Goal: Task Accomplishment & Management: Use online tool/utility

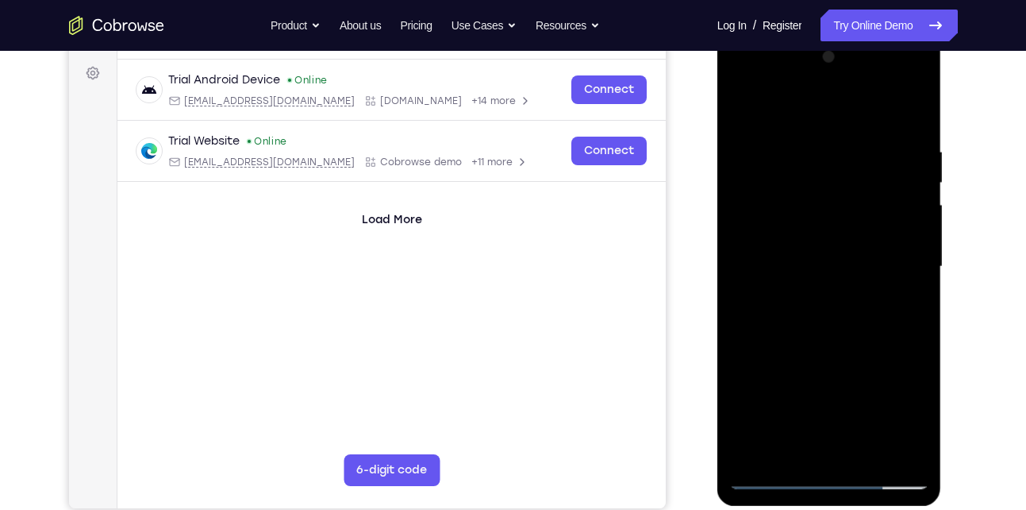
drag, startPoint x: 775, startPoint y: 333, endPoint x: 792, endPoint y: 189, distance: 144.6
click at [792, 189] on div at bounding box center [829, 266] width 200 height 444
drag, startPoint x: 778, startPoint y: 379, endPoint x: 789, endPoint y: 207, distance: 172.6
click at [789, 207] on div at bounding box center [829, 266] width 200 height 444
click at [778, 317] on div at bounding box center [829, 266] width 200 height 444
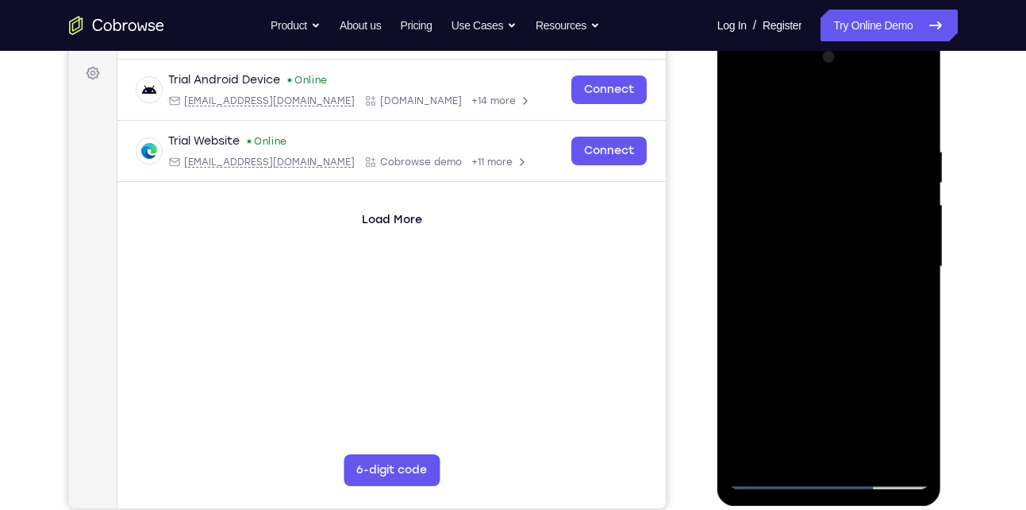
drag, startPoint x: 895, startPoint y: 184, endPoint x: 867, endPoint y: 293, distance: 112.4
click at [867, 293] on div at bounding box center [829, 266] width 200 height 444
click at [919, 278] on div at bounding box center [829, 266] width 200 height 444
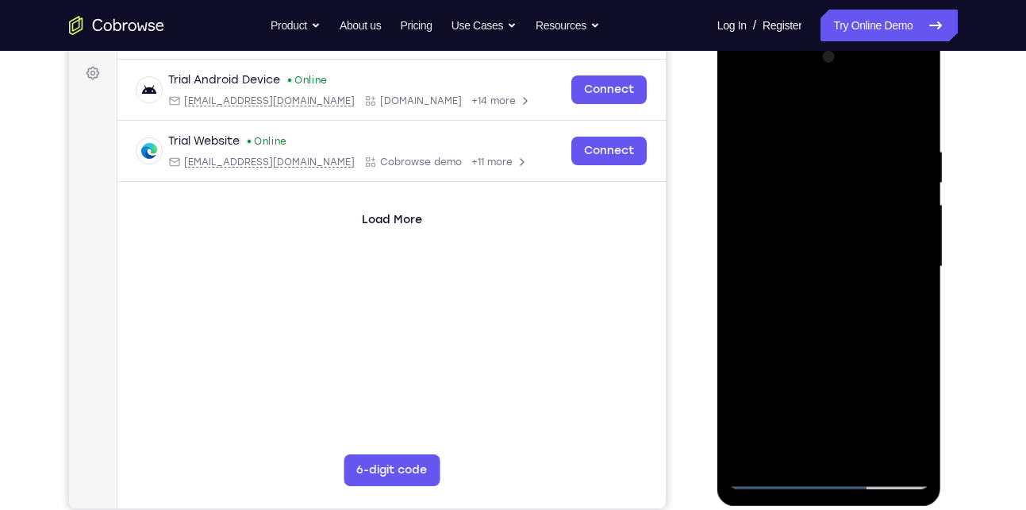
click at [919, 278] on div at bounding box center [829, 266] width 200 height 444
click at [865, 455] on div at bounding box center [829, 266] width 200 height 444
click at [839, 346] on div at bounding box center [829, 266] width 200 height 444
click at [798, 259] on div at bounding box center [829, 266] width 200 height 444
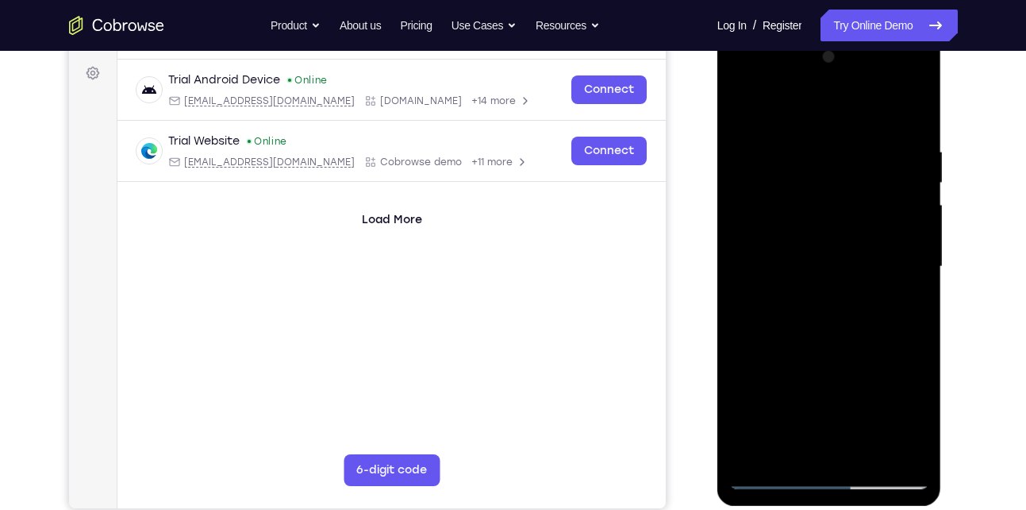
click at [786, 401] on div at bounding box center [829, 266] width 200 height 444
click at [815, 413] on div at bounding box center [829, 266] width 200 height 444
click at [782, 307] on div at bounding box center [829, 266] width 200 height 444
click at [787, 306] on div at bounding box center [829, 266] width 200 height 444
click at [830, 305] on div at bounding box center [829, 266] width 200 height 444
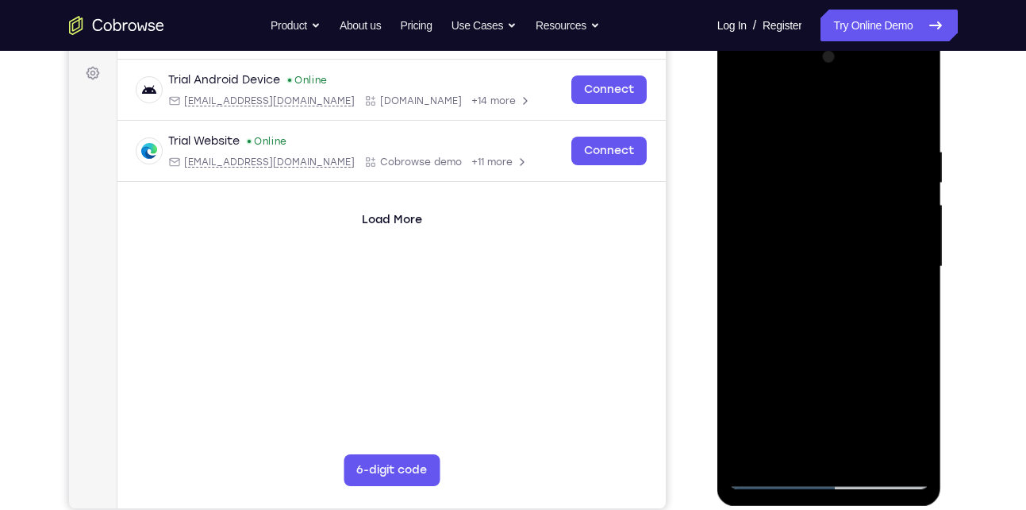
click at [790, 445] on div at bounding box center [829, 266] width 200 height 444
click at [809, 323] on div at bounding box center [829, 266] width 200 height 444
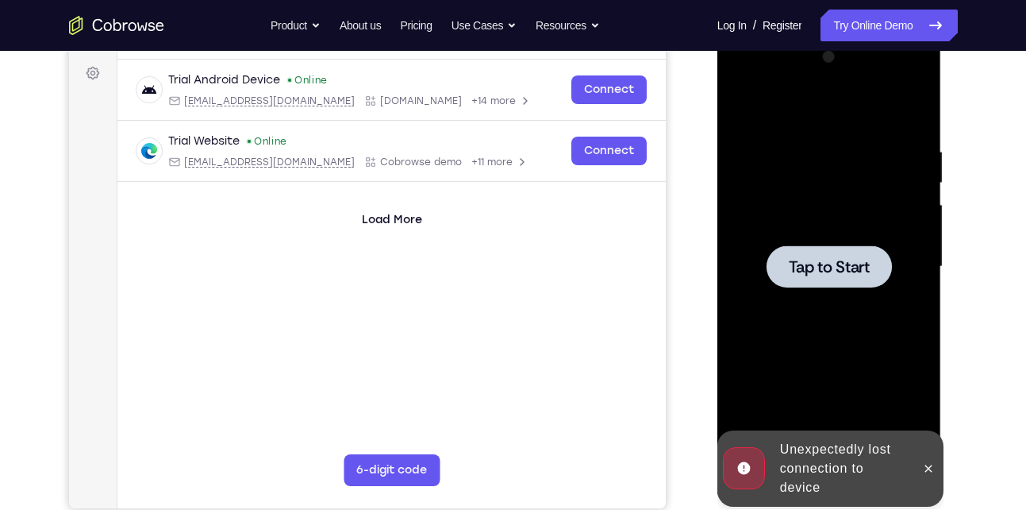
click at [816, 280] on div at bounding box center [829, 266] width 125 height 42
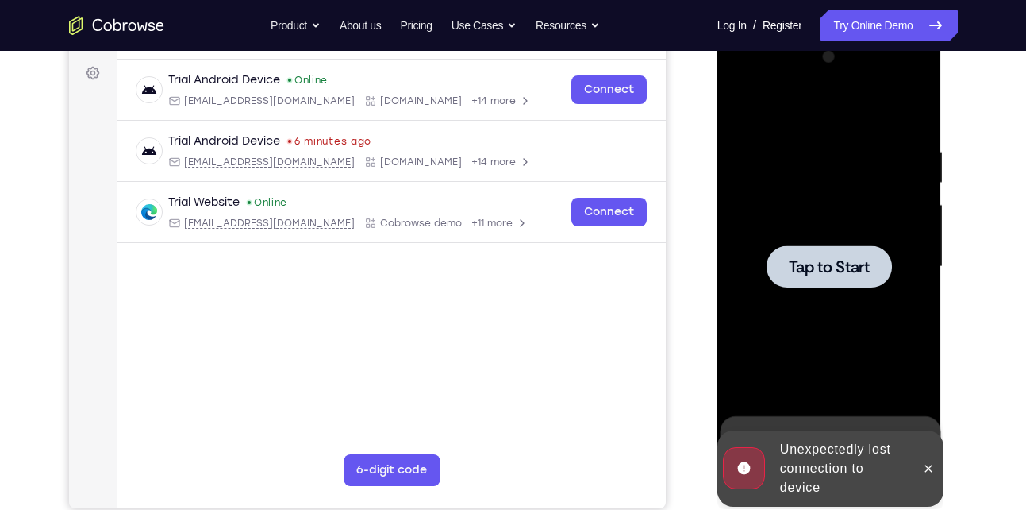
click at [807, 271] on span "Tap to Start" at bounding box center [829, 267] width 81 height 16
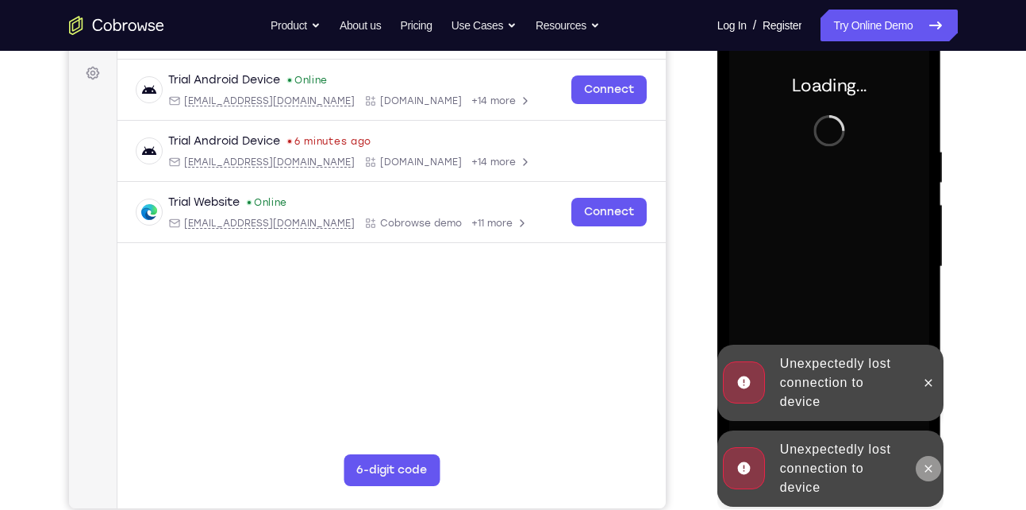
click at [925, 467] on icon at bounding box center [928, 468] width 13 height 13
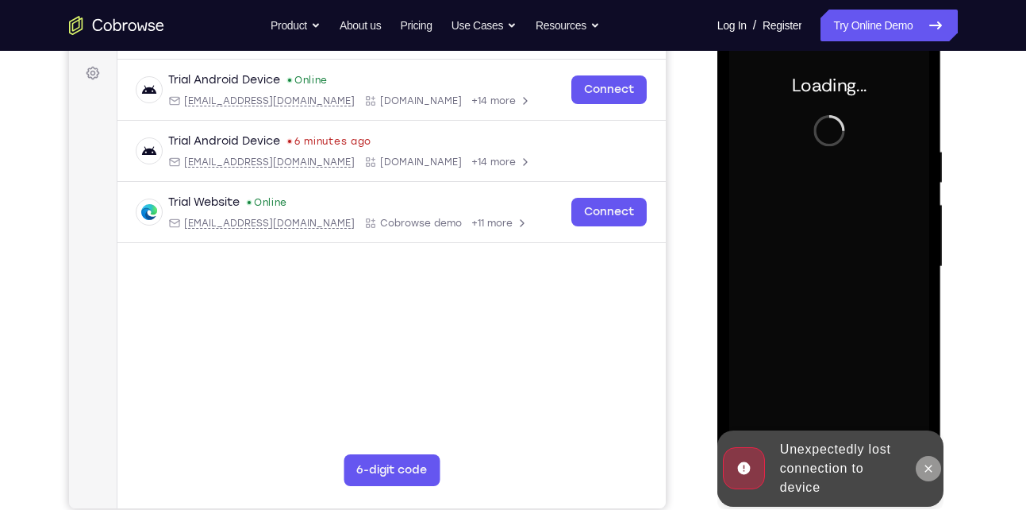
click at [933, 465] on icon at bounding box center [928, 468] width 13 height 13
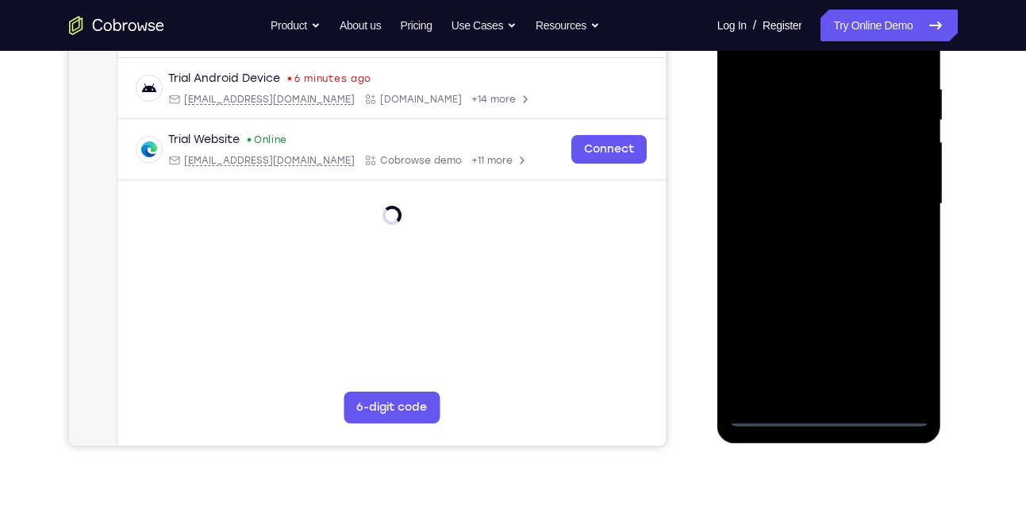
scroll to position [294, 0]
click at [833, 421] on div at bounding box center [829, 203] width 200 height 444
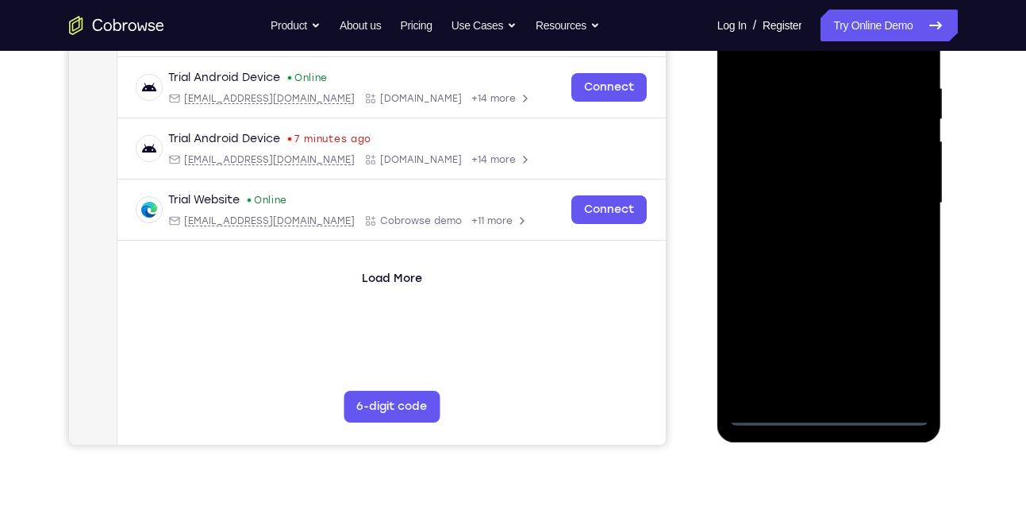
click at [894, 342] on div at bounding box center [829, 203] width 200 height 444
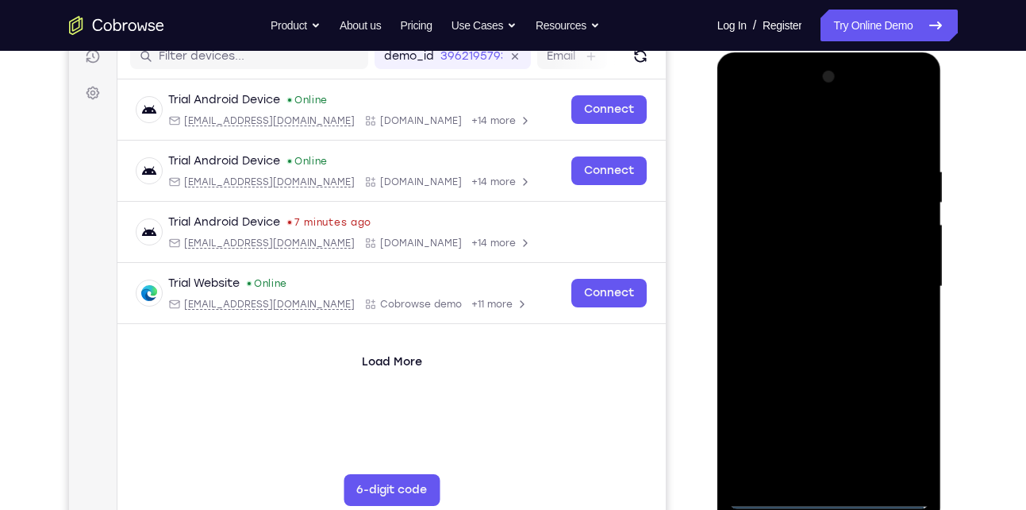
click at [770, 133] on div at bounding box center [829, 286] width 200 height 444
click at [903, 280] on div at bounding box center [829, 286] width 200 height 444
click at [811, 316] on div at bounding box center [829, 286] width 200 height 444
click at [841, 260] on div at bounding box center [829, 286] width 200 height 444
click at [797, 255] on div at bounding box center [829, 286] width 200 height 444
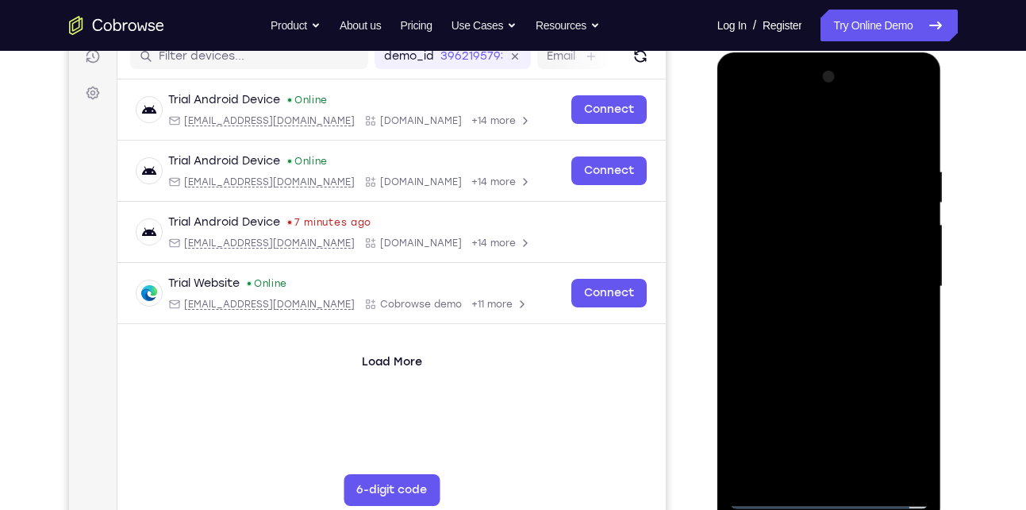
click at [791, 288] on div at bounding box center [829, 286] width 200 height 444
click at [781, 337] on div at bounding box center [829, 286] width 200 height 444
click at [817, 333] on div at bounding box center [829, 286] width 200 height 444
click at [902, 123] on div at bounding box center [829, 286] width 200 height 444
click at [806, 156] on div at bounding box center [829, 286] width 200 height 444
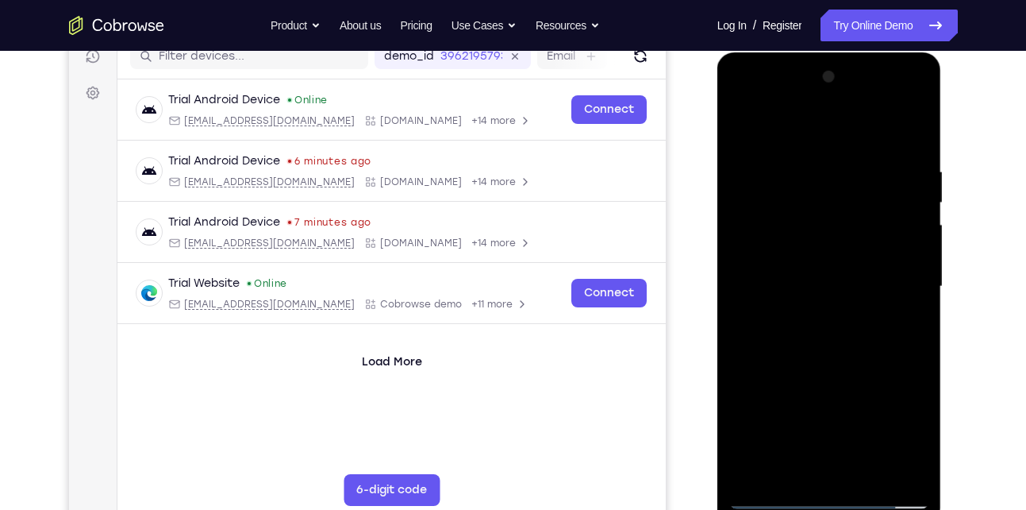
click at [917, 289] on div at bounding box center [829, 286] width 200 height 444
click at [910, 279] on div at bounding box center [829, 286] width 200 height 444
click at [889, 467] on div at bounding box center [829, 286] width 200 height 444
click at [890, 467] on div at bounding box center [829, 286] width 200 height 444
click at [747, 263] on div at bounding box center [829, 286] width 200 height 444
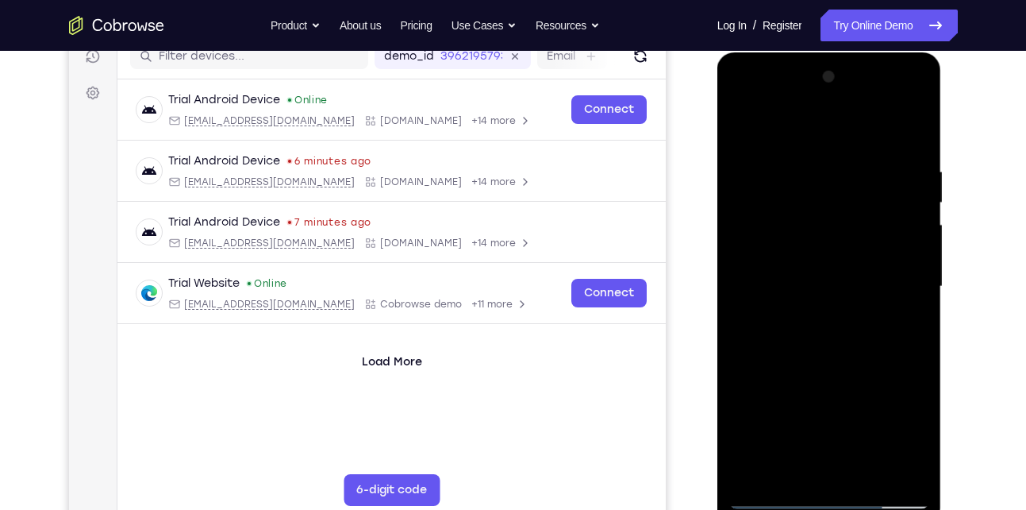
click at [770, 133] on div at bounding box center [829, 286] width 200 height 444
click at [775, 137] on div at bounding box center [829, 286] width 200 height 444
click at [749, 136] on div at bounding box center [829, 286] width 200 height 444
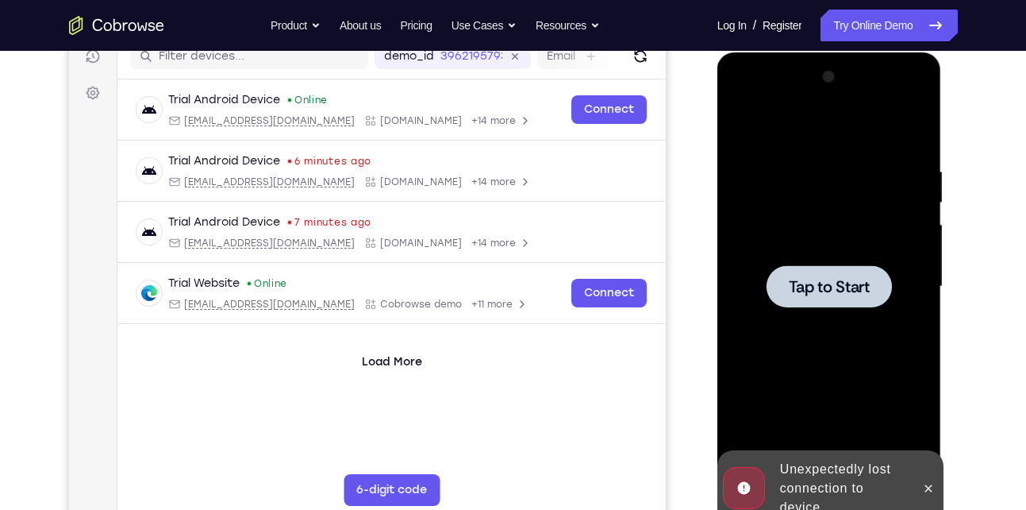
click at [851, 305] on div at bounding box center [829, 286] width 125 height 42
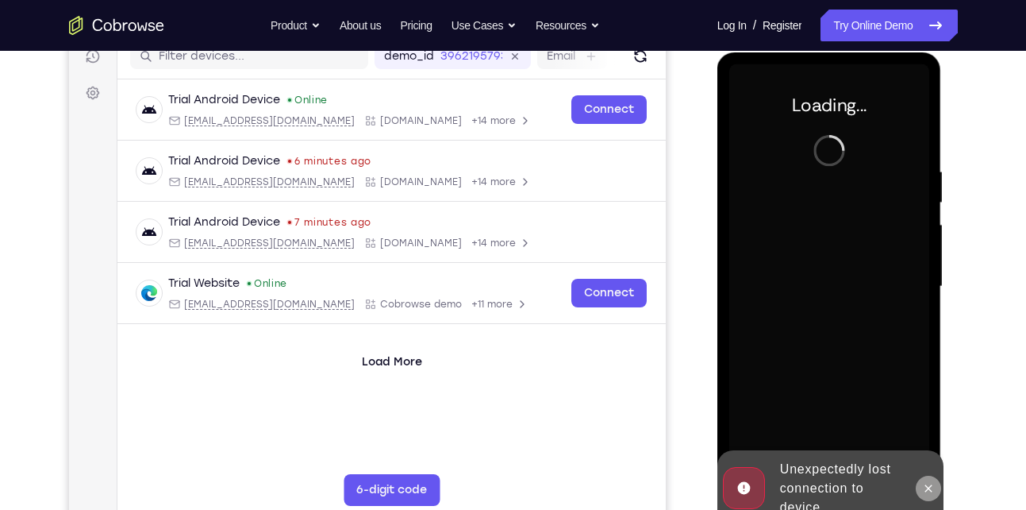
click at [928, 488] on icon at bounding box center [928, 488] width 13 height 13
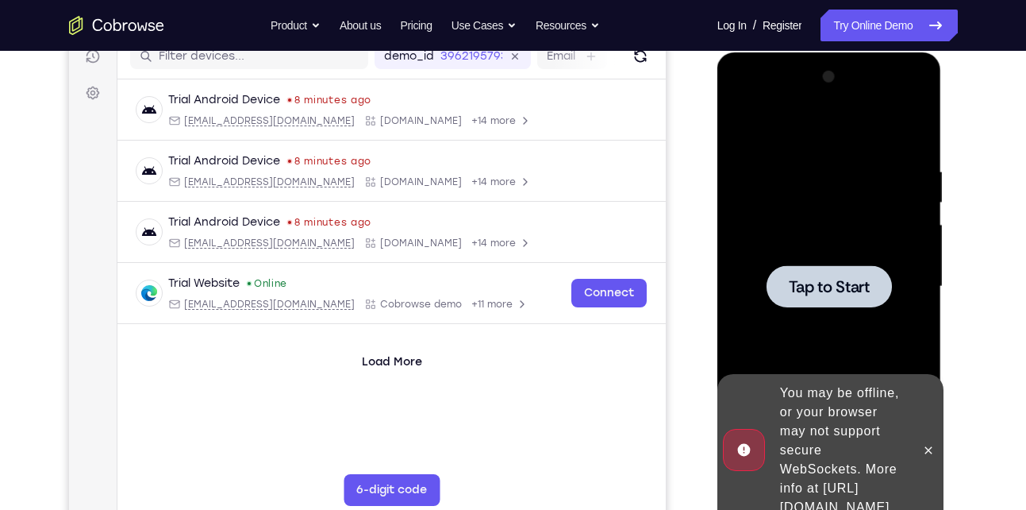
click at [806, 279] on span "Tap to Start" at bounding box center [829, 287] width 81 height 16
click at [929, 444] on icon at bounding box center [928, 450] width 13 height 13
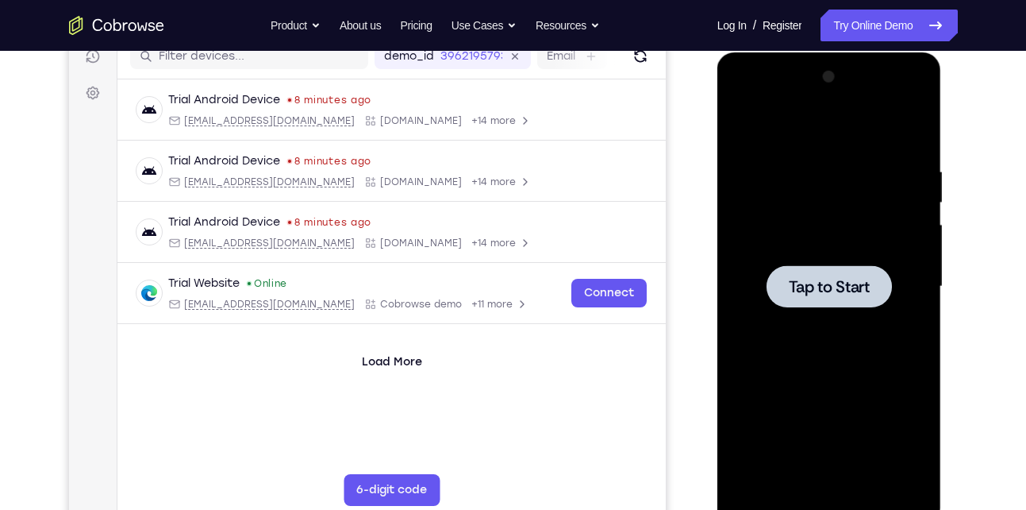
click at [779, 293] on div at bounding box center [829, 286] width 125 height 42
click at [837, 290] on span "Tap to Start" at bounding box center [829, 287] width 81 height 16
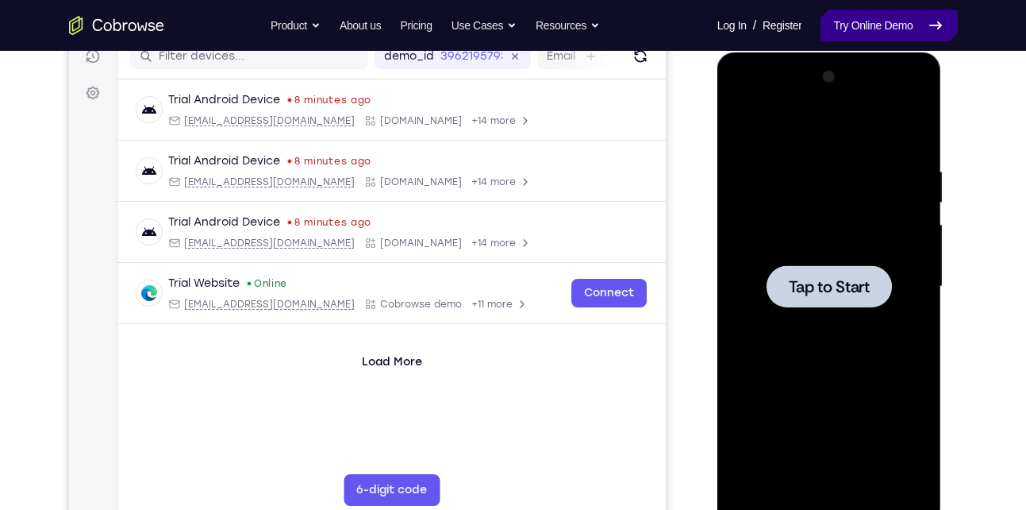
click at [857, 31] on link "Try Online Demo" at bounding box center [889, 26] width 137 height 32
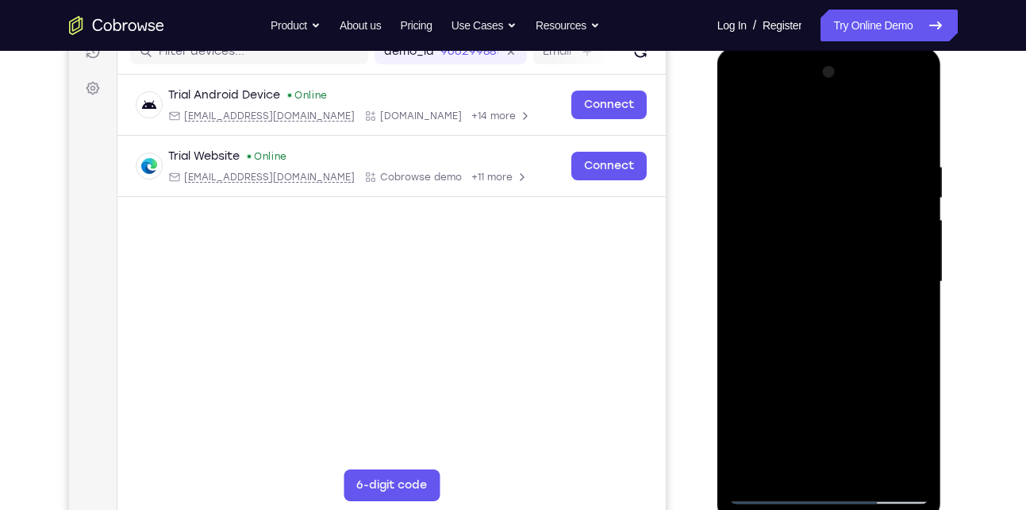
click at [864, 470] on div at bounding box center [829, 282] width 200 height 444
click at [823, 367] on div at bounding box center [829, 282] width 200 height 444
click at [818, 279] on div at bounding box center [829, 282] width 200 height 444
click at [798, 431] on div at bounding box center [829, 282] width 200 height 444
click at [817, 430] on div at bounding box center [829, 282] width 200 height 444
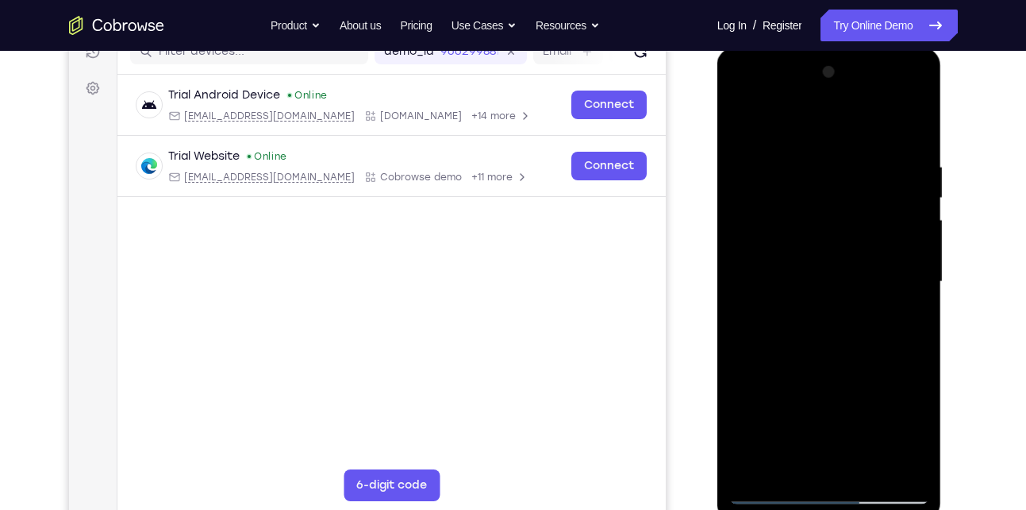
click at [767, 319] on div at bounding box center [829, 282] width 200 height 444
click at [765, 322] on div at bounding box center [829, 282] width 200 height 444
click at [766, 321] on div at bounding box center [829, 282] width 200 height 444
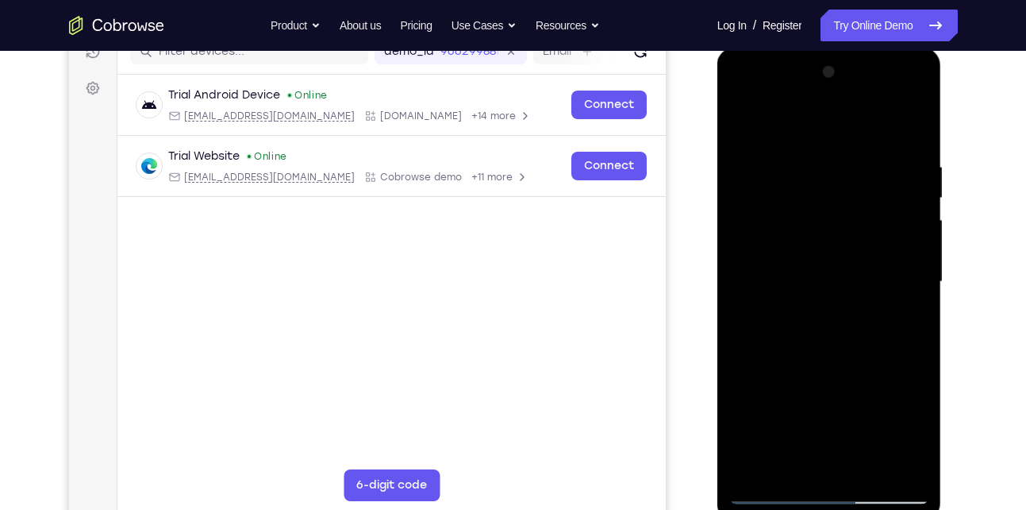
click at [766, 321] on div at bounding box center [829, 282] width 200 height 444
click at [766, 323] on div at bounding box center [829, 282] width 200 height 444
click at [760, 317] on div at bounding box center [829, 282] width 200 height 444
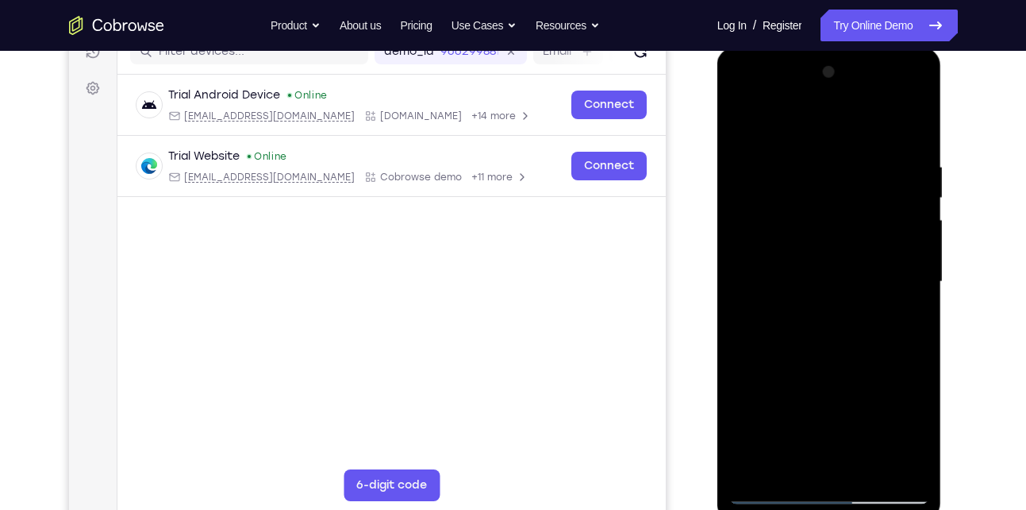
click at [760, 317] on div at bounding box center [829, 282] width 200 height 444
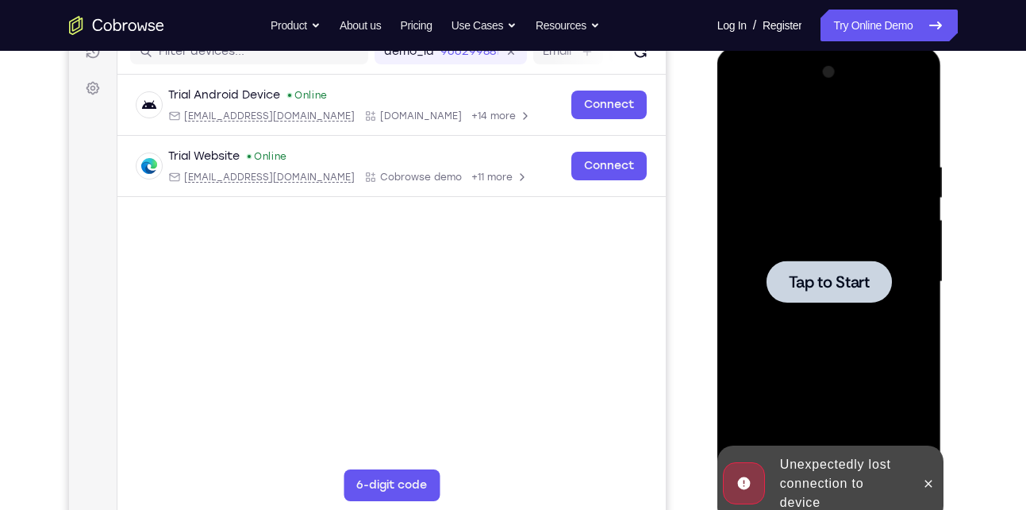
click at [860, 275] on span "Tap to Start" at bounding box center [829, 282] width 81 height 16
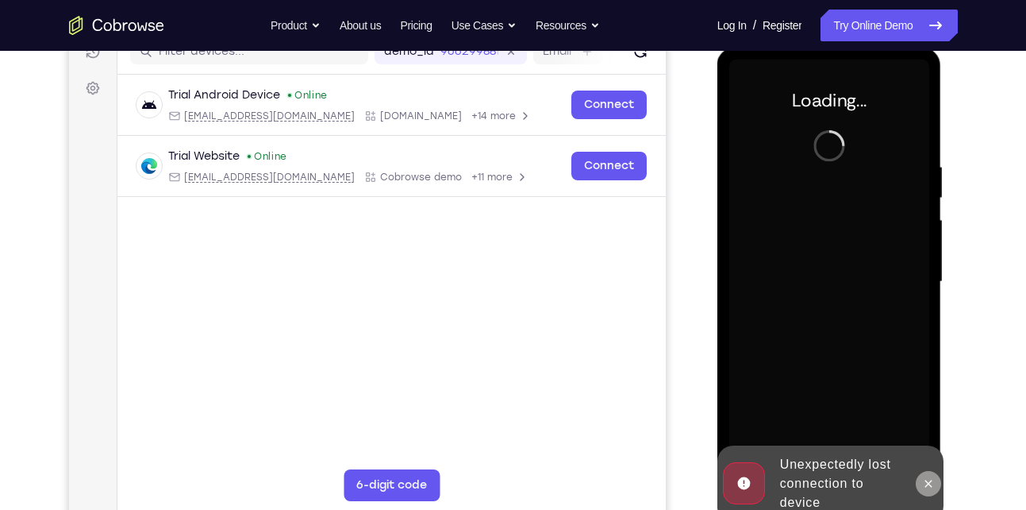
click at [929, 484] on icon at bounding box center [928, 482] width 7 height 7
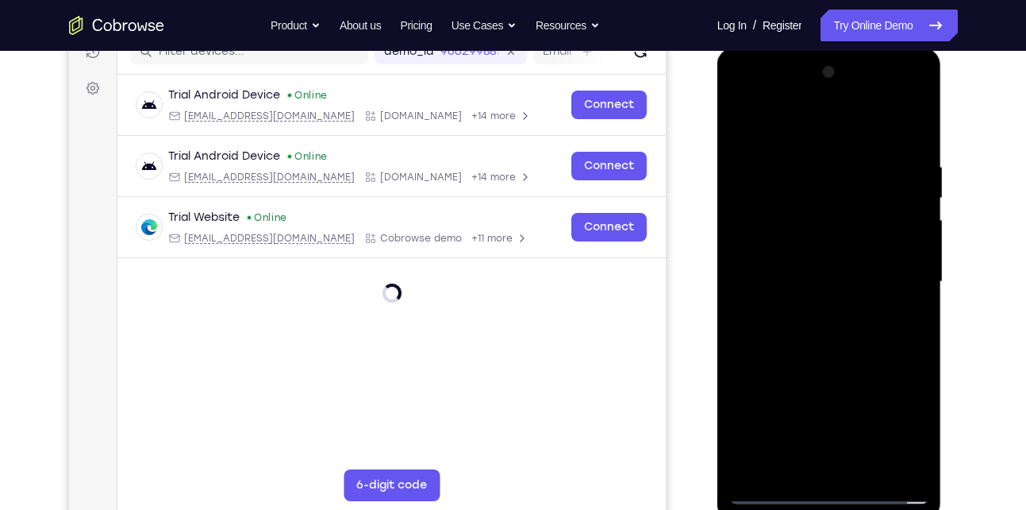
click at [833, 486] on div at bounding box center [829, 282] width 200 height 444
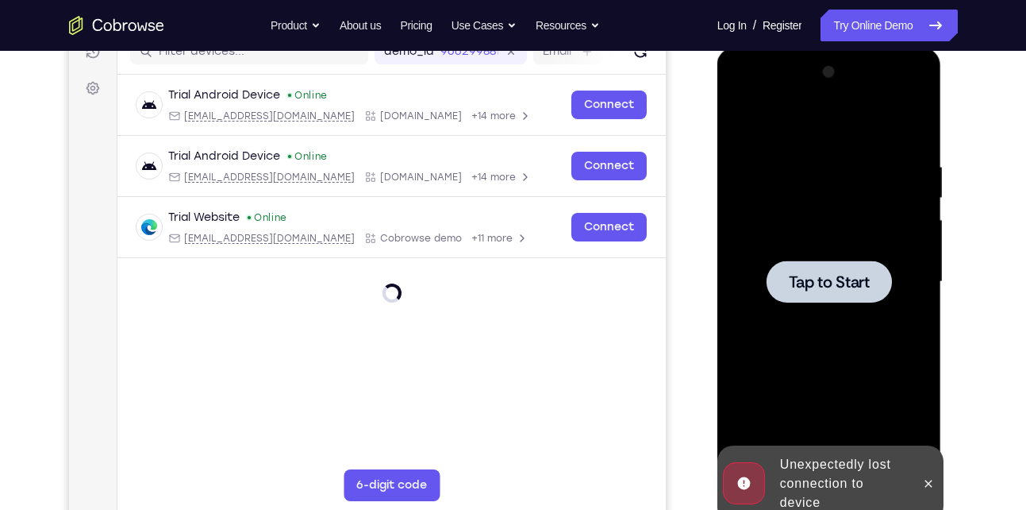
click at [833, 486] on div "Online web based iOS Simulators and Android Emulators. Run iPhone, iPad, Mobile…" at bounding box center [830, 286] width 226 height 476
click at [833, 486] on div "Unexpectedly lost connection to device" at bounding box center [843, 483] width 139 height 70
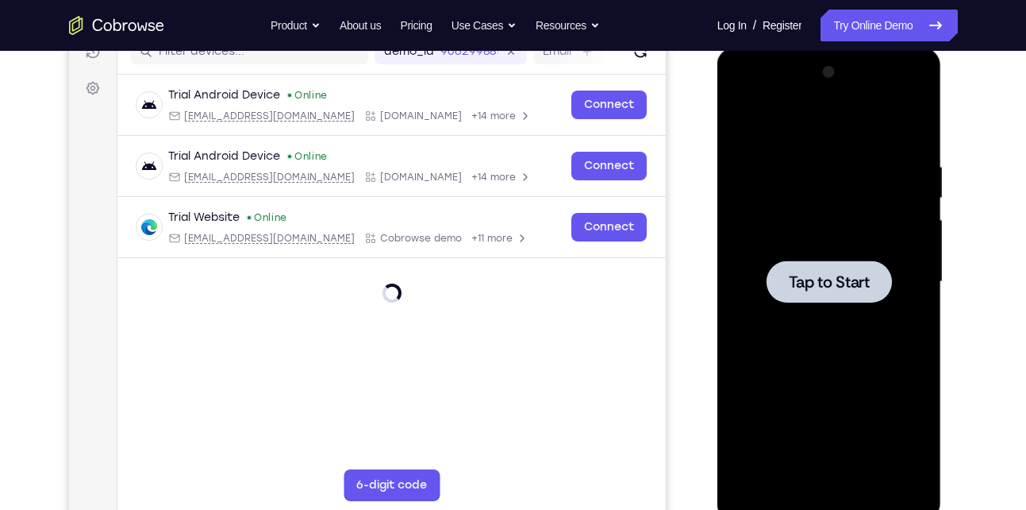
click at [825, 313] on div at bounding box center [829, 282] width 200 height 444
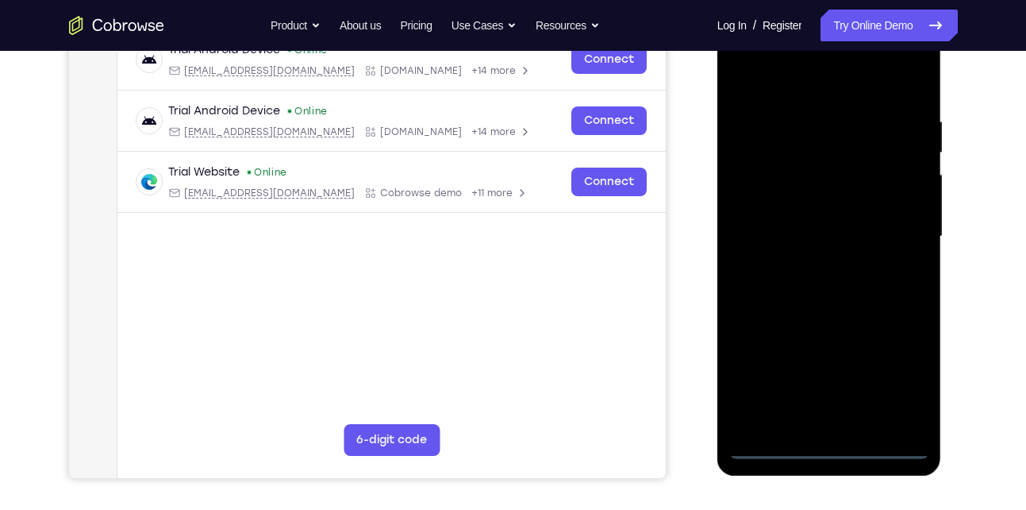
scroll to position [264, 0]
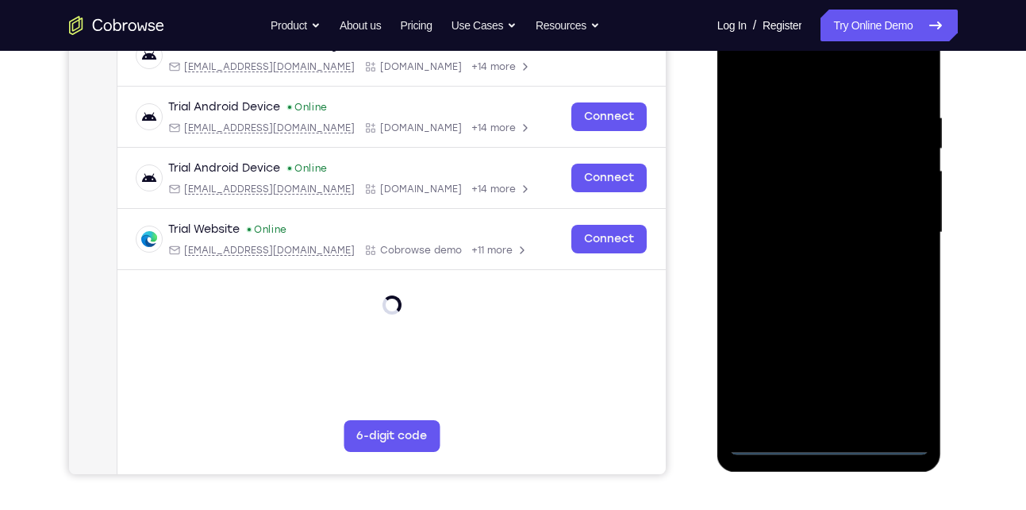
click at [829, 444] on div at bounding box center [829, 232] width 200 height 444
click at [898, 379] on div at bounding box center [829, 232] width 200 height 444
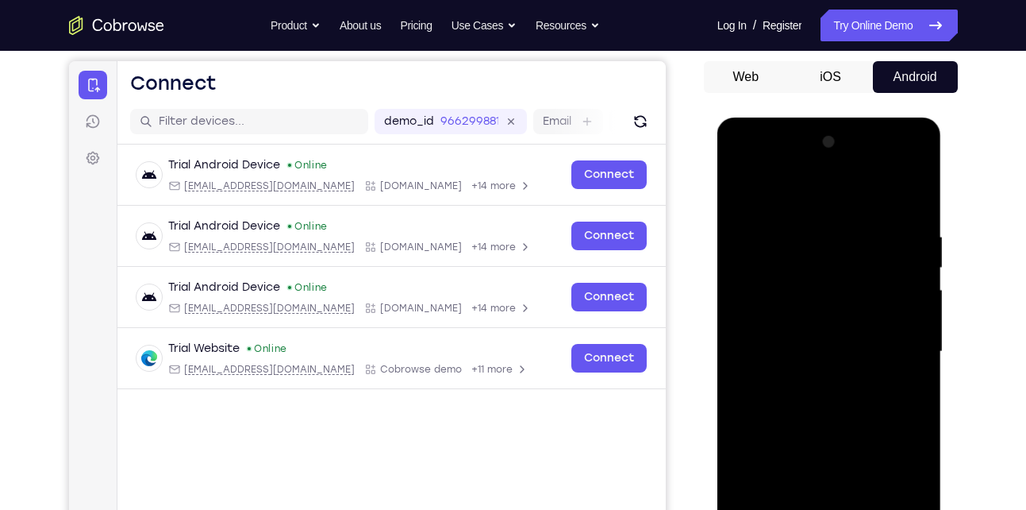
scroll to position [141, 0]
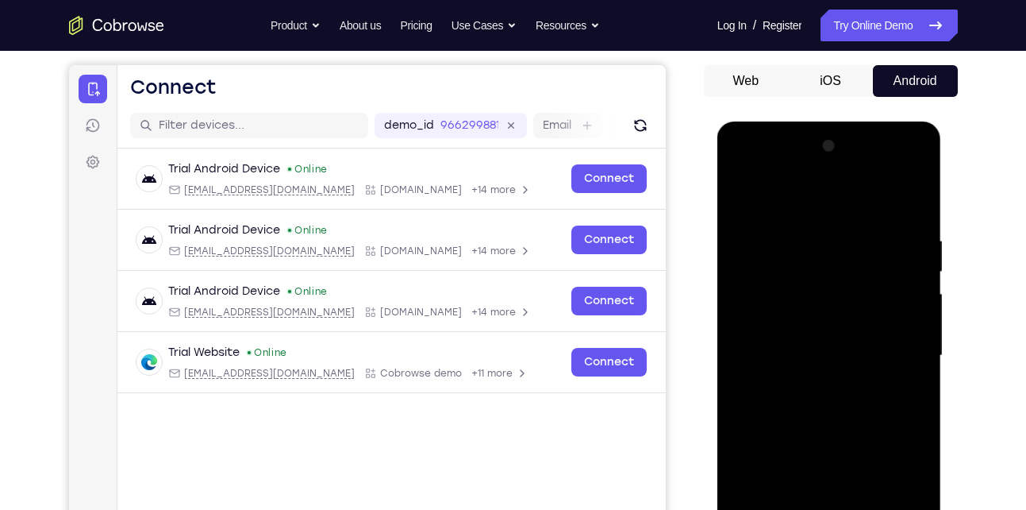
click at [791, 201] on div at bounding box center [829, 355] width 200 height 444
click at [897, 352] on div at bounding box center [829, 355] width 200 height 444
click at [810, 385] on div at bounding box center [829, 355] width 200 height 444
click at [801, 346] on div at bounding box center [829, 355] width 200 height 444
click at [771, 325] on div at bounding box center [829, 355] width 200 height 444
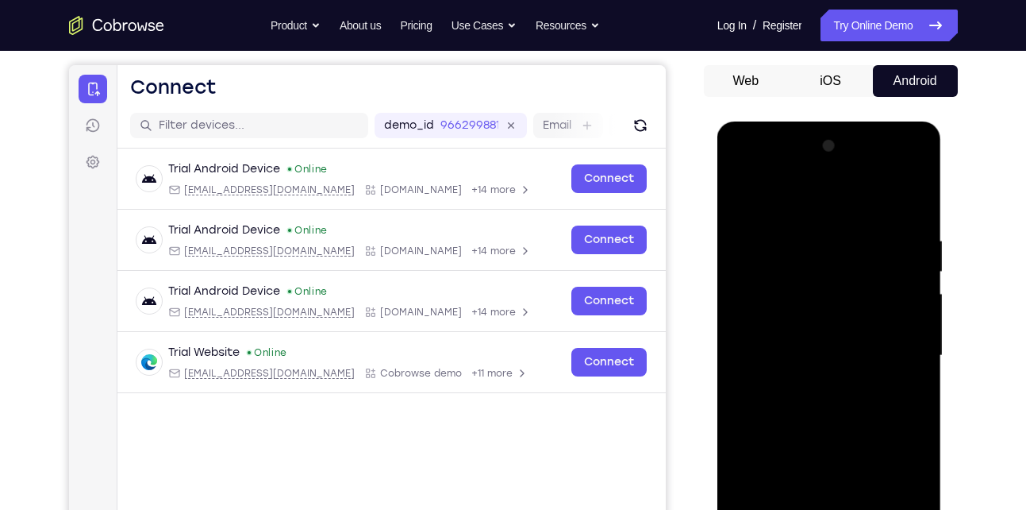
click at [775, 360] on div at bounding box center [829, 355] width 200 height 444
click at [773, 404] on div at bounding box center [829, 355] width 200 height 444
click at [810, 429] on div at bounding box center [829, 355] width 200 height 444
drag, startPoint x: 852, startPoint y: 313, endPoint x: 875, endPoint y: 222, distance: 94.1
click at [875, 222] on div at bounding box center [829, 355] width 200 height 444
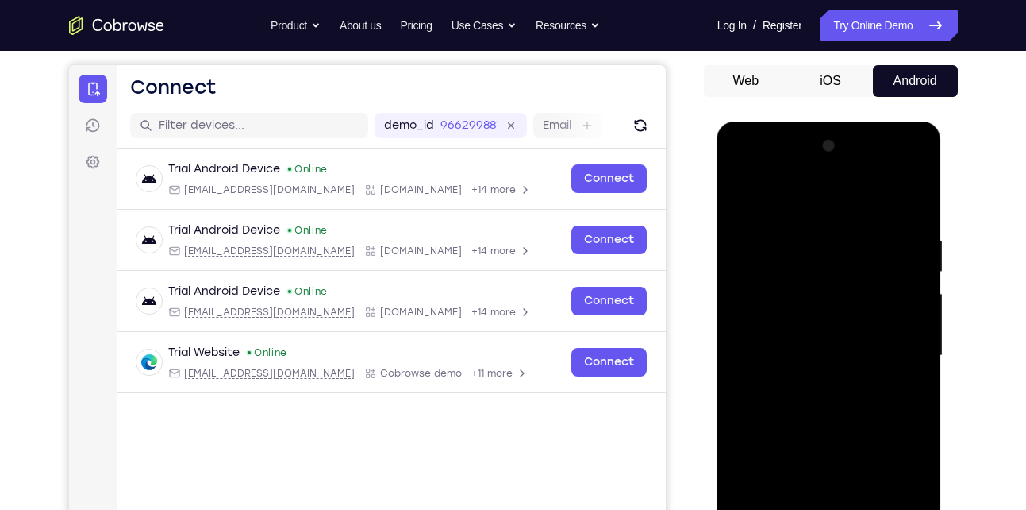
drag, startPoint x: 802, startPoint y: 426, endPoint x: 852, endPoint y: 270, distance: 164.4
click at [852, 270] on div at bounding box center [829, 355] width 200 height 444
drag, startPoint x: 848, startPoint y: 474, endPoint x: 863, endPoint y: 313, distance: 161.7
click at [863, 313] on div at bounding box center [829, 355] width 200 height 444
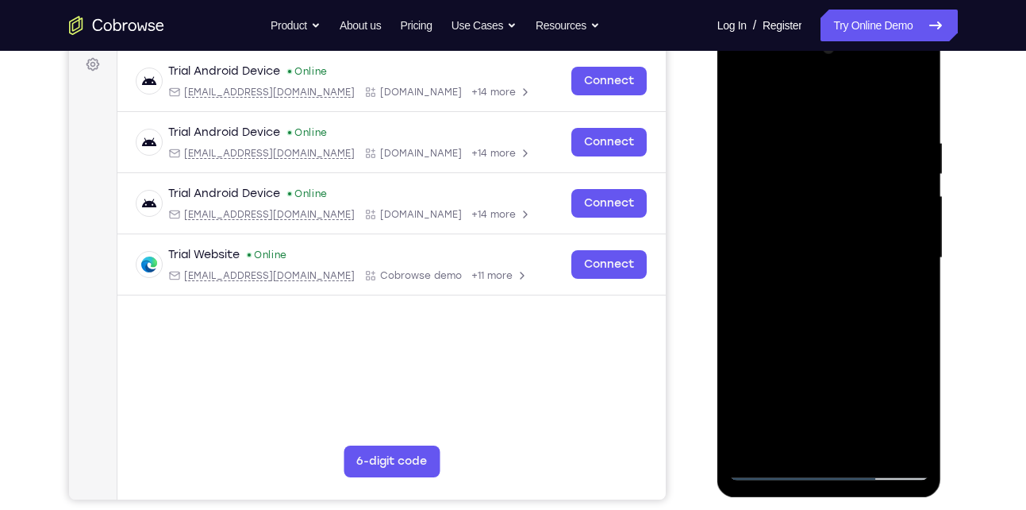
scroll to position [240, 0]
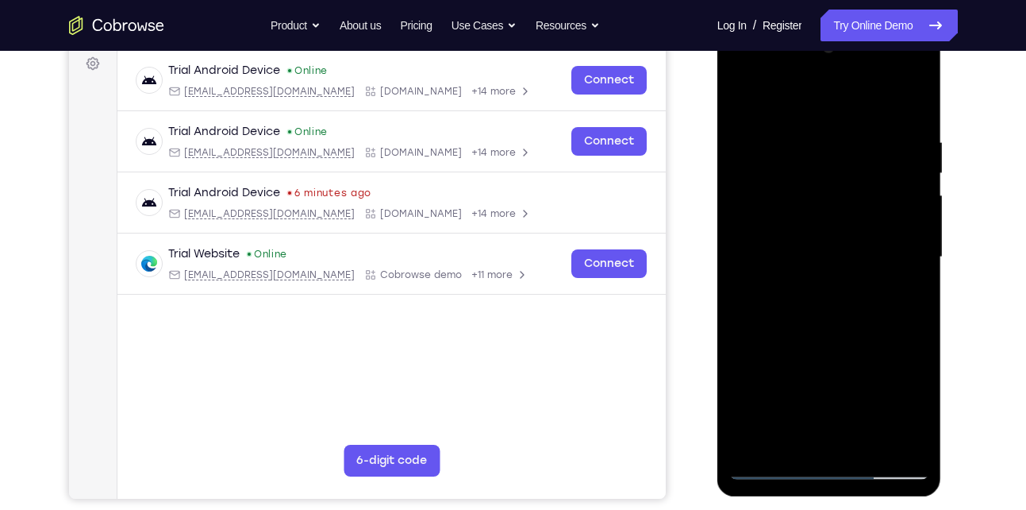
click at [864, 442] on div at bounding box center [829, 257] width 200 height 444
click at [870, 441] on div at bounding box center [829, 257] width 200 height 444
click at [868, 437] on div at bounding box center [829, 257] width 200 height 444
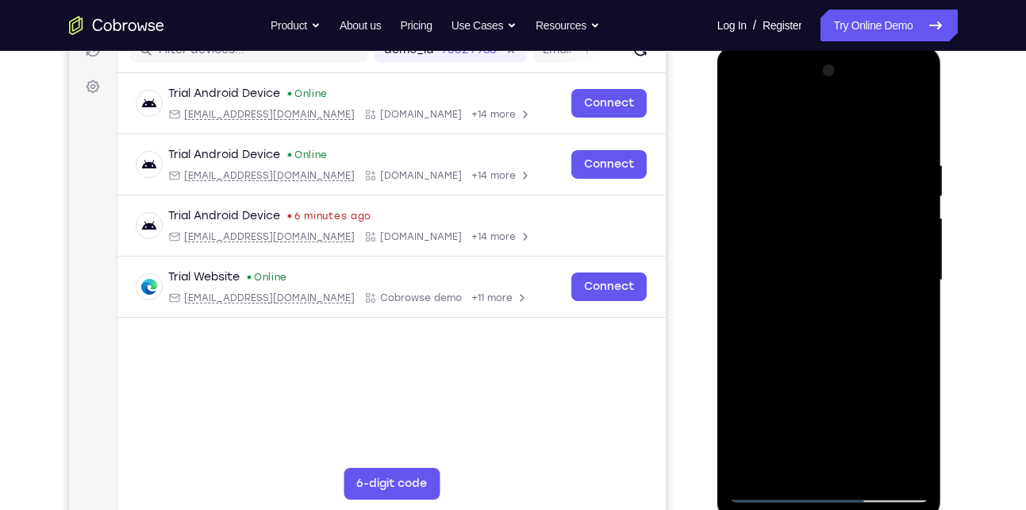
scroll to position [237, 0]
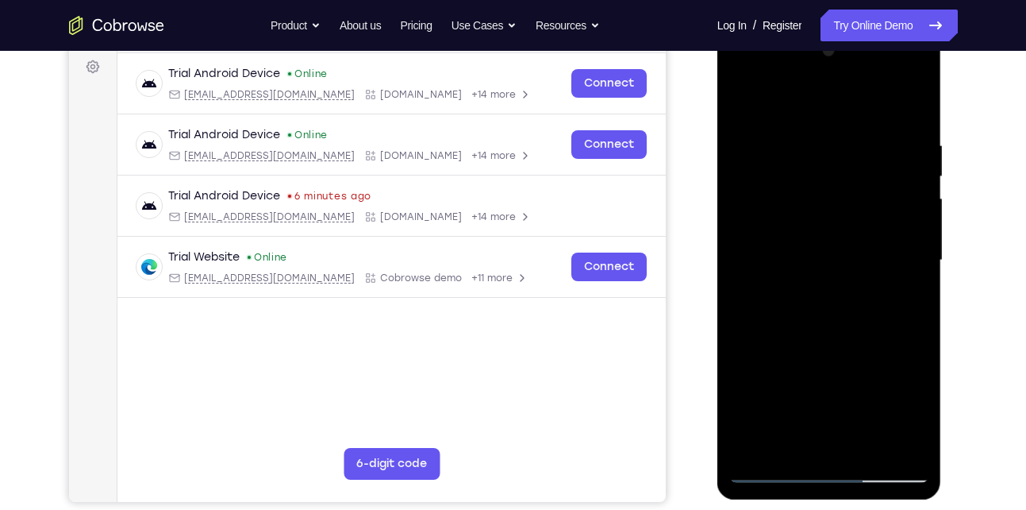
click at [830, 351] on div at bounding box center [829, 260] width 200 height 444
click at [790, 250] on div at bounding box center [829, 260] width 200 height 444
click at [801, 438] on div at bounding box center [829, 260] width 200 height 444
click at [787, 440] on div at bounding box center [829, 260] width 200 height 444
click at [800, 317] on div at bounding box center [829, 260] width 200 height 444
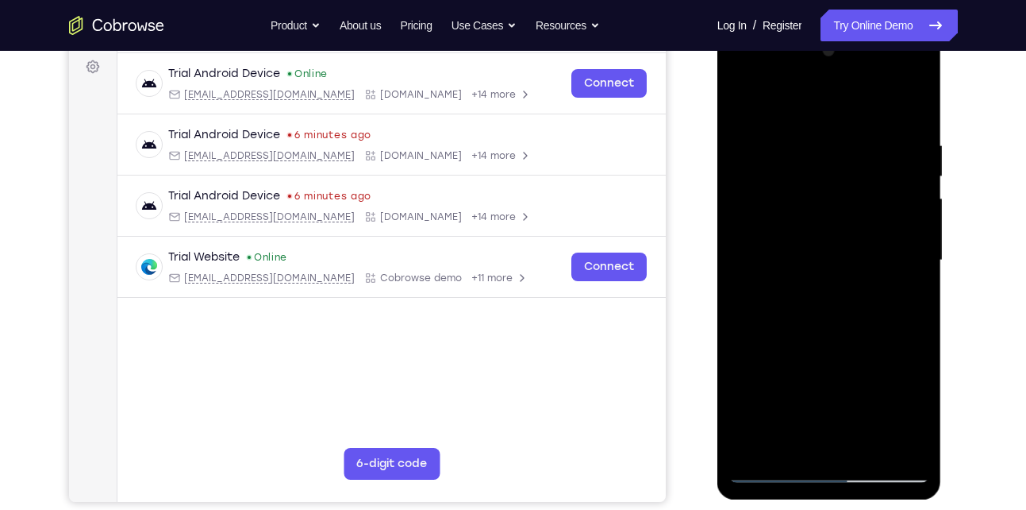
click at [748, 254] on div at bounding box center [829, 260] width 200 height 444
click at [825, 257] on div at bounding box center [829, 260] width 200 height 444
click at [798, 220] on div at bounding box center [829, 260] width 200 height 444
click at [777, 300] on div at bounding box center [829, 260] width 200 height 444
click at [810, 299] on div at bounding box center [829, 260] width 200 height 444
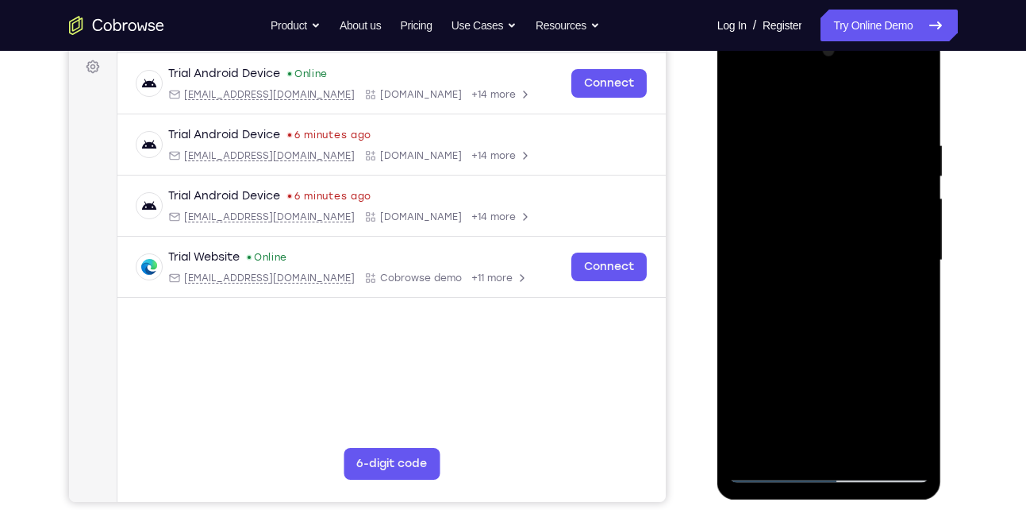
click at [798, 271] on div at bounding box center [829, 260] width 200 height 444
click at [815, 408] on div at bounding box center [829, 260] width 200 height 444
click at [828, 298] on div at bounding box center [829, 260] width 200 height 444
click at [788, 294] on div at bounding box center [829, 260] width 200 height 444
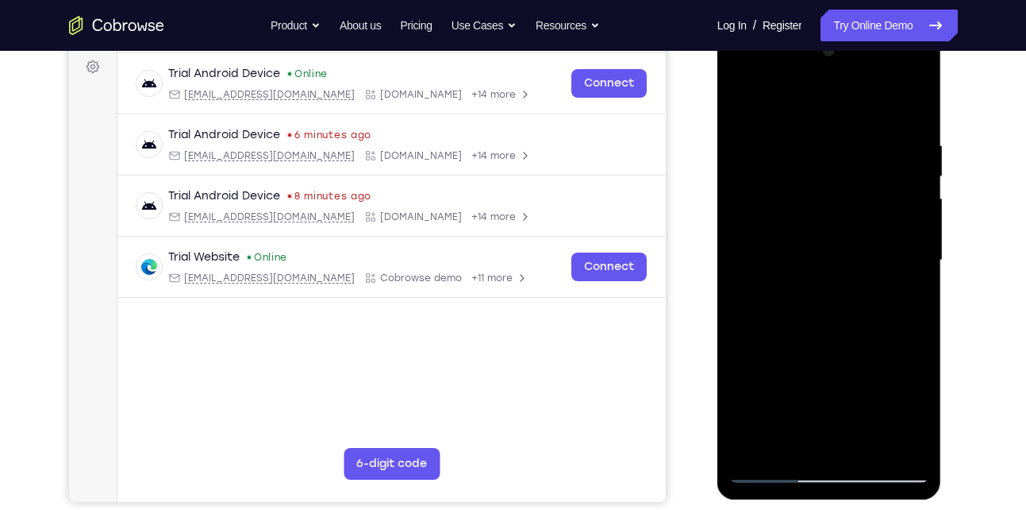
click at [788, 294] on div at bounding box center [829, 260] width 200 height 444
click at [830, 302] on div at bounding box center [829, 260] width 200 height 444
click at [898, 300] on div at bounding box center [829, 260] width 200 height 444
click at [771, 102] on div at bounding box center [829, 260] width 200 height 444
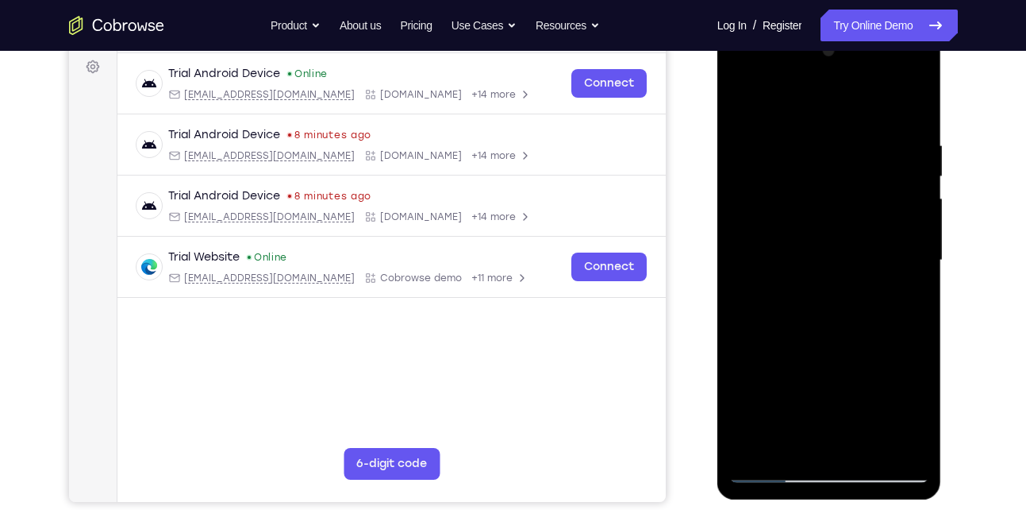
click at [760, 121] on div at bounding box center [829, 260] width 200 height 444
click at [890, 448] on div at bounding box center [829, 260] width 200 height 444
click at [890, 440] on div at bounding box center [829, 260] width 200 height 444
click at [908, 101] on div at bounding box center [829, 260] width 200 height 444
click at [913, 106] on div at bounding box center [829, 260] width 200 height 444
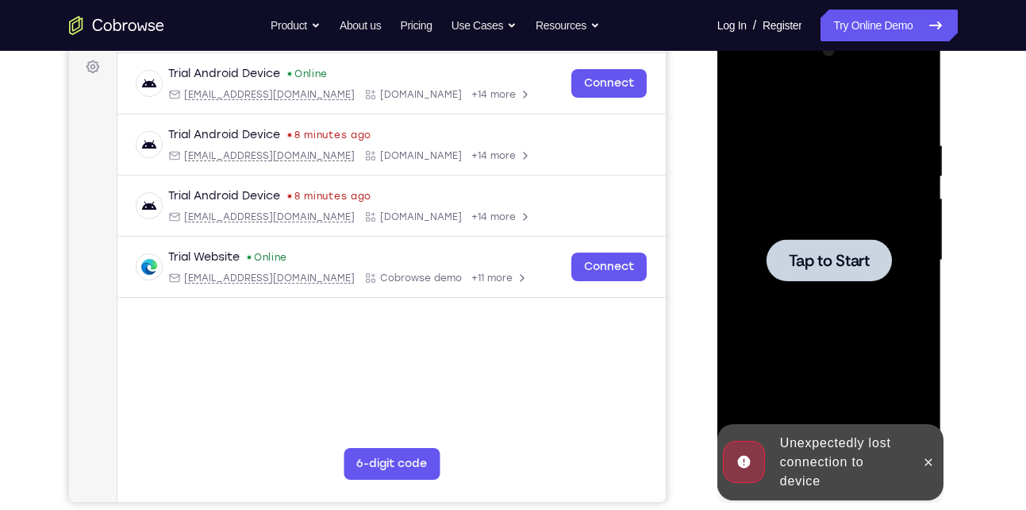
click at [845, 276] on div at bounding box center [829, 260] width 125 height 42
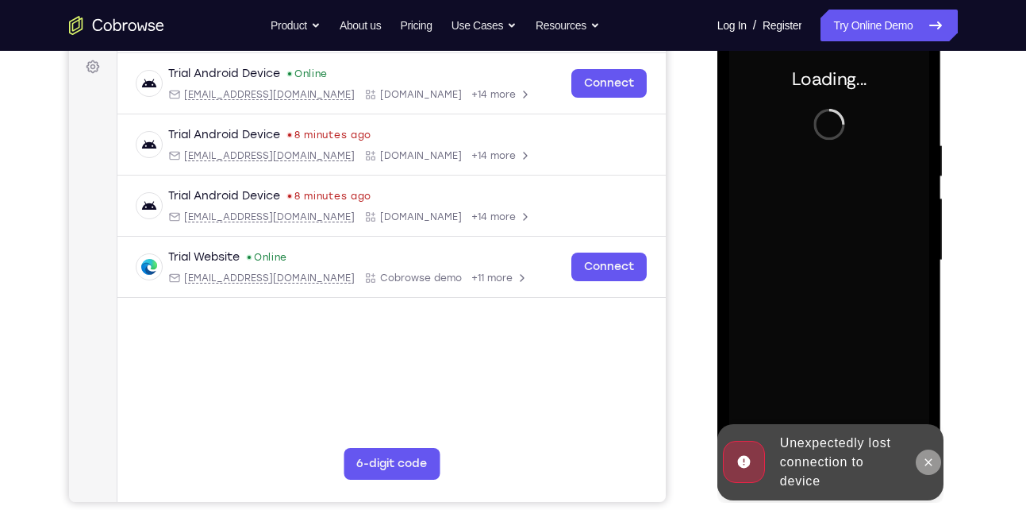
click at [926, 462] on icon at bounding box center [928, 462] width 13 height 13
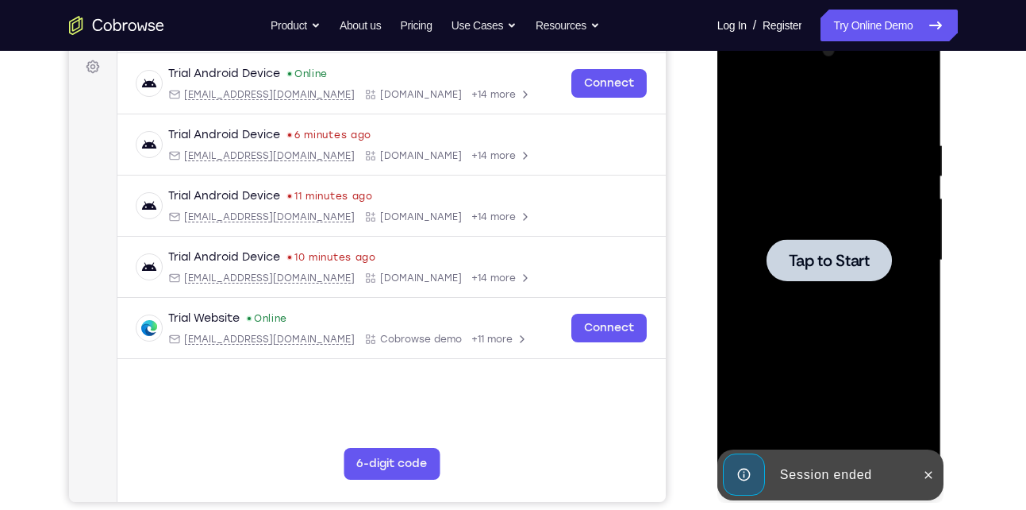
click at [834, 237] on div at bounding box center [829, 260] width 200 height 444
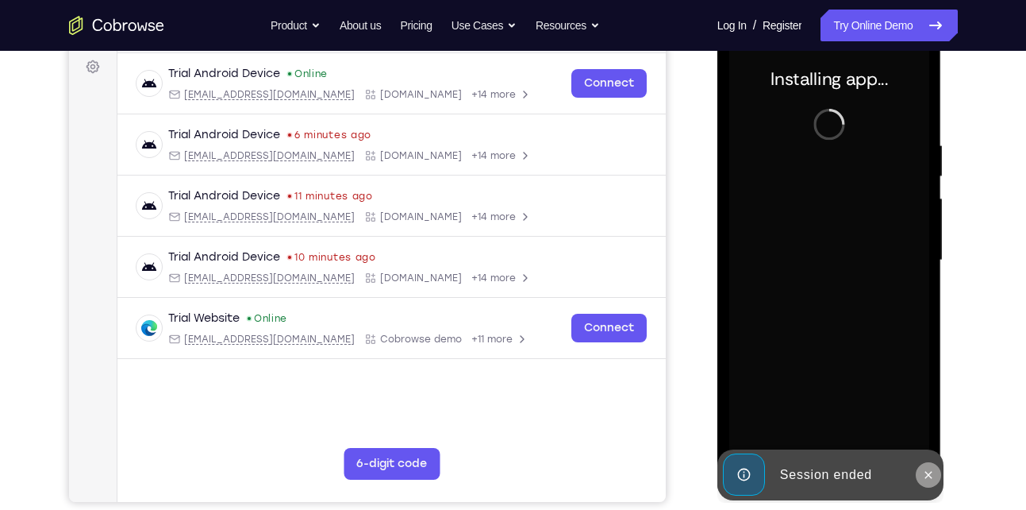
click at [924, 472] on icon at bounding box center [928, 474] width 13 height 13
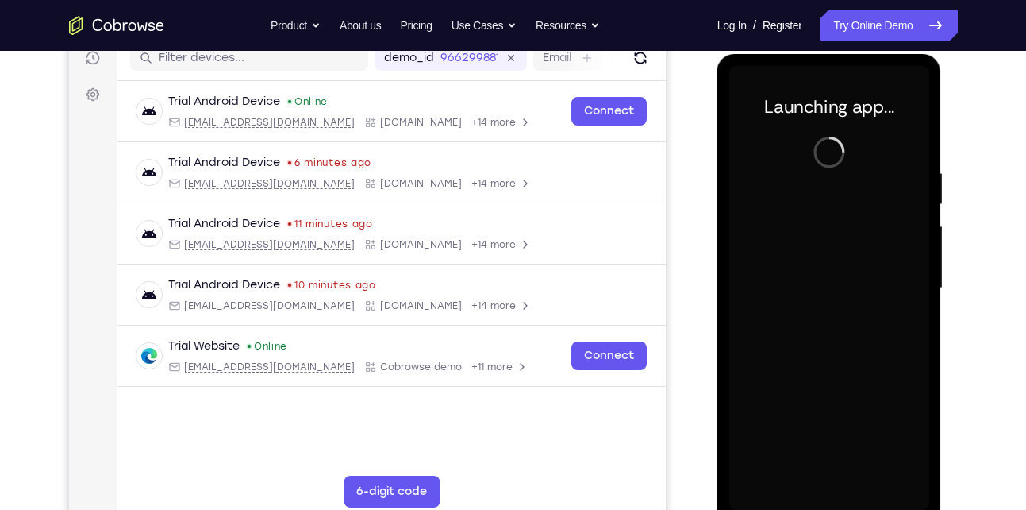
scroll to position [210, 0]
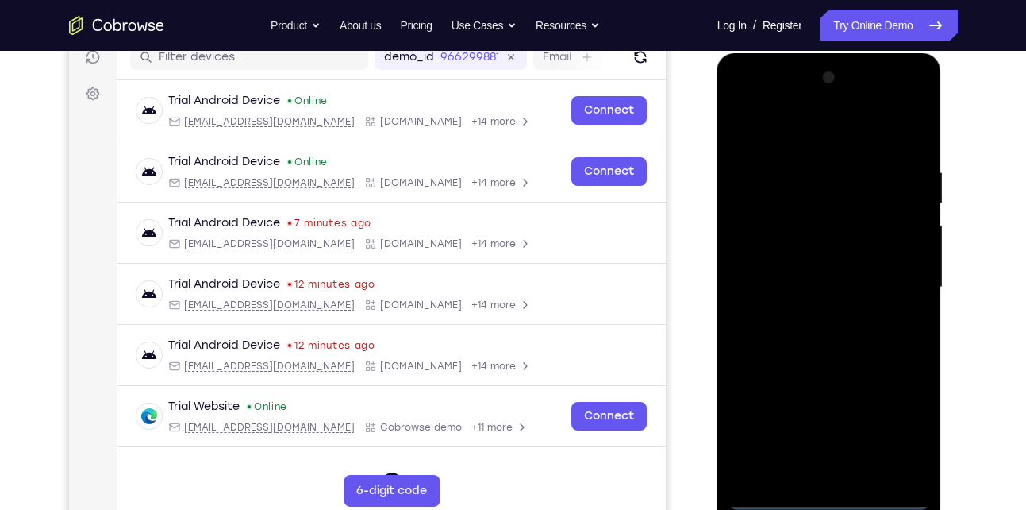
click at [830, 494] on div at bounding box center [829, 287] width 200 height 444
click at [896, 421] on div at bounding box center [829, 287] width 200 height 444
click at [809, 127] on div at bounding box center [829, 287] width 200 height 444
click at [893, 288] on div at bounding box center [829, 287] width 200 height 444
click at [810, 313] on div at bounding box center [829, 287] width 200 height 444
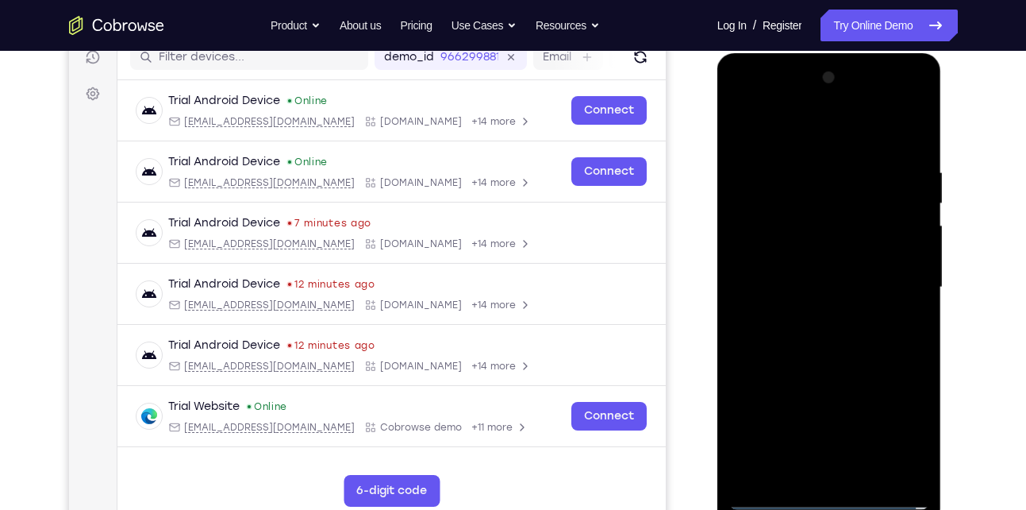
click at [840, 263] on div at bounding box center [829, 287] width 200 height 444
click at [796, 248] on div at bounding box center [829, 287] width 200 height 444
click at [792, 285] on div at bounding box center [829, 287] width 200 height 444
click at [780, 341] on div at bounding box center [829, 287] width 200 height 444
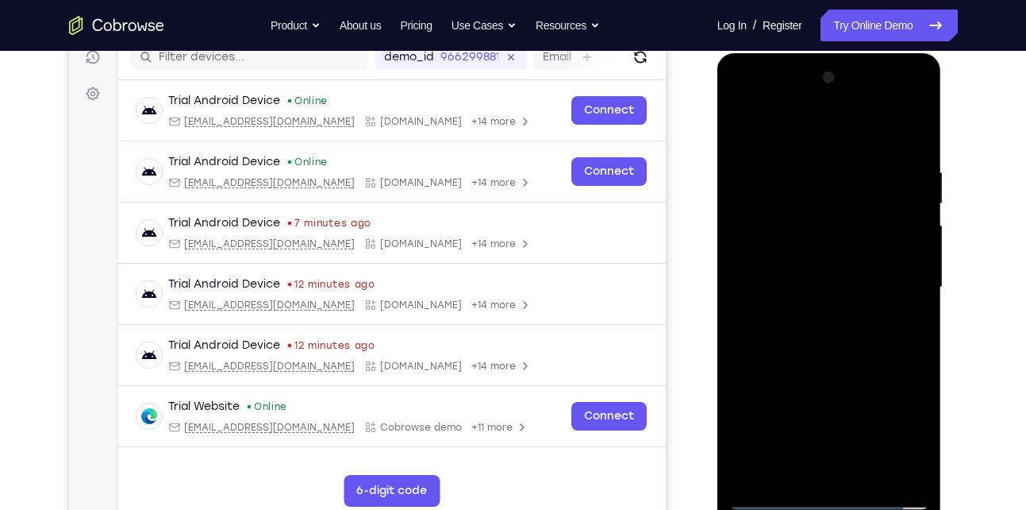
click at [780, 341] on div at bounding box center [829, 287] width 200 height 444
click at [844, 360] on div at bounding box center [829, 287] width 200 height 444
click at [914, 123] on div at bounding box center [829, 287] width 200 height 444
drag, startPoint x: 818, startPoint y: 175, endPoint x: 817, endPoint y: 325, distance: 150.0
click at [817, 325] on div at bounding box center [829, 287] width 200 height 444
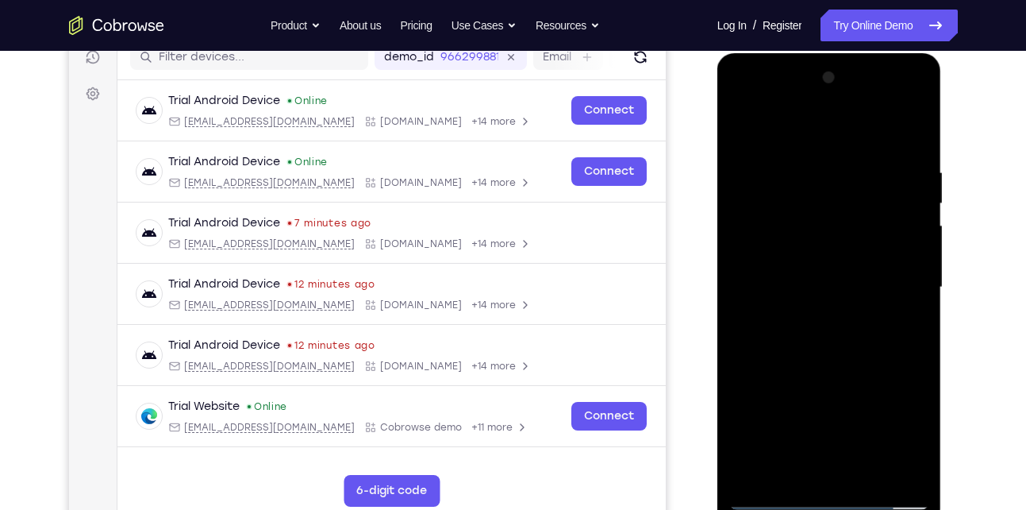
drag, startPoint x: 871, startPoint y: 209, endPoint x: 844, endPoint y: 424, distance: 216.8
click at [844, 424] on div at bounding box center [829, 287] width 200 height 444
click at [741, 124] on div at bounding box center [829, 287] width 200 height 444
click at [920, 127] on div at bounding box center [829, 287] width 200 height 444
click at [777, 221] on div at bounding box center [829, 287] width 200 height 444
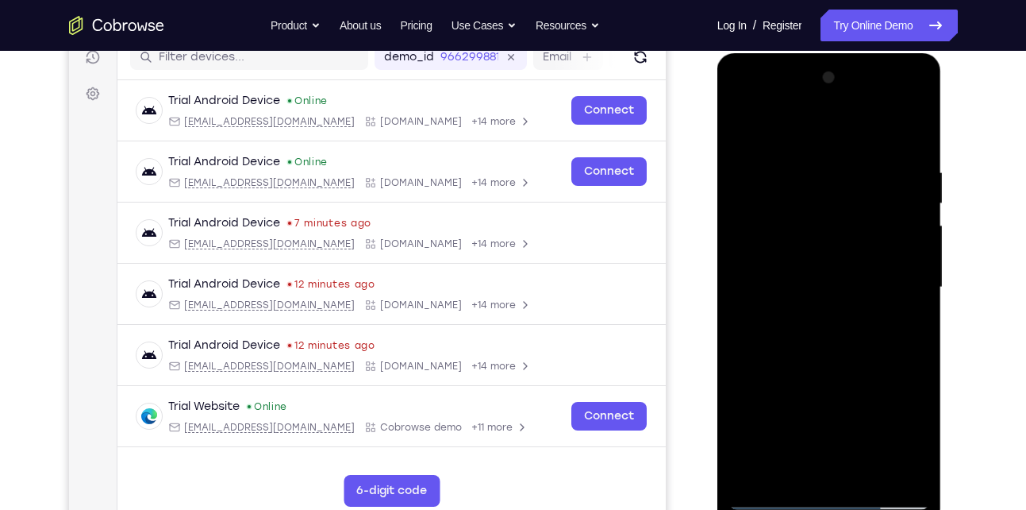
click at [742, 119] on div at bounding box center [829, 287] width 200 height 444
click at [742, 128] on div at bounding box center [829, 287] width 200 height 444
click at [915, 157] on div at bounding box center [829, 287] width 200 height 444
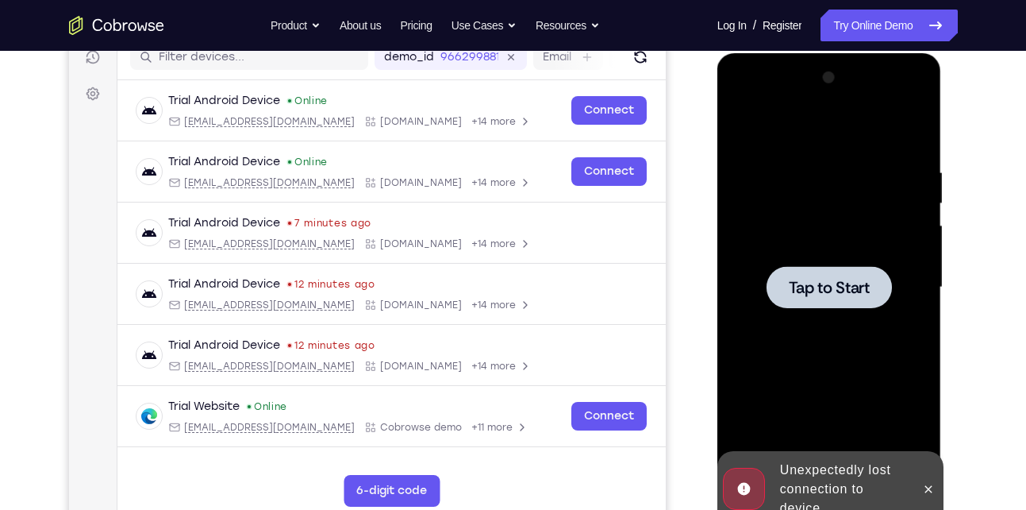
click at [854, 265] on div at bounding box center [829, 287] width 200 height 444
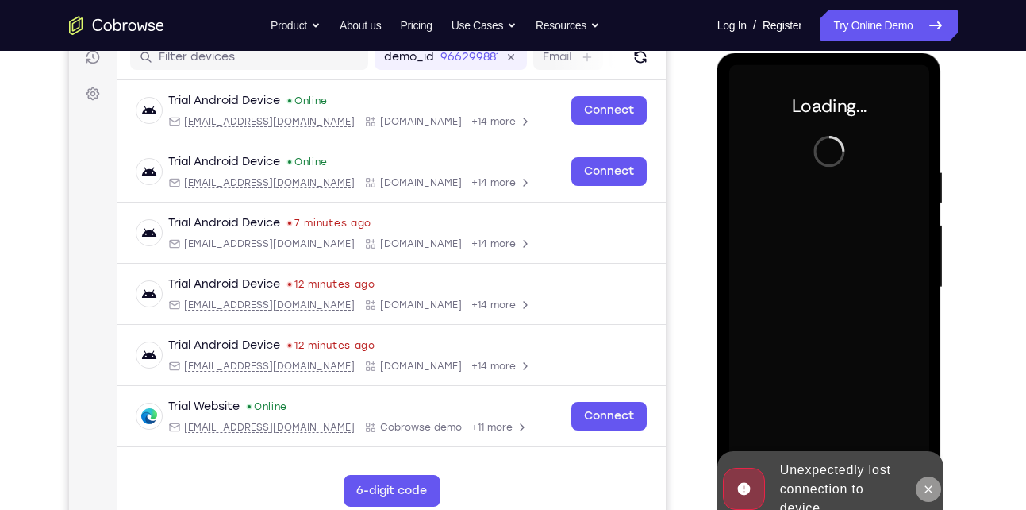
click at [928, 483] on icon at bounding box center [928, 489] width 13 height 13
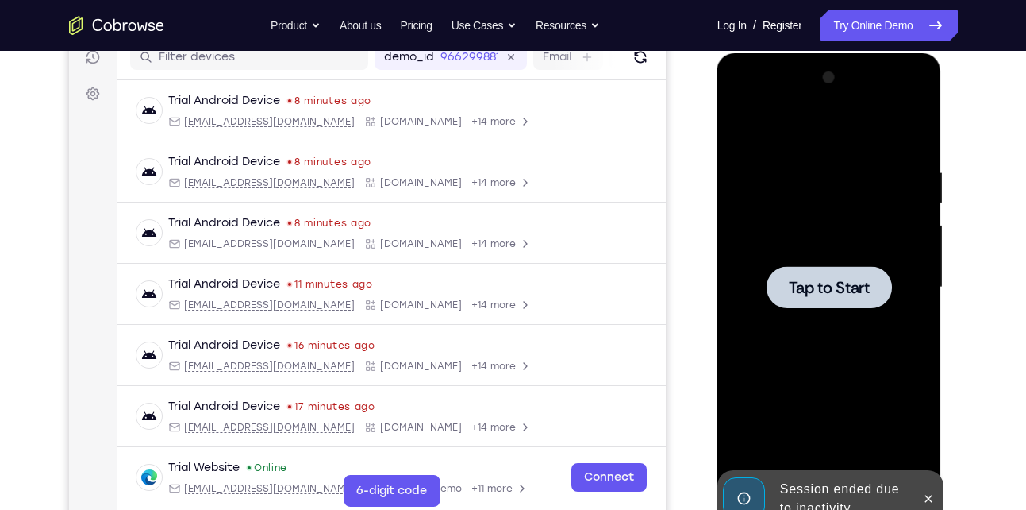
click at [805, 310] on div at bounding box center [829, 287] width 200 height 444
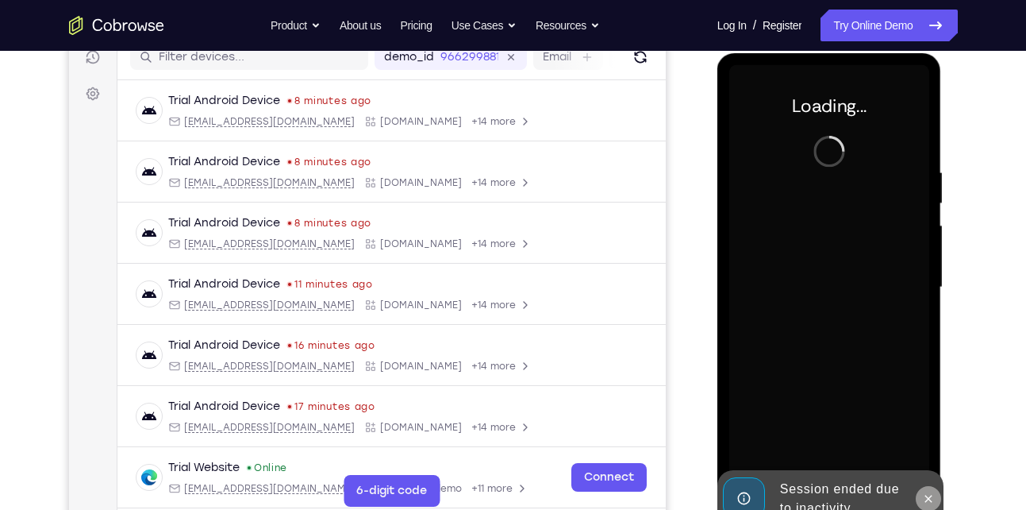
click at [937, 498] on button at bounding box center [928, 498] width 25 height 25
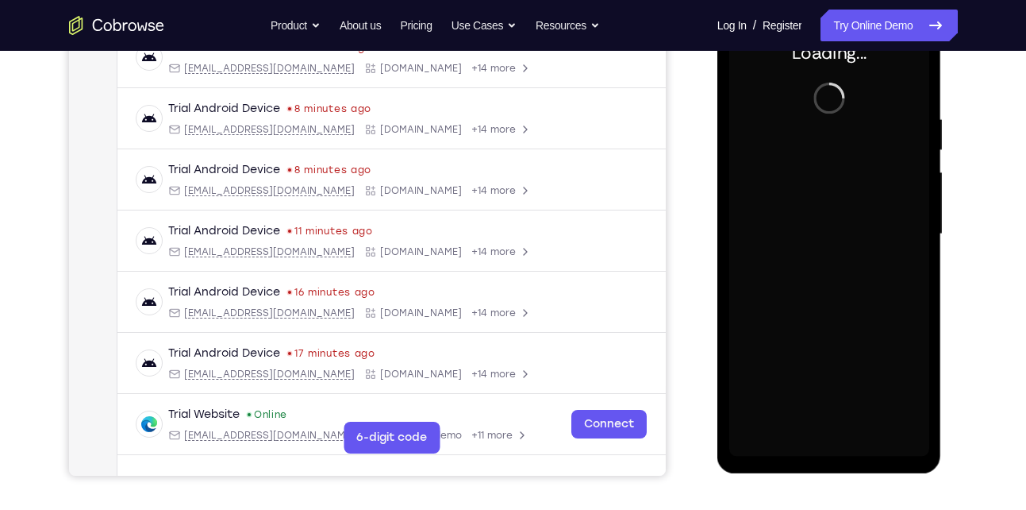
scroll to position [238, 0]
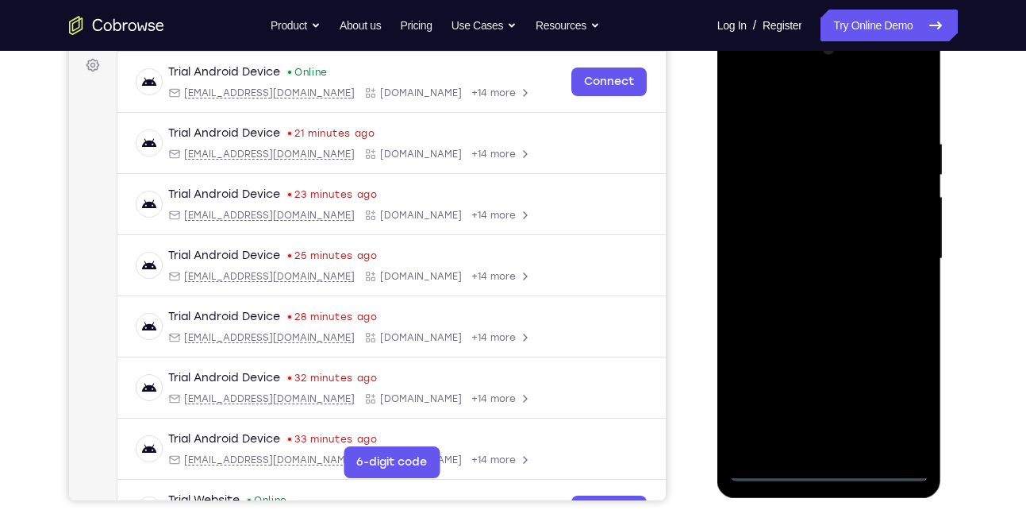
click at [833, 468] on div at bounding box center [829, 259] width 200 height 444
click at [900, 400] on div at bounding box center [829, 259] width 200 height 444
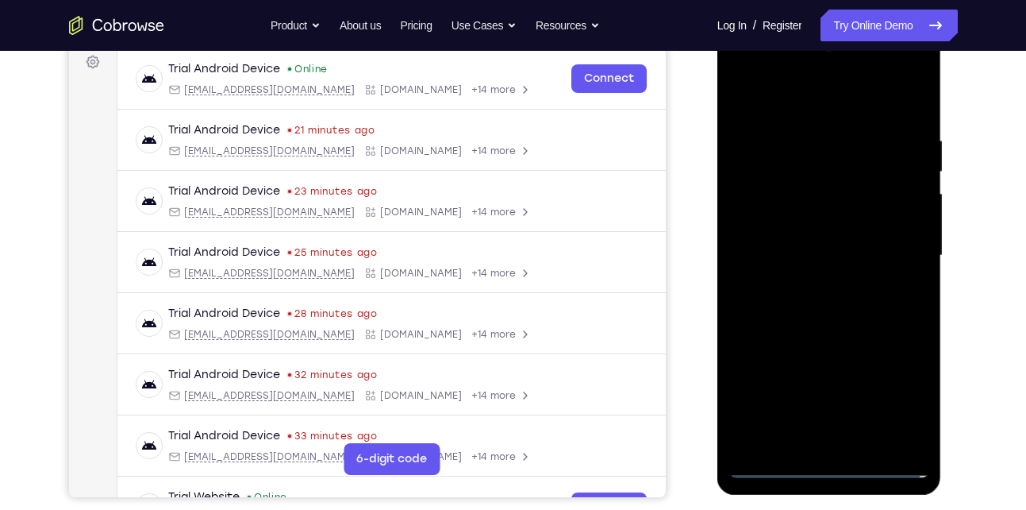
scroll to position [242, 0]
click at [775, 90] on div at bounding box center [829, 255] width 200 height 444
click at [891, 252] on div at bounding box center [829, 255] width 200 height 444
click at [810, 282] on div at bounding box center [829, 255] width 200 height 444
click at [817, 240] on div at bounding box center [829, 255] width 200 height 444
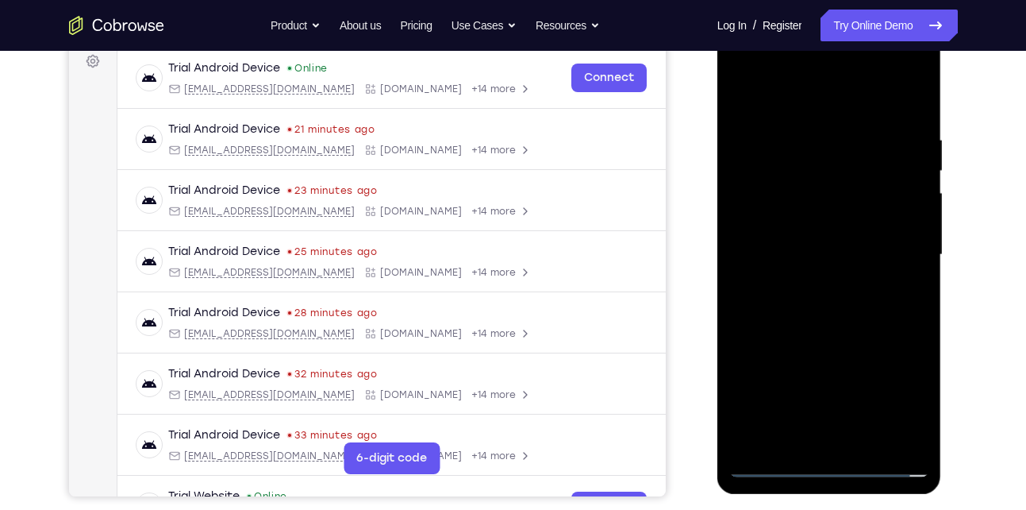
click at [783, 216] on div at bounding box center [829, 255] width 200 height 444
click at [783, 254] on div at bounding box center [829, 255] width 200 height 444
click at [775, 309] on div at bounding box center [829, 255] width 200 height 444
click at [810, 295] on div at bounding box center [829, 255] width 200 height 444
click at [838, 327] on div at bounding box center [829, 255] width 200 height 444
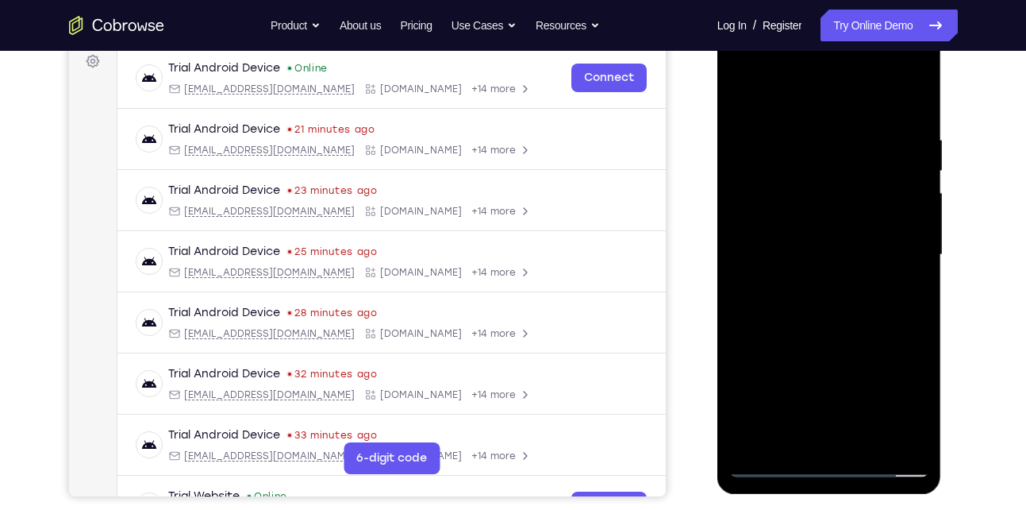
drag, startPoint x: 841, startPoint y: 269, endPoint x: 860, endPoint y: 197, distance: 74.5
click at [860, 197] on div at bounding box center [829, 255] width 200 height 444
drag, startPoint x: 806, startPoint y: 222, endPoint x: 782, endPoint y: 321, distance: 101.4
click at [782, 321] on div at bounding box center [829, 255] width 200 height 444
click at [805, 135] on div at bounding box center [829, 255] width 200 height 444
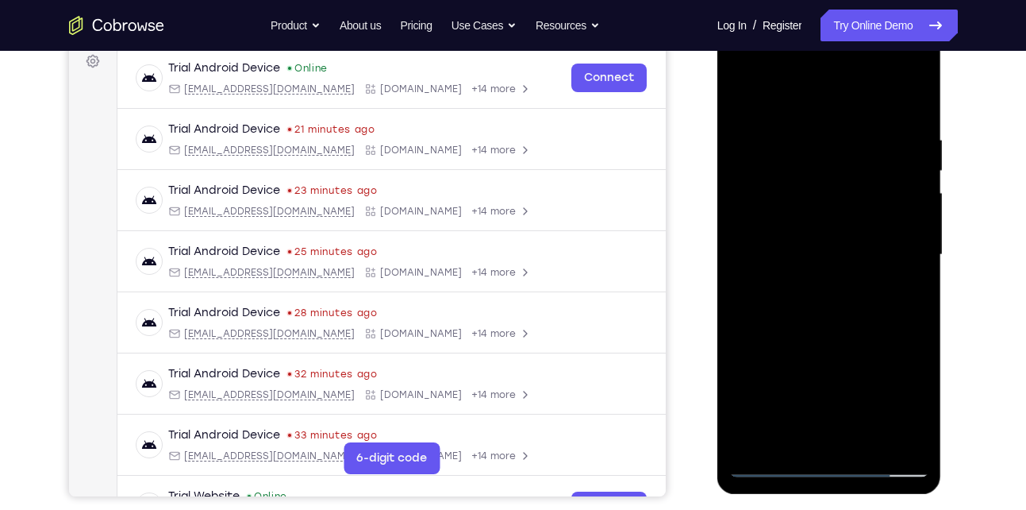
click at [902, 240] on div at bounding box center [829, 255] width 200 height 444
click at [910, 101] on div at bounding box center [829, 255] width 200 height 444
click at [894, 124] on div at bounding box center [829, 255] width 200 height 444
click at [901, 275] on div at bounding box center [829, 255] width 200 height 444
click at [811, 439] on div at bounding box center [829, 255] width 200 height 444
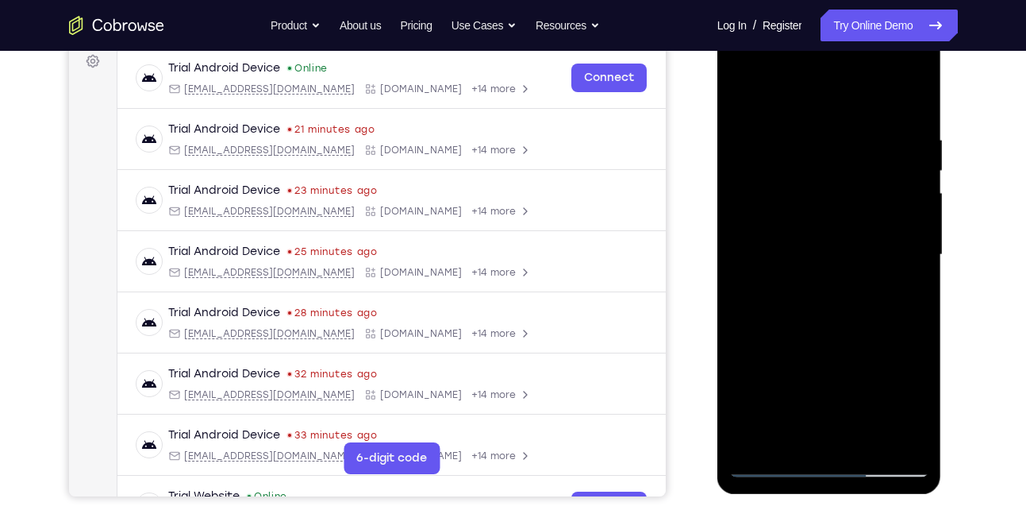
drag, startPoint x: 755, startPoint y: 235, endPoint x: 911, endPoint y: 254, distance: 157.5
click at [911, 254] on div at bounding box center [829, 255] width 200 height 444
click at [737, 249] on div at bounding box center [829, 255] width 200 height 444
click at [914, 96] on div at bounding box center [829, 255] width 200 height 444
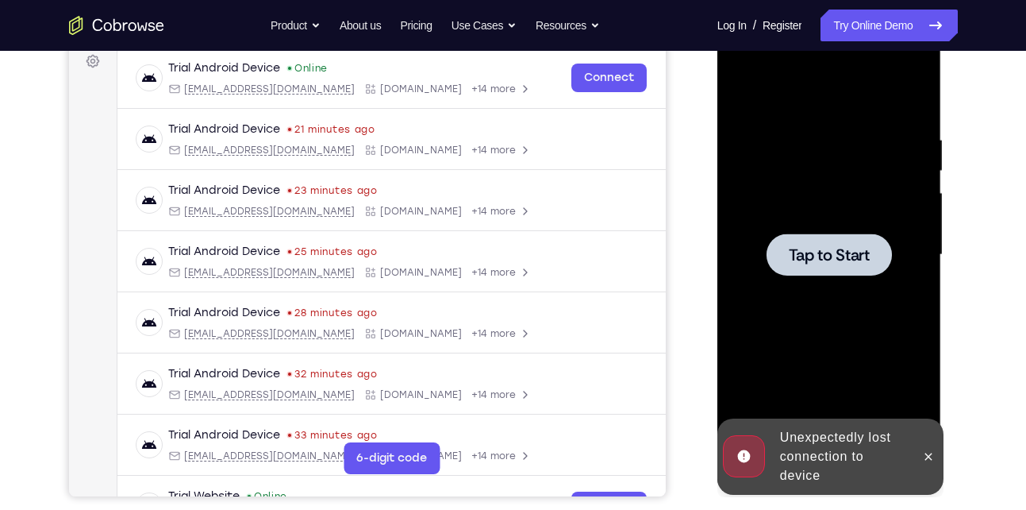
click at [805, 452] on div "Unexpectedly lost connection to device" at bounding box center [843, 456] width 139 height 70
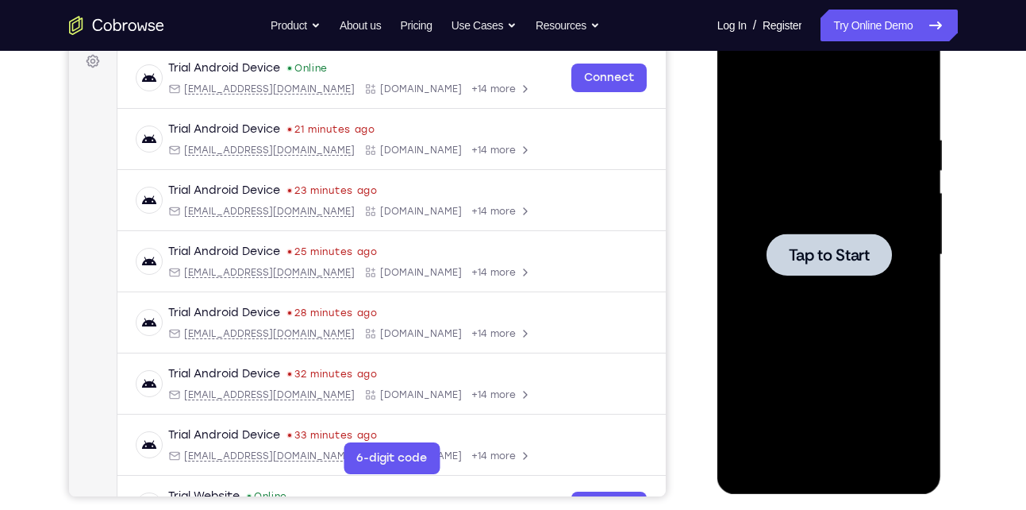
click at [805, 261] on span "Tap to Start" at bounding box center [829, 255] width 81 height 16
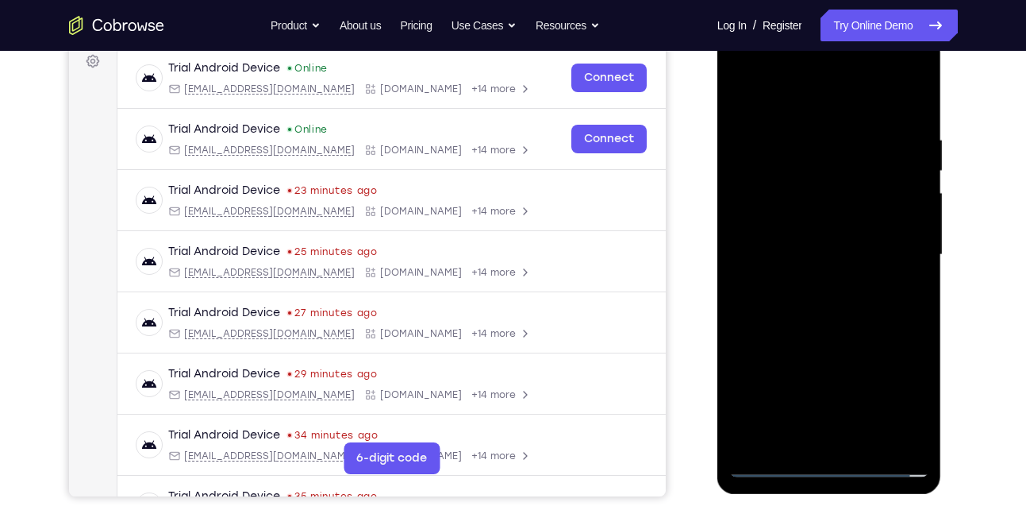
click at [828, 467] on div at bounding box center [829, 255] width 200 height 444
click at [902, 399] on div at bounding box center [829, 255] width 200 height 444
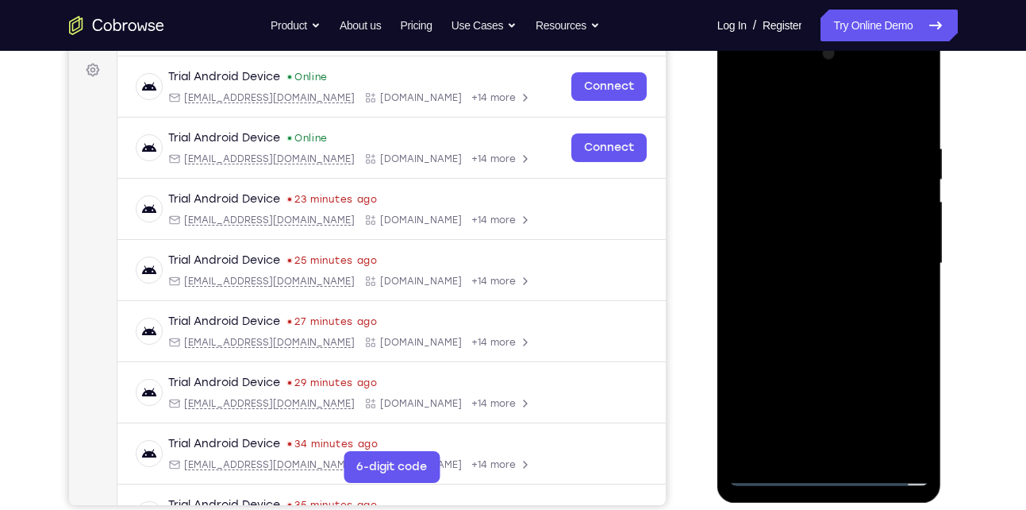
scroll to position [237, 0]
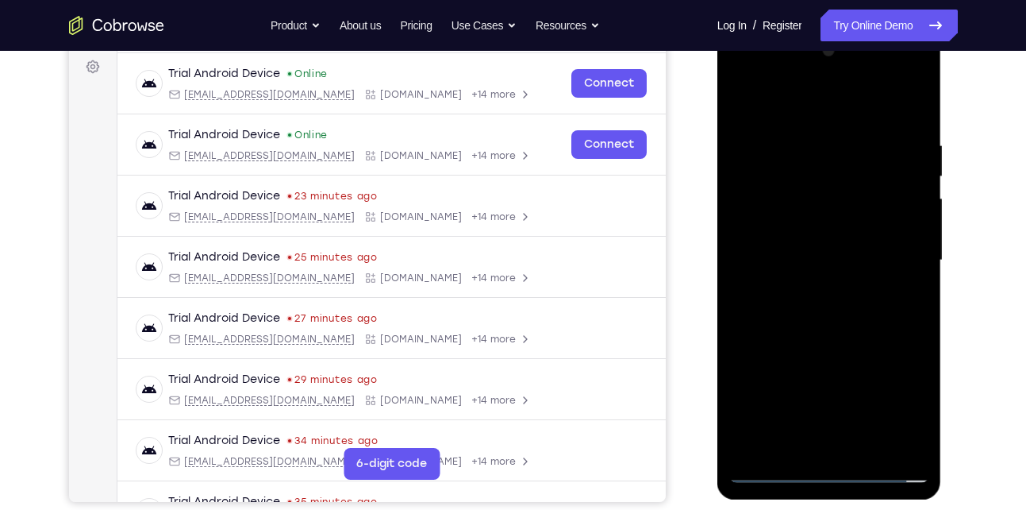
click at [787, 109] on div at bounding box center [829, 260] width 200 height 444
click at [885, 263] on div at bounding box center [829, 260] width 200 height 444
click at [806, 291] on div at bounding box center [829, 260] width 200 height 444
click at [807, 247] on div at bounding box center [829, 260] width 200 height 444
click at [770, 224] on div at bounding box center [829, 260] width 200 height 444
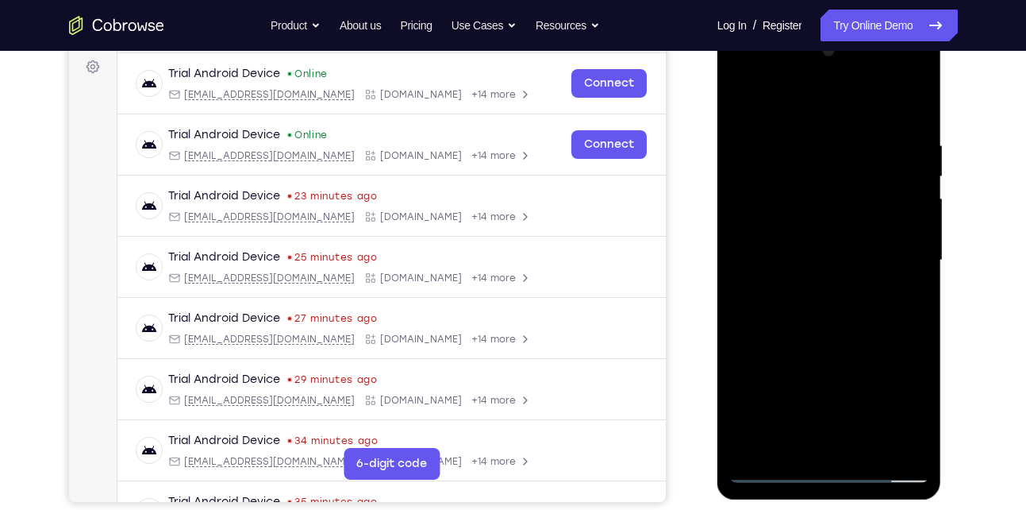
click at [801, 265] on div at bounding box center [829, 260] width 200 height 444
click at [802, 310] on div at bounding box center [829, 260] width 200 height 444
click at [832, 333] on div at bounding box center [829, 260] width 200 height 444
click at [919, 299] on div at bounding box center [829, 260] width 200 height 444
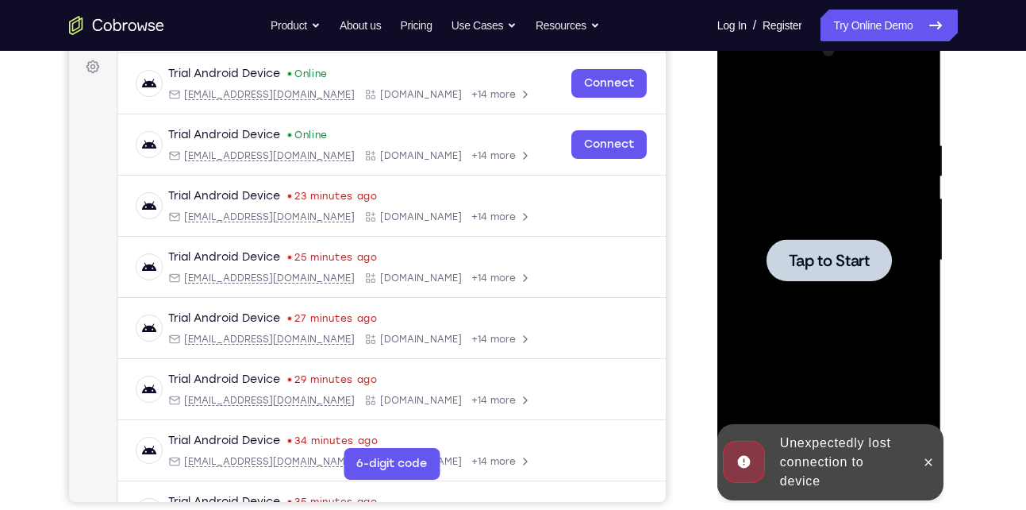
drag, startPoint x: 817, startPoint y: 251, endPoint x: 1336, endPoint y: 33, distance: 562.8
click at [817, 252] on span "Tap to Start" at bounding box center [829, 260] width 81 height 16
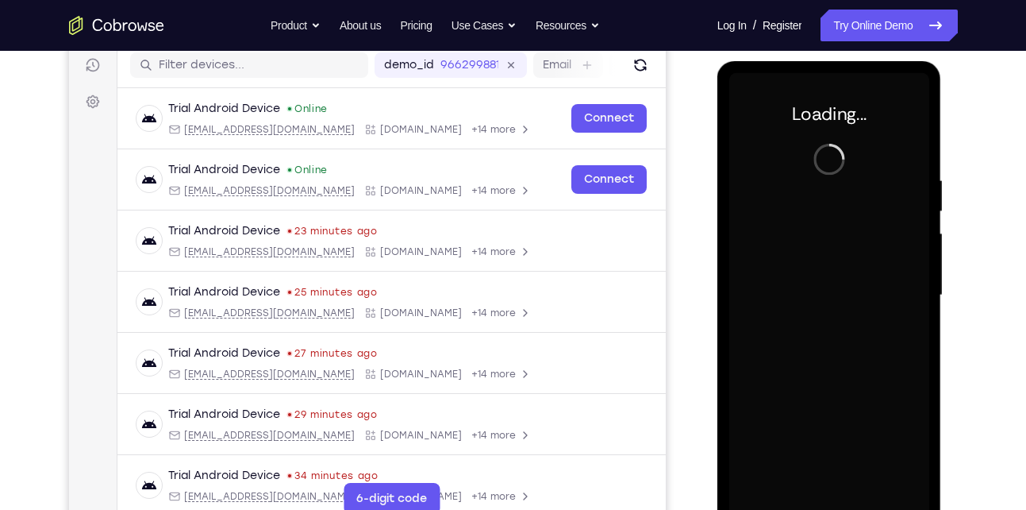
scroll to position [206, 0]
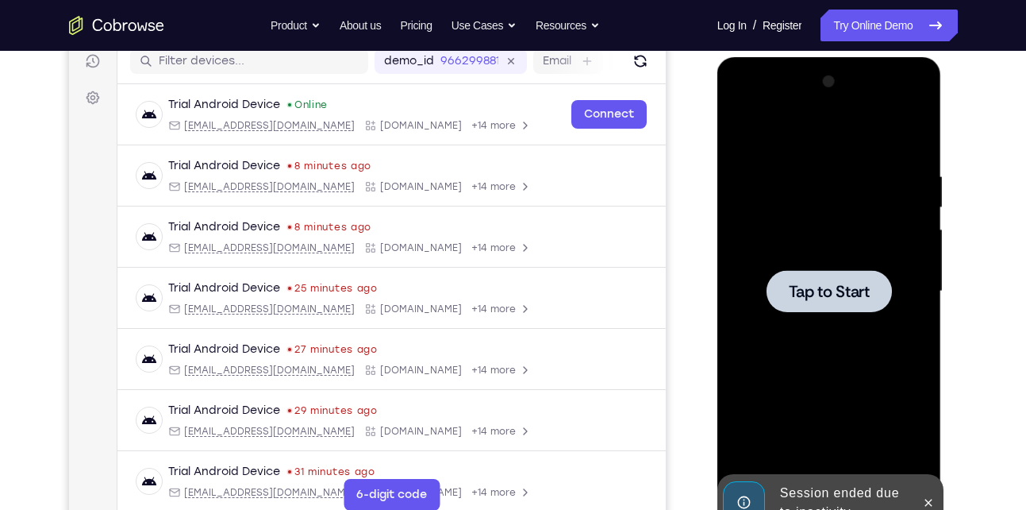
click at [846, 259] on div at bounding box center [829, 291] width 200 height 444
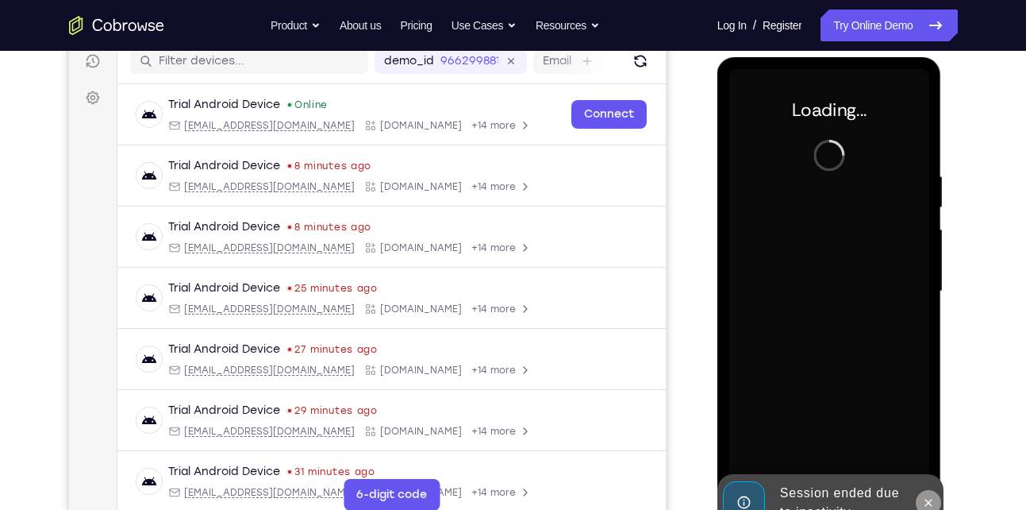
click at [923, 499] on icon at bounding box center [928, 502] width 13 height 13
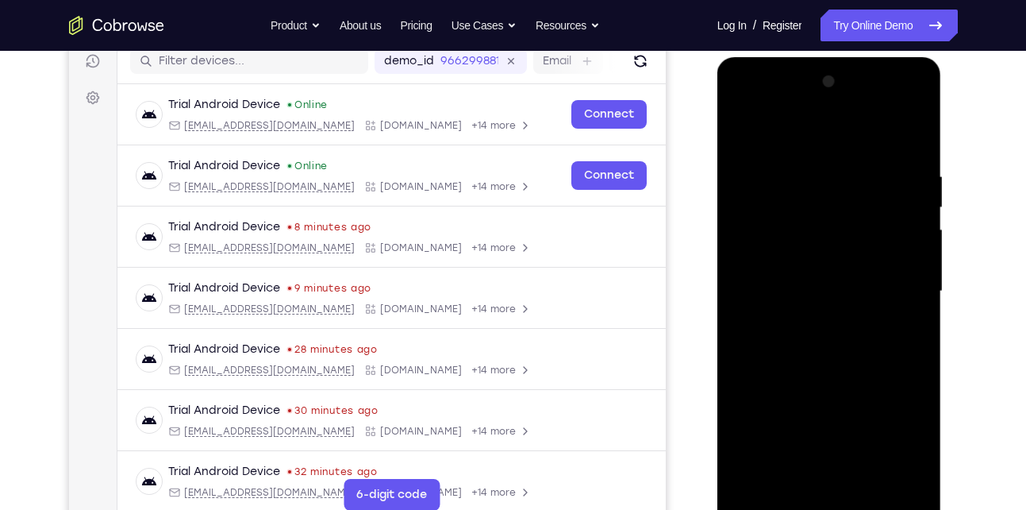
click at [828, 497] on div at bounding box center [829, 291] width 200 height 444
click at [899, 432] on div at bounding box center [829, 291] width 200 height 444
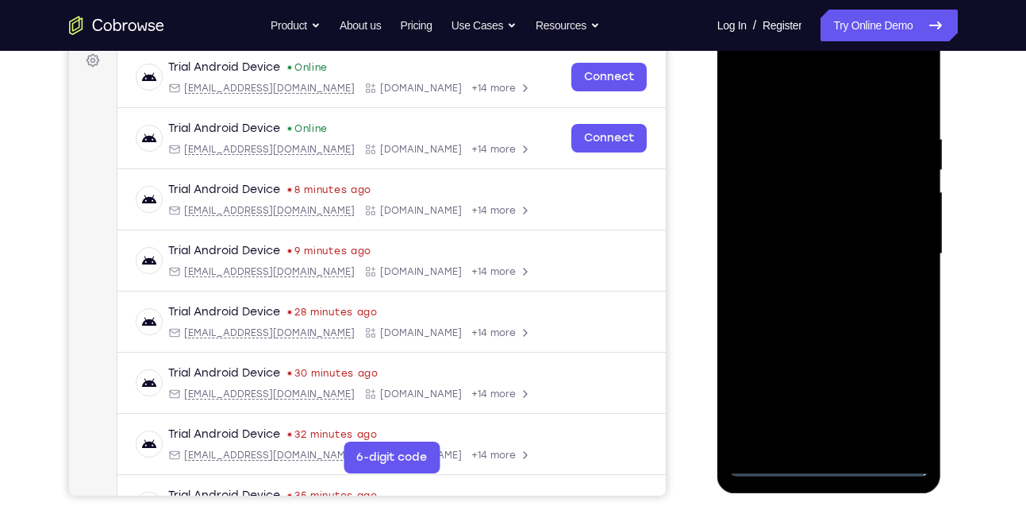
click at [794, 92] on div at bounding box center [829, 254] width 200 height 444
click at [899, 249] on div at bounding box center [829, 254] width 200 height 444
click at [808, 284] on div at bounding box center [829, 254] width 200 height 444
click at [825, 240] on div at bounding box center [829, 254] width 200 height 444
click at [796, 227] on div at bounding box center [829, 254] width 200 height 444
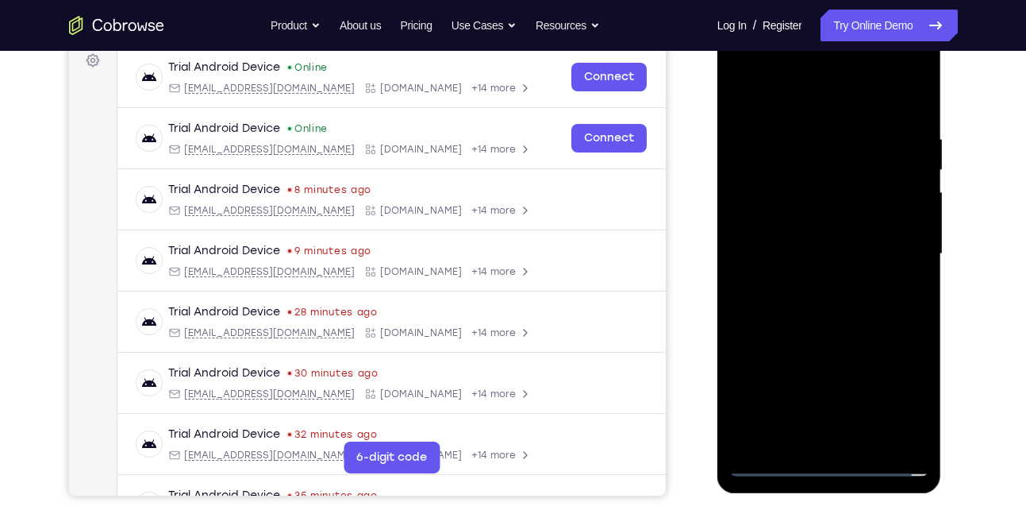
click at [802, 253] on div at bounding box center [829, 254] width 200 height 444
click at [810, 305] on div at bounding box center [829, 254] width 200 height 444
click at [903, 99] on div at bounding box center [829, 254] width 200 height 444
click at [822, 330] on div at bounding box center [829, 254] width 200 height 444
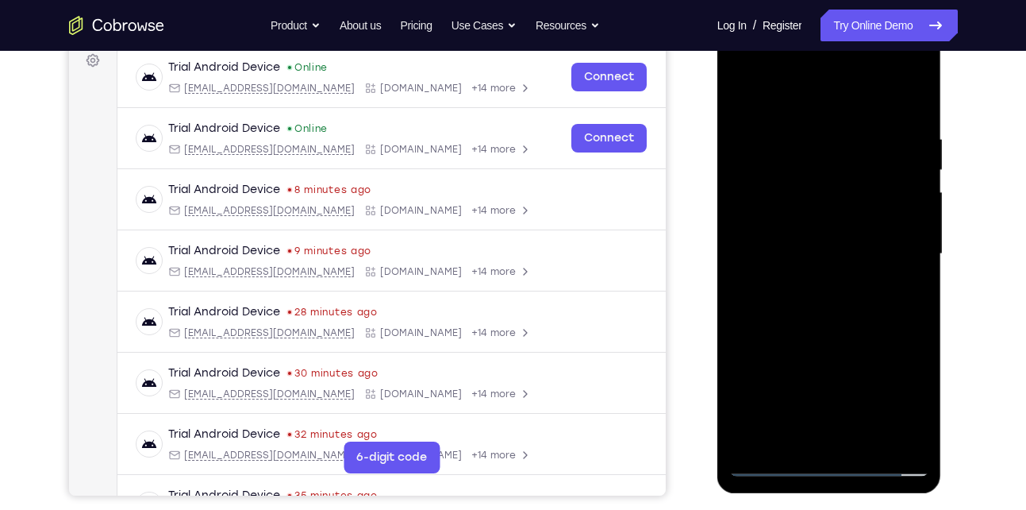
drag, startPoint x: 817, startPoint y: 333, endPoint x: 852, endPoint y: 198, distance: 139.4
click at [852, 198] on div at bounding box center [829, 254] width 200 height 444
drag, startPoint x: 837, startPoint y: 367, endPoint x: 836, endPoint y: 217, distance: 149.2
click at [836, 217] on div at bounding box center [829, 254] width 200 height 444
drag, startPoint x: 807, startPoint y: 332, endPoint x: 844, endPoint y: 175, distance: 160.6
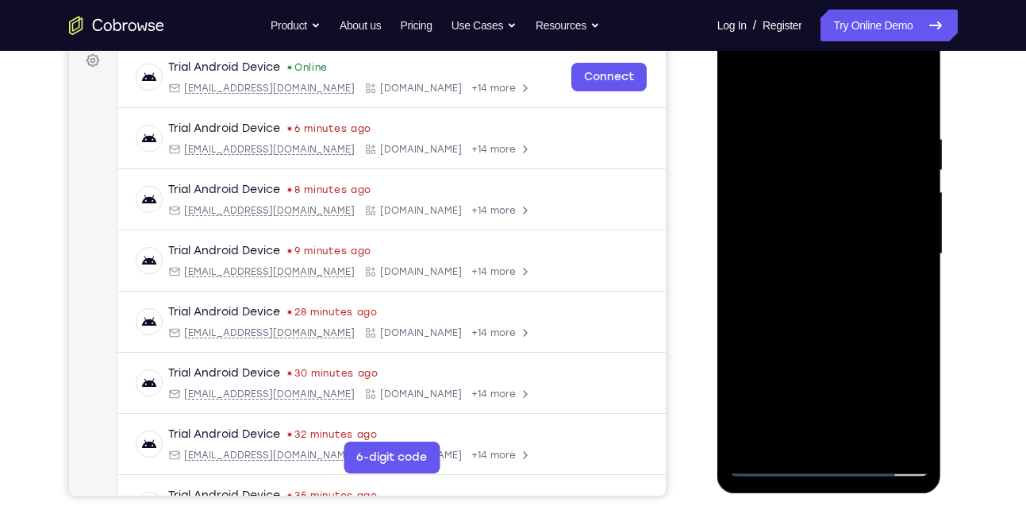
click at [844, 175] on div at bounding box center [829, 254] width 200 height 444
click at [865, 440] on div at bounding box center [829, 254] width 200 height 444
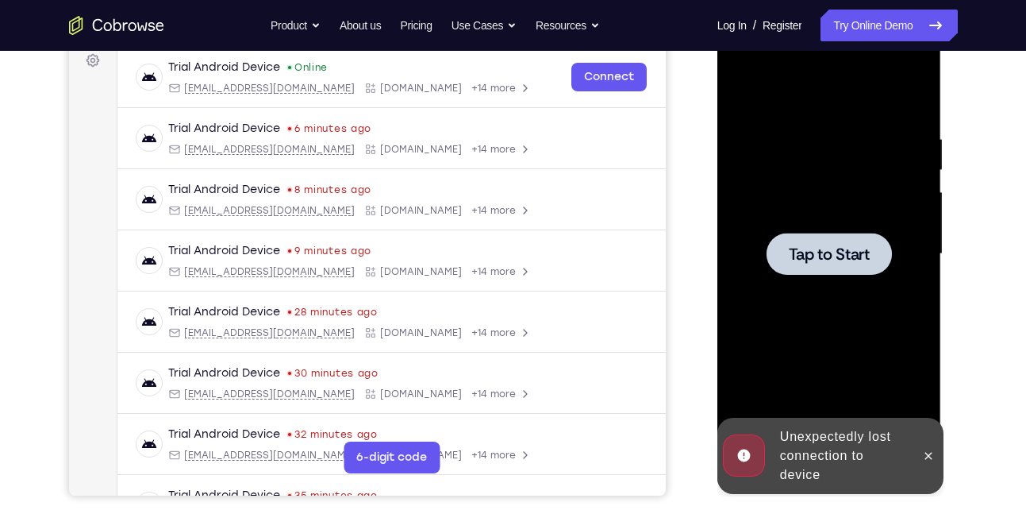
click at [807, 262] on span "Tap to Start" at bounding box center [829, 254] width 81 height 16
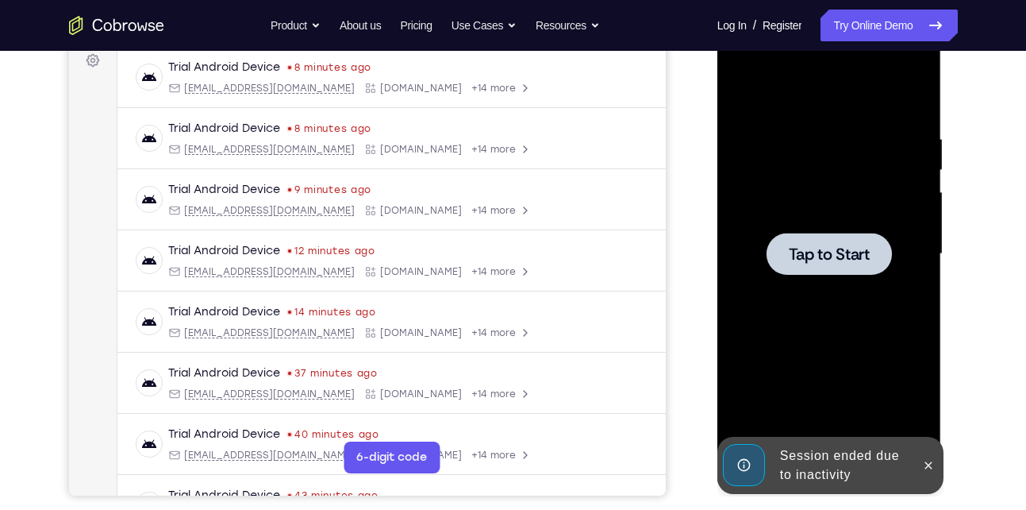
click at [842, 235] on div at bounding box center [829, 254] width 125 height 42
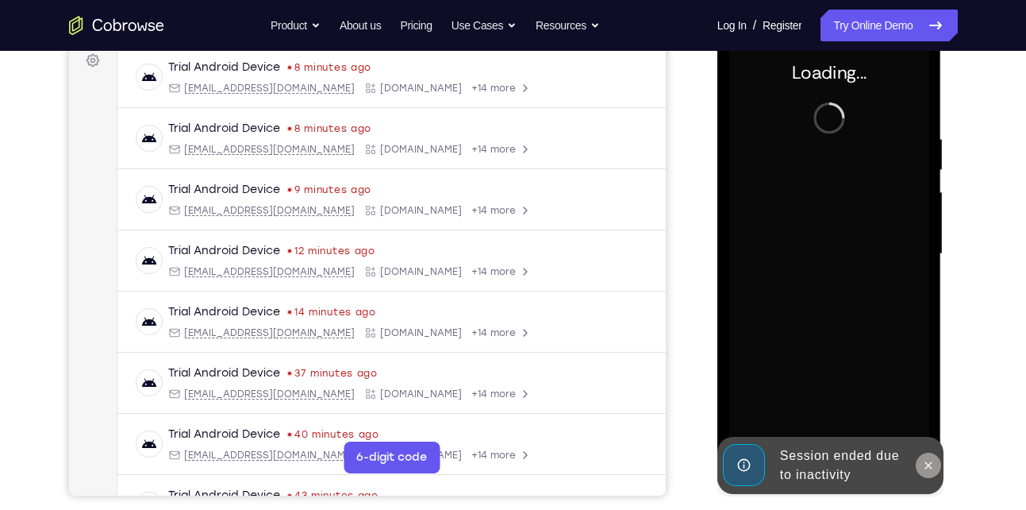
click at [929, 463] on icon at bounding box center [928, 465] width 13 height 13
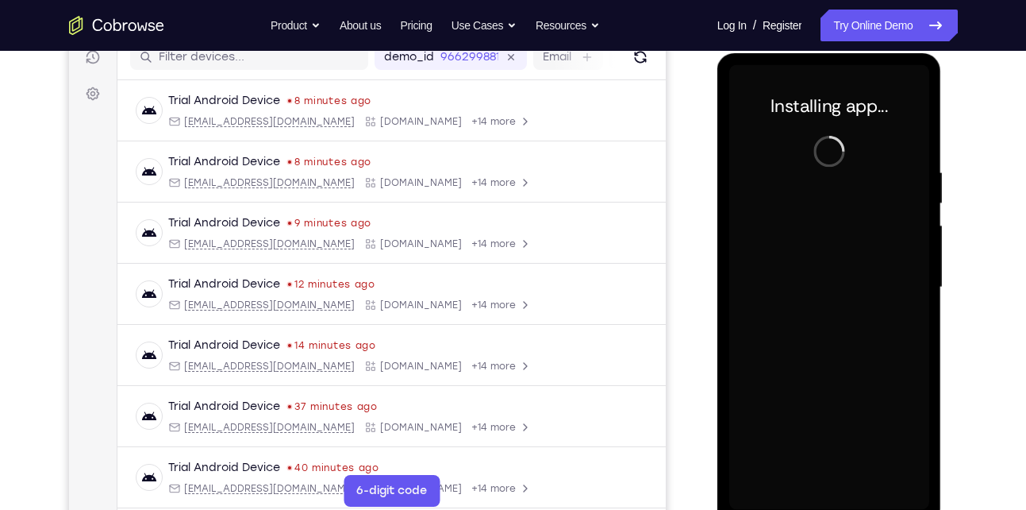
scroll to position [209, 0]
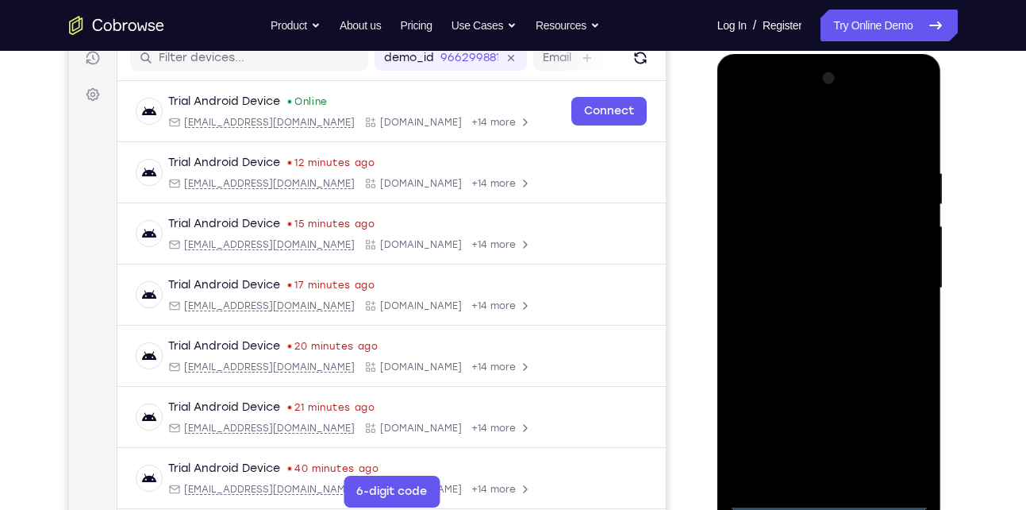
click at [824, 497] on div at bounding box center [829, 288] width 200 height 444
click at [907, 434] on div at bounding box center [829, 288] width 200 height 444
click at [761, 143] on div at bounding box center [829, 288] width 200 height 444
click at [898, 296] on div at bounding box center [829, 288] width 200 height 444
click at [806, 320] on div at bounding box center [829, 288] width 200 height 444
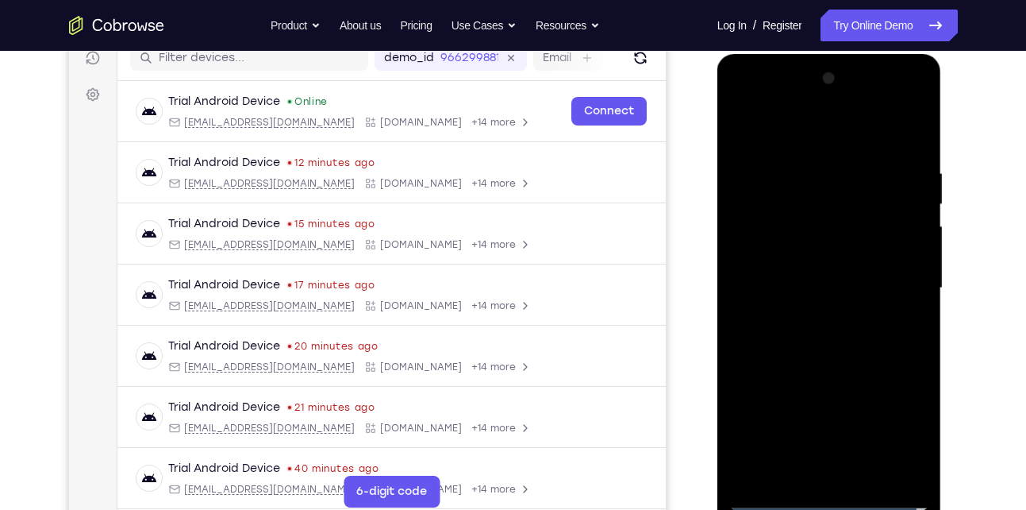
click at [795, 272] on div at bounding box center [829, 288] width 200 height 444
click at [766, 254] on div at bounding box center [829, 288] width 200 height 444
click at [773, 291] on div at bounding box center [829, 288] width 200 height 444
click at [767, 295] on div at bounding box center [829, 288] width 200 height 444
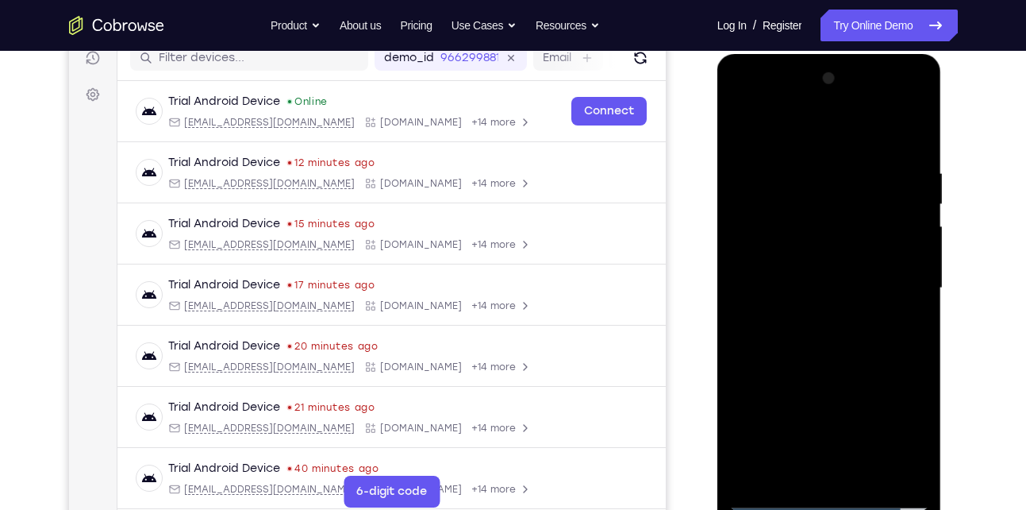
click at [912, 152] on div at bounding box center [829, 288] width 200 height 444
click at [860, 166] on div at bounding box center [829, 288] width 200 height 444
click at [894, 129] on div at bounding box center [829, 288] width 200 height 444
click at [917, 241] on div at bounding box center [829, 288] width 200 height 444
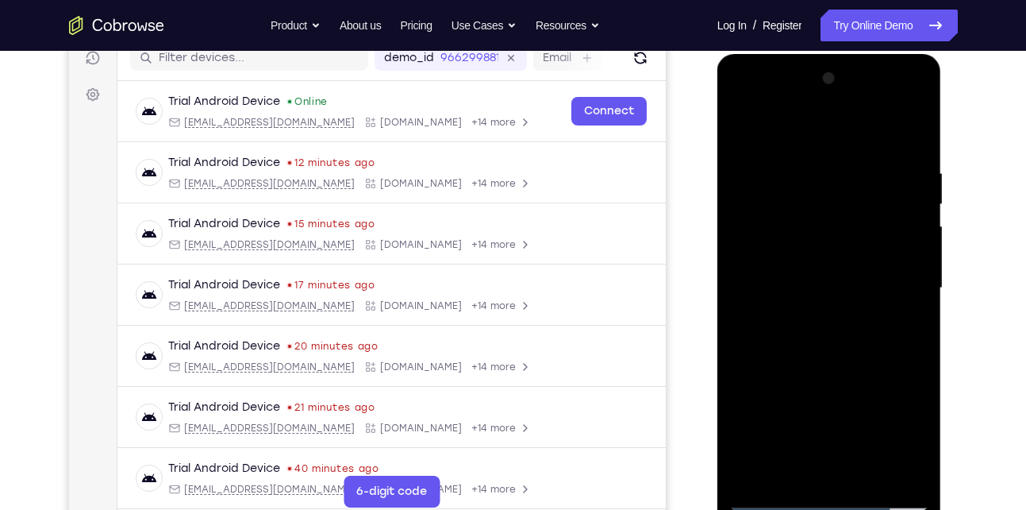
click at [911, 133] on div at bounding box center [829, 288] width 200 height 444
click at [807, 160] on div at bounding box center [829, 288] width 200 height 444
click at [819, 463] on div at bounding box center [829, 288] width 200 height 444
click at [869, 161] on div at bounding box center [829, 288] width 200 height 444
click at [906, 134] on div at bounding box center [829, 288] width 200 height 444
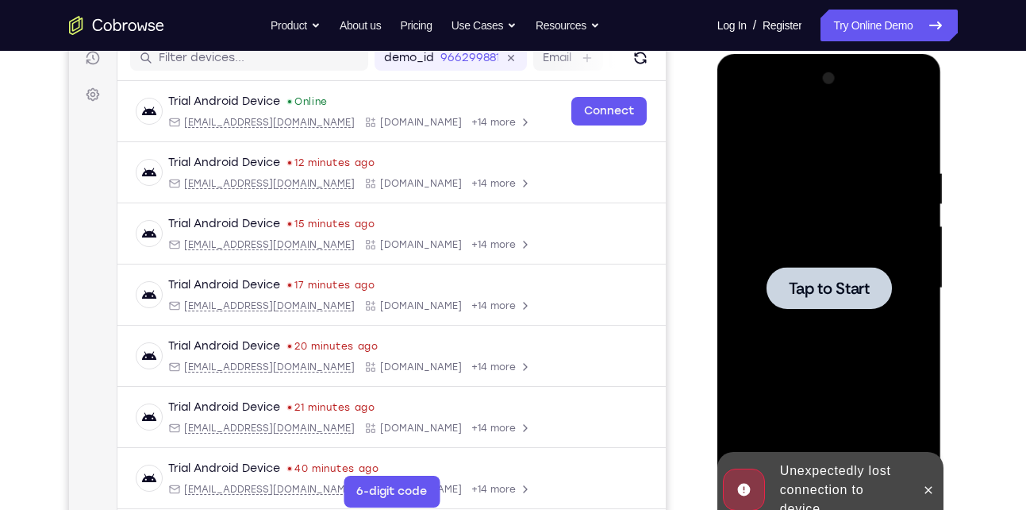
click at [837, 338] on div at bounding box center [829, 288] width 200 height 444
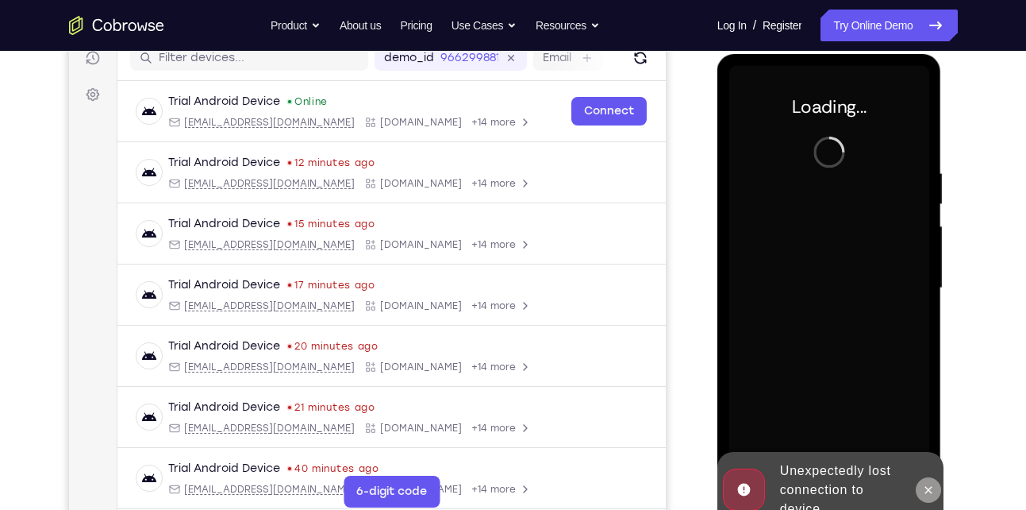
click at [925, 488] on icon at bounding box center [928, 489] width 13 height 13
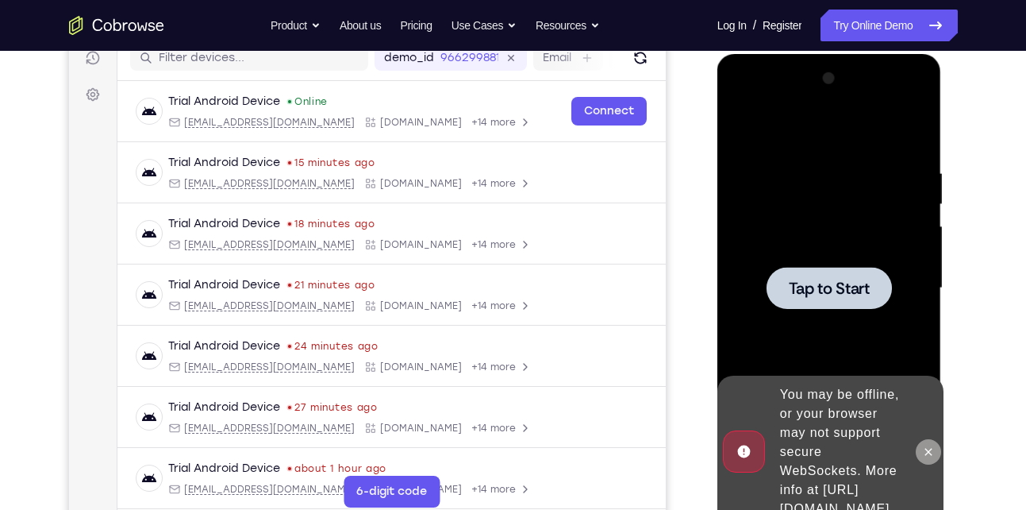
click at [929, 445] on icon at bounding box center [928, 451] width 13 height 13
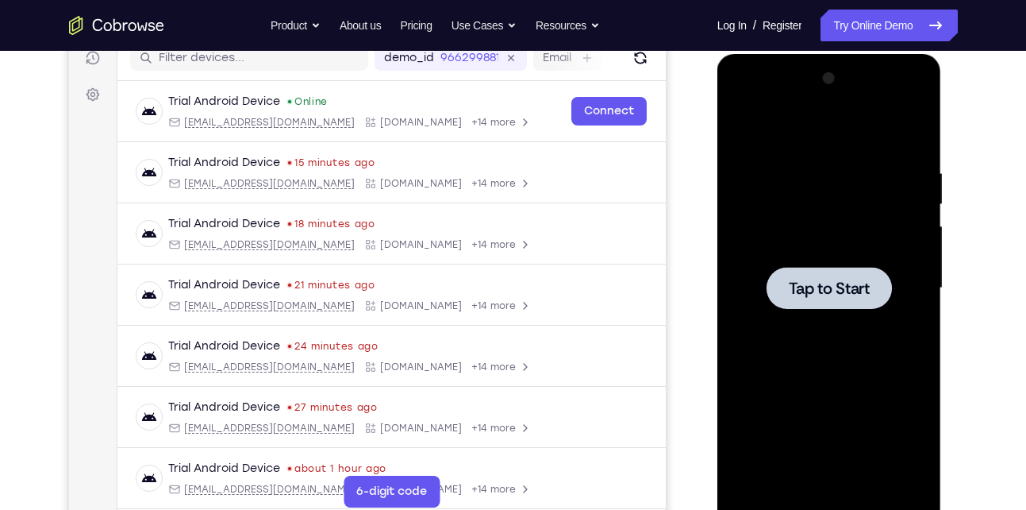
click at [814, 289] on span "Tap to Start" at bounding box center [829, 288] width 81 height 16
click at [843, 308] on div at bounding box center [829, 288] width 125 height 42
click at [829, 295] on span "Tap to Start" at bounding box center [829, 288] width 81 height 16
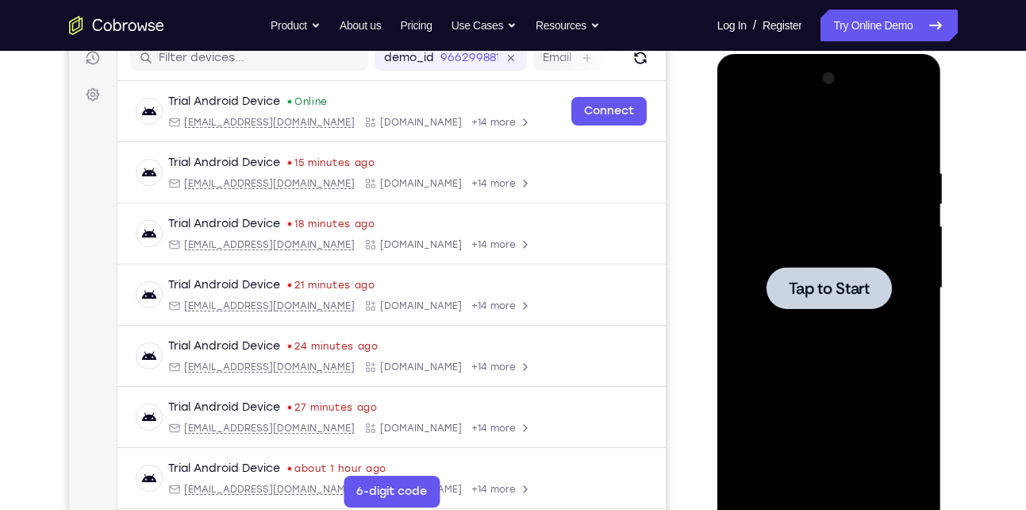
click at [829, 295] on span "Tap to Start" at bounding box center [829, 288] width 81 height 16
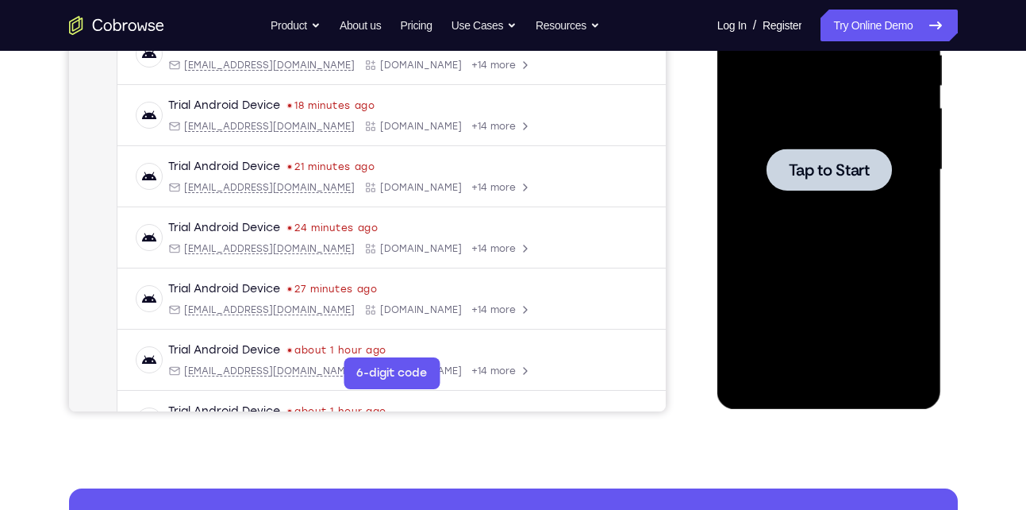
scroll to position [171, 0]
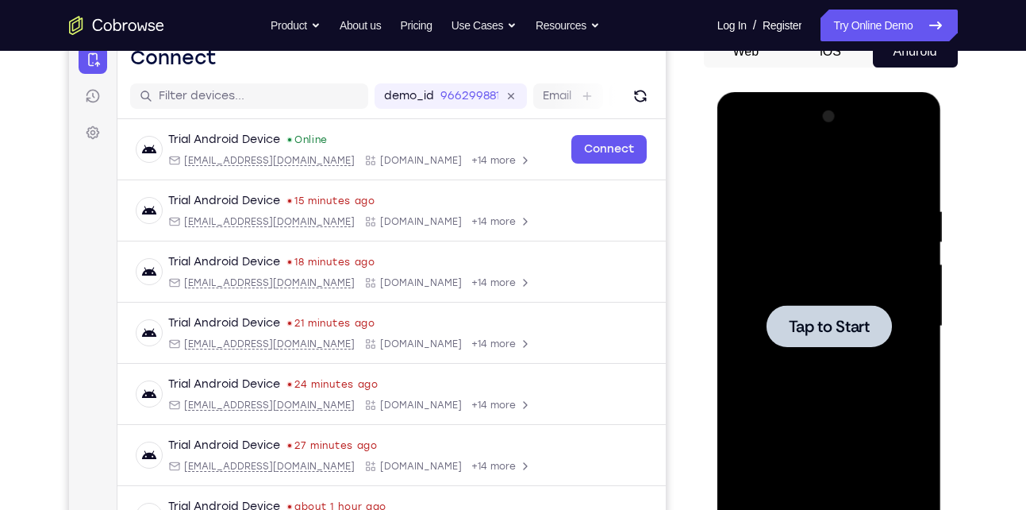
click at [824, 334] on span "Tap to Start" at bounding box center [829, 326] width 81 height 16
click at [845, 333] on span "Tap to Start" at bounding box center [829, 326] width 81 height 16
click at [846, 324] on span "Tap to Start" at bounding box center [829, 326] width 81 height 16
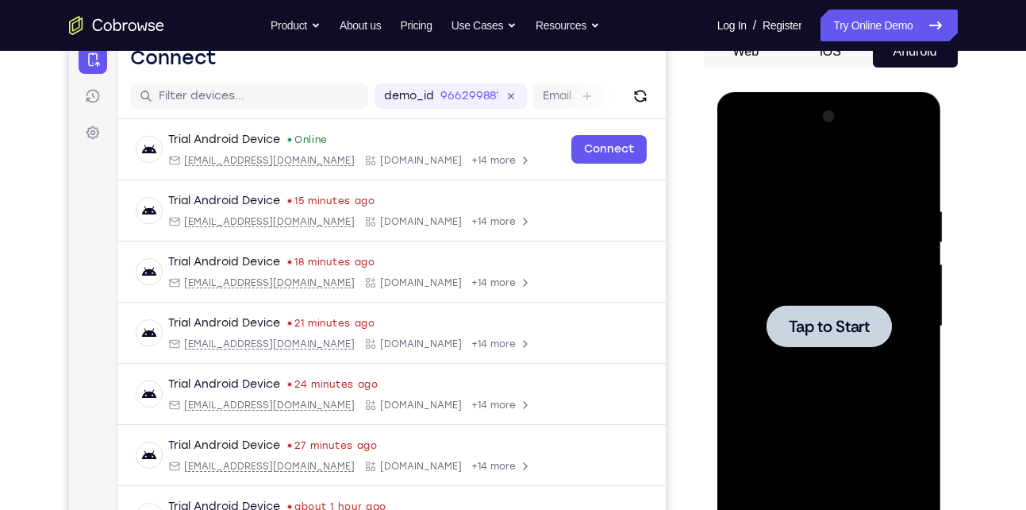
click at [846, 324] on span "Tap to Start" at bounding box center [829, 326] width 81 height 16
click at [870, 323] on span "Tap to Start" at bounding box center [829, 326] width 81 height 16
click at [813, 359] on div at bounding box center [829, 326] width 200 height 444
click at [821, 337] on div at bounding box center [829, 326] width 125 height 42
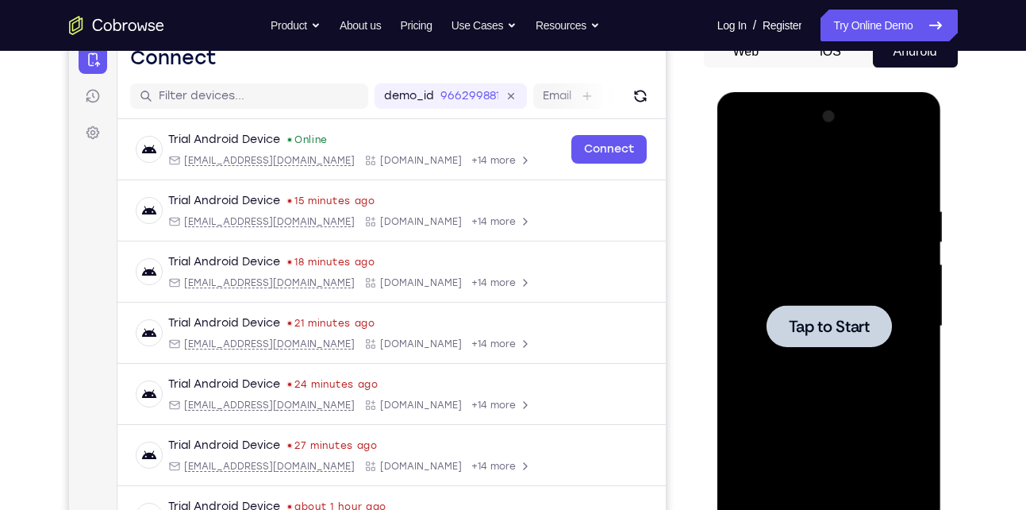
click at [821, 337] on div at bounding box center [829, 326] width 125 height 42
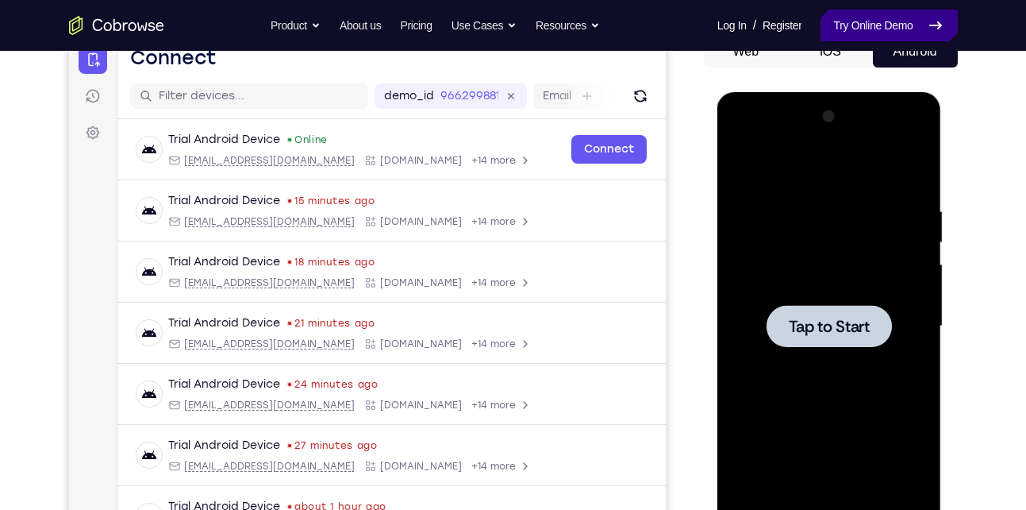
click at [900, 32] on link "Try Online Demo" at bounding box center [889, 26] width 137 height 32
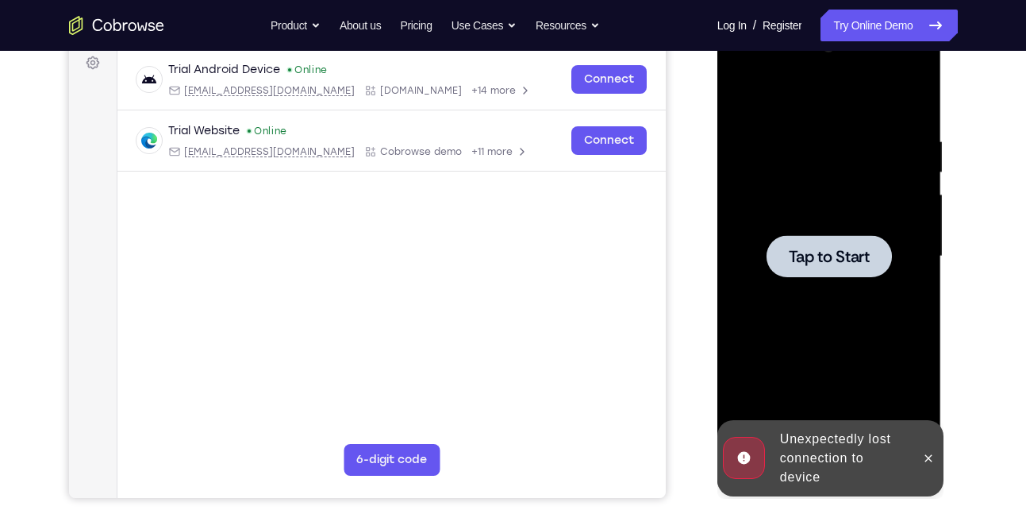
click at [816, 256] on span "Tap to Start" at bounding box center [829, 256] width 81 height 16
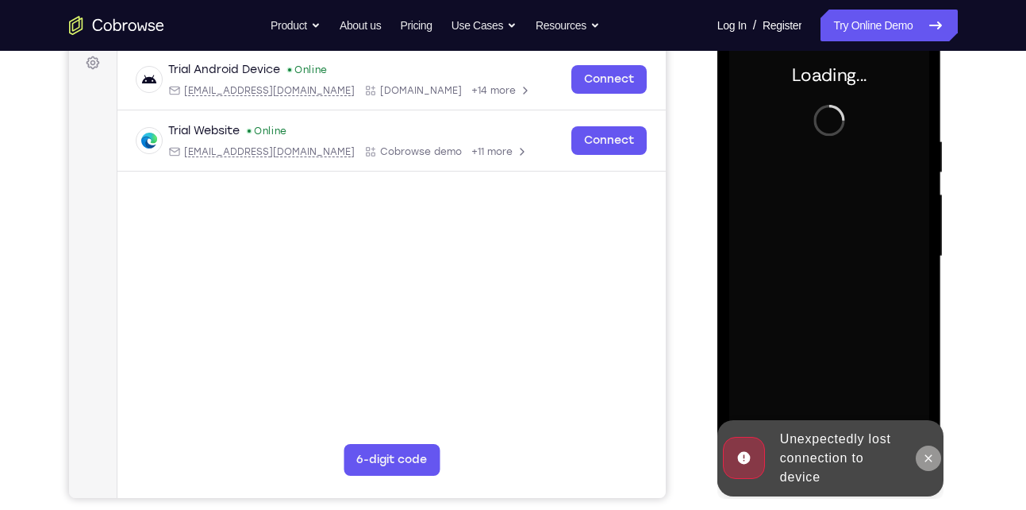
click at [928, 452] on icon at bounding box center [928, 458] width 13 height 13
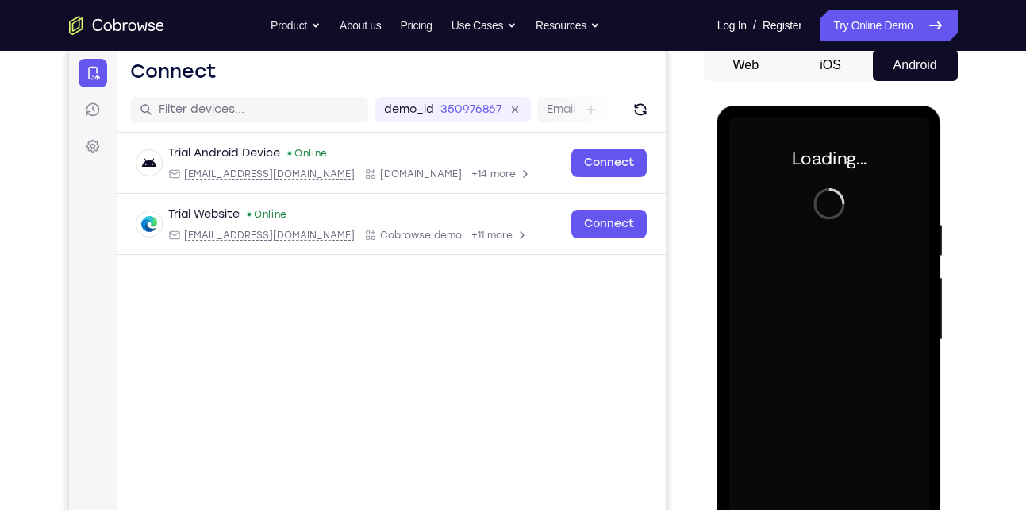
scroll to position [155, 0]
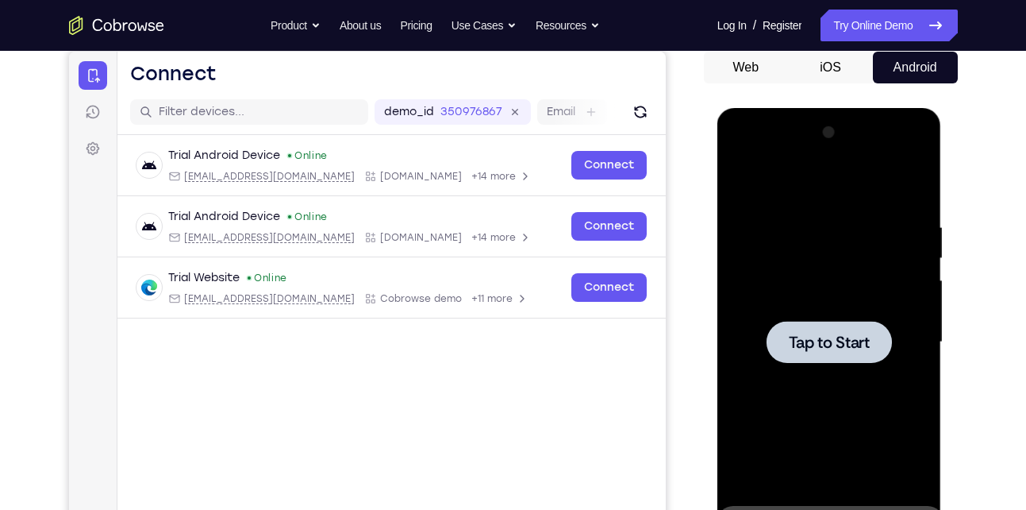
click at [824, 342] on span "Tap to Start" at bounding box center [829, 342] width 81 height 16
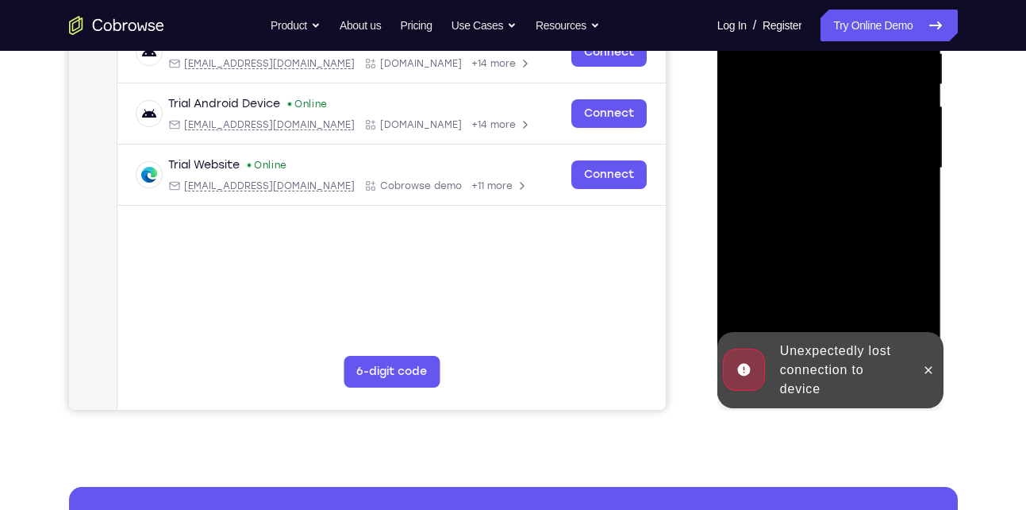
scroll to position [329, 0]
click at [933, 372] on icon at bounding box center [928, 369] width 13 height 13
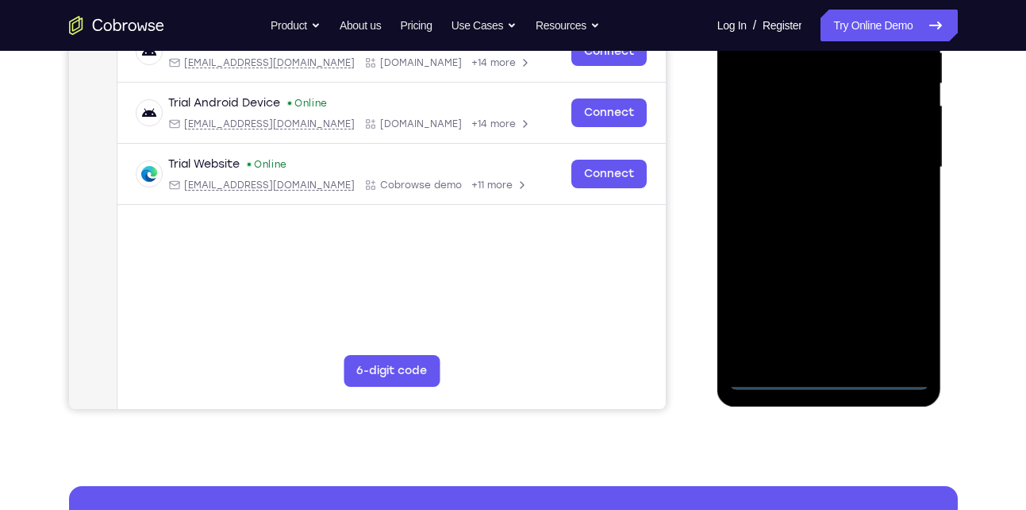
click at [827, 379] on div at bounding box center [829, 167] width 200 height 444
click at [897, 314] on div at bounding box center [829, 167] width 200 height 444
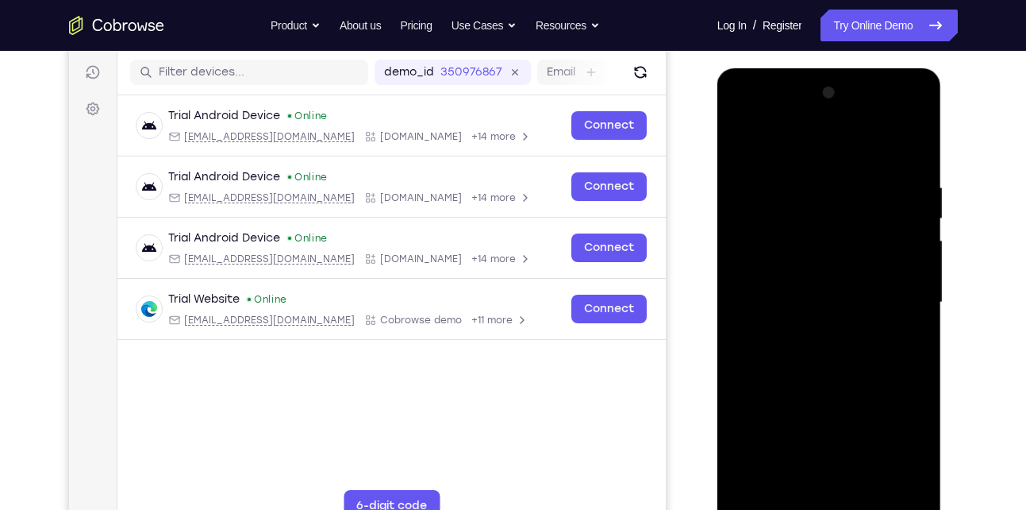
scroll to position [220, 0]
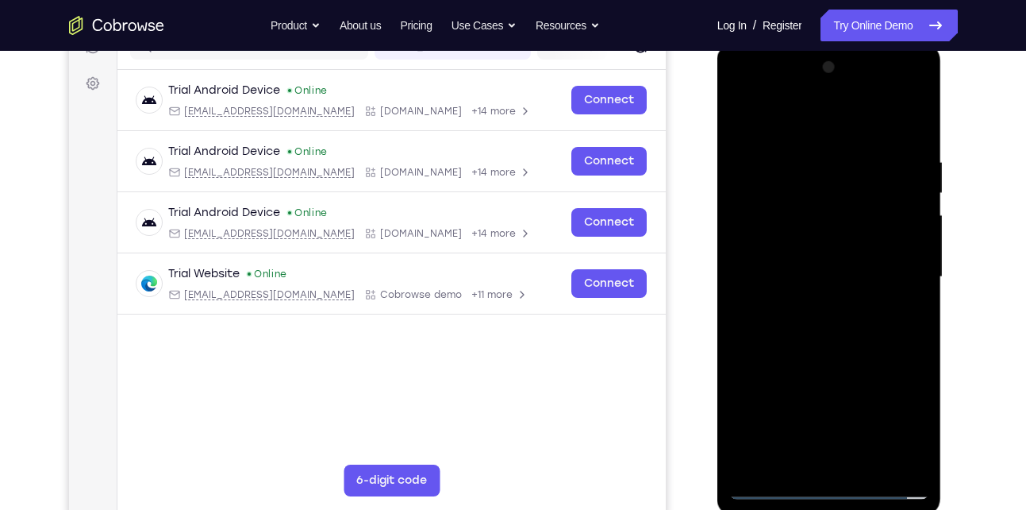
click at [771, 122] on div at bounding box center [829, 277] width 200 height 444
click at [891, 272] on div at bounding box center [829, 277] width 200 height 444
click at [810, 308] on div at bounding box center [829, 277] width 200 height 444
click at [813, 266] on div at bounding box center [829, 277] width 200 height 444
click at [798, 249] on div at bounding box center [829, 277] width 200 height 444
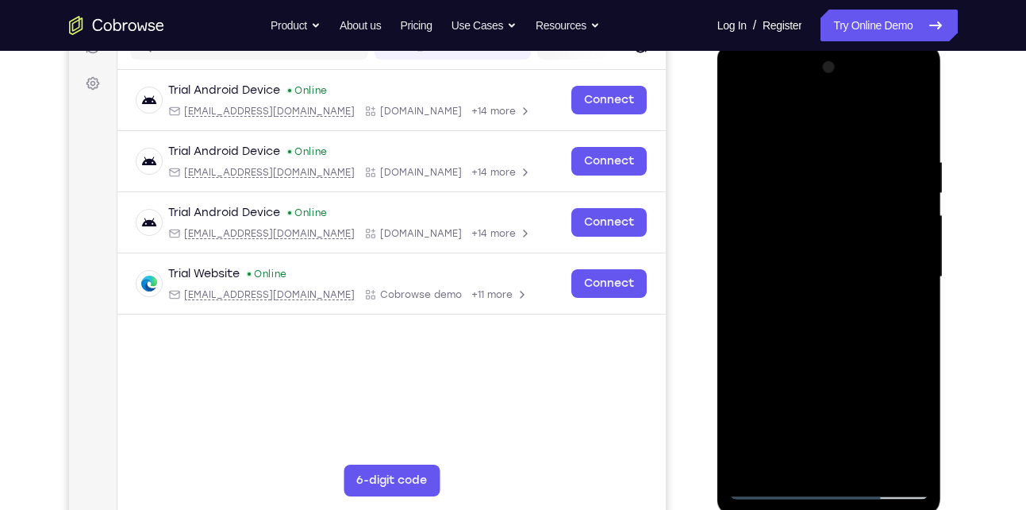
click at [799, 276] on div at bounding box center [829, 277] width 200 height 444
click at [776, 330] on div at bounding box center [829, 277] width 200 height 444
click at [867, 459] on div at bounding box center [829, 277] width 200 height 444
click at [811, 349] on div at bounding box center [829, 277] width 200 height 444
click at [899, 116] on div at bounding box center [829, 277] width 200 height 444
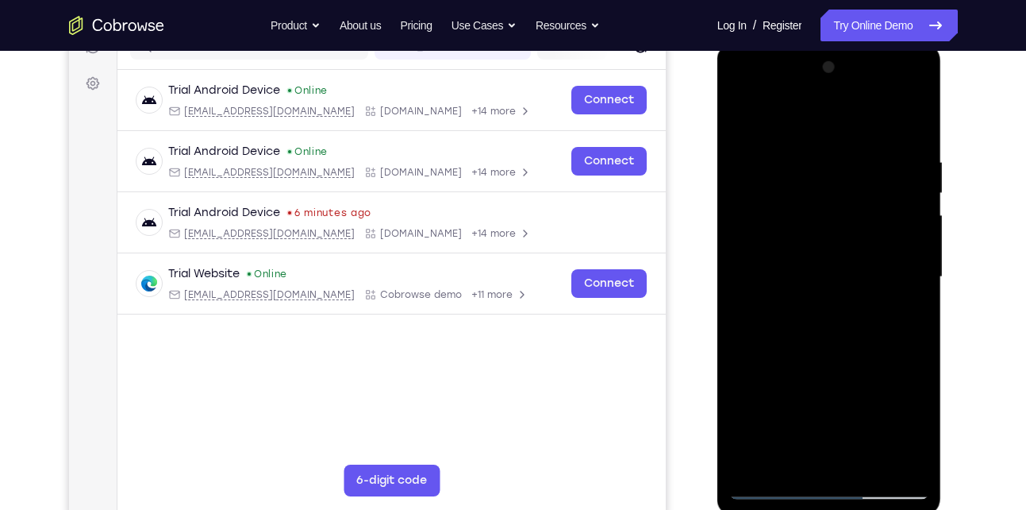
click at [871, 462] on div at bounding box center [829, 277] width 200 height 444
click at [814, 362] on div at bounding box center [829, 277] width 200 height 444
click at [798, 268] on div at bounding box center [829, 277] width 200 height 444
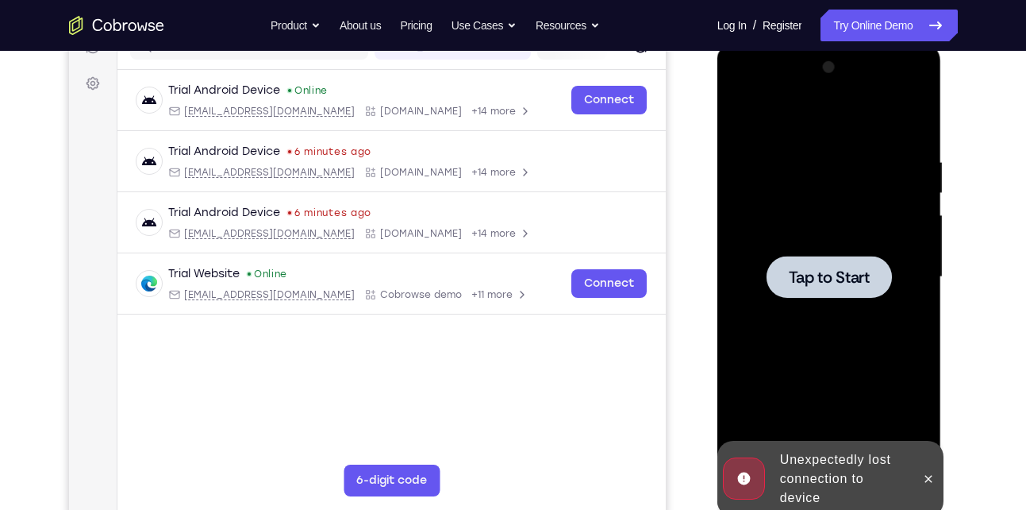
click at [842, 269] on span "Tap to Start" at bounding box center [829, 277] width 81 height 16
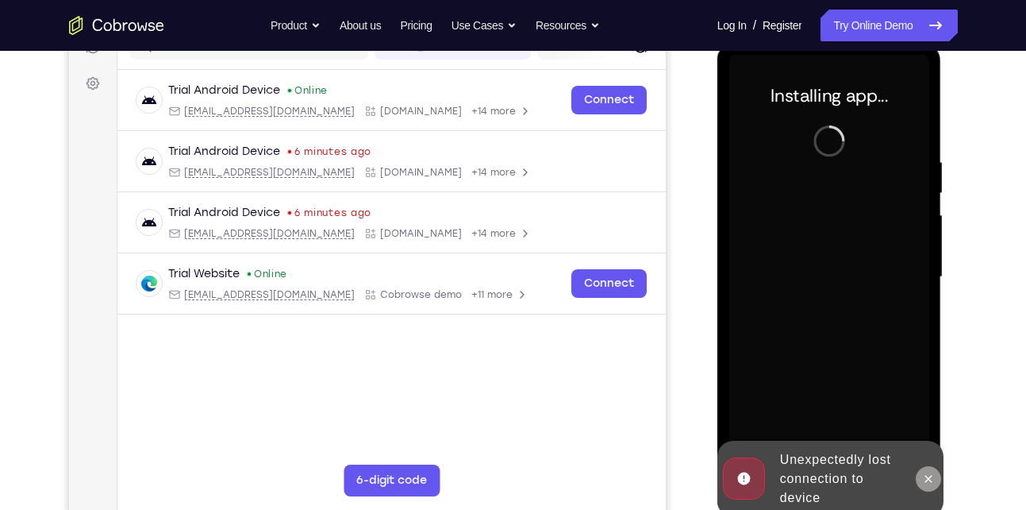
click at [929, 483] on icon at bounding box center [928, 478] width 13 height 13
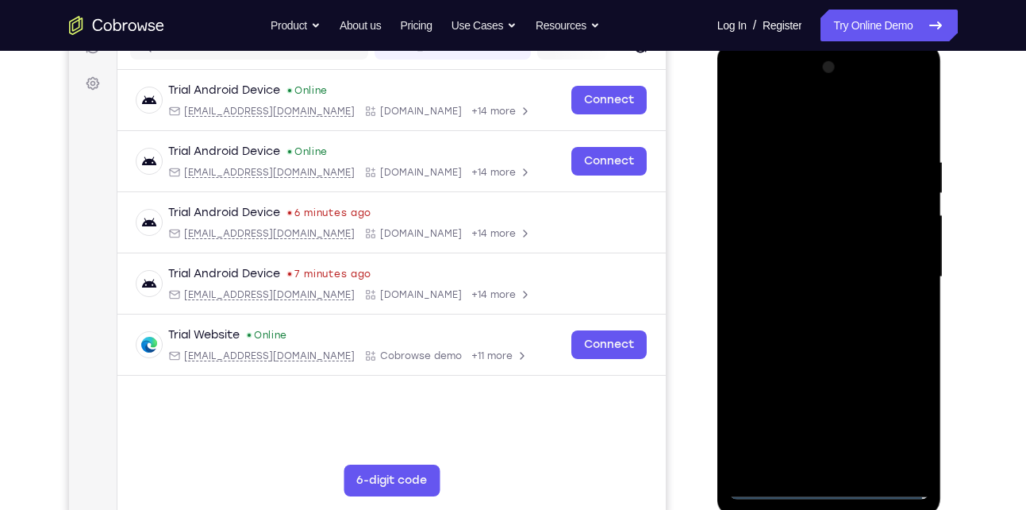
click at [831, 487] on div at bounding box center [829, 277] width 200 height 444
click at [894, 417] on div at bounding box center [829, 277] width 200 height 444
click at [772, 117] on div at bounding box center [829, 277] width 200 height 444
click at [903, 268] on div at bounding box center [829, 277] width 200 height 444
click at [898, 279] on div at bounding box center [829, 277] width 200 height 444
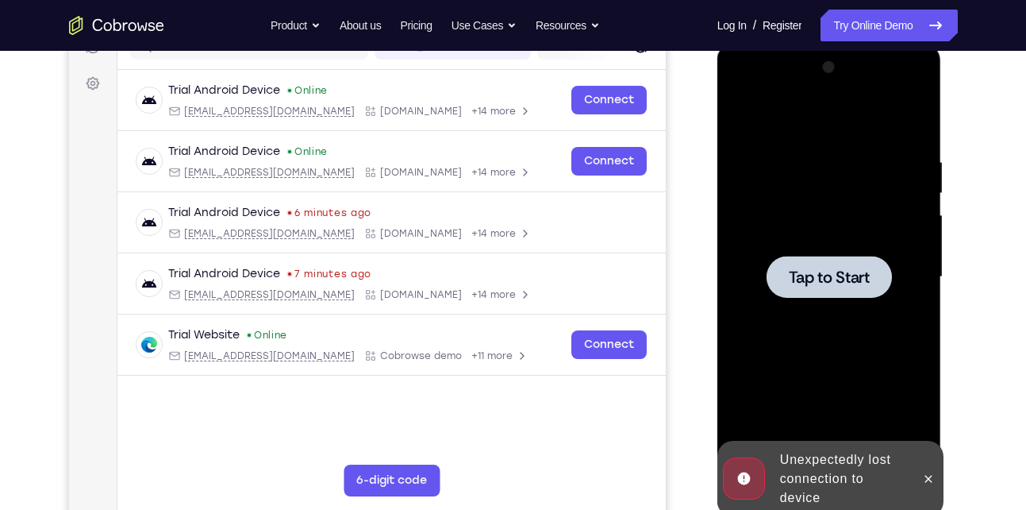
click at [831, 282] on span "Tap to Start" at bounding box center [829, 277] width 81 height 16
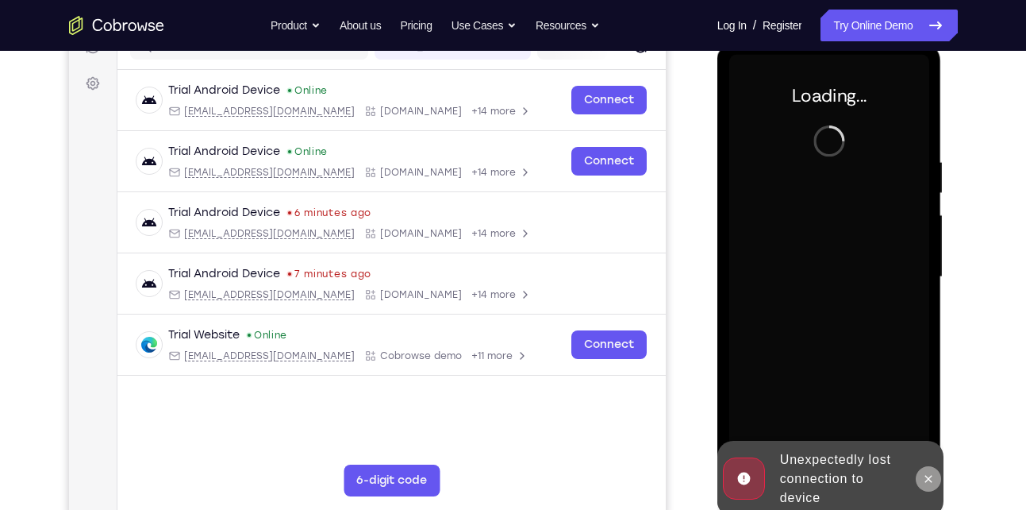
click at [937, 479] on button at bounding box center [928, 478] width 25 height 25
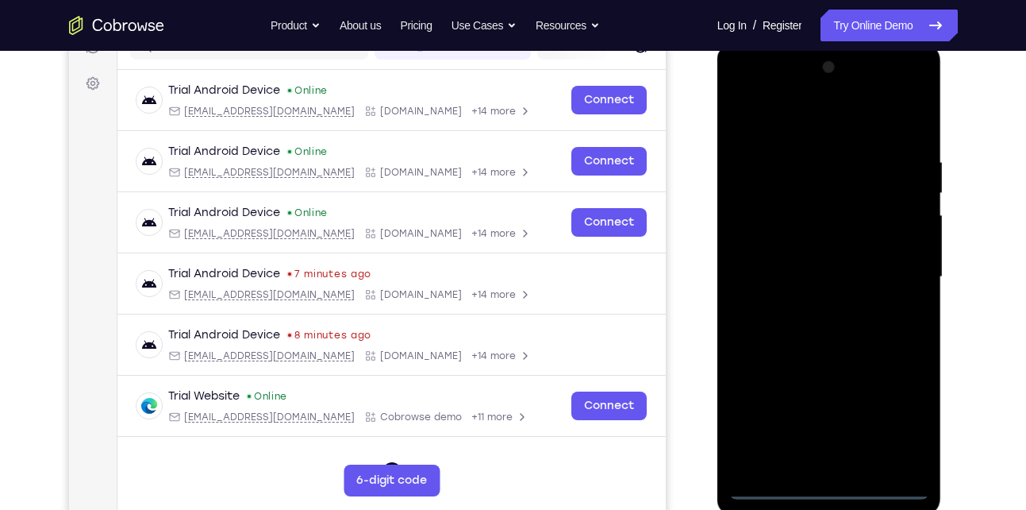
click at [832, 485] on div at bounding box center [829, 277] width 200 height 444
click at [913, 411] on div at bounding box center [829, 277] width 200 height 444
click at [776, 120] on div at bounding box center [829, 277] width 200 height 444
click at [898, 271] on div at bounding box center [829, 277] width 200 height 444
click at [805, 303] on div at bounding box center [829, 277] width 200 height 444
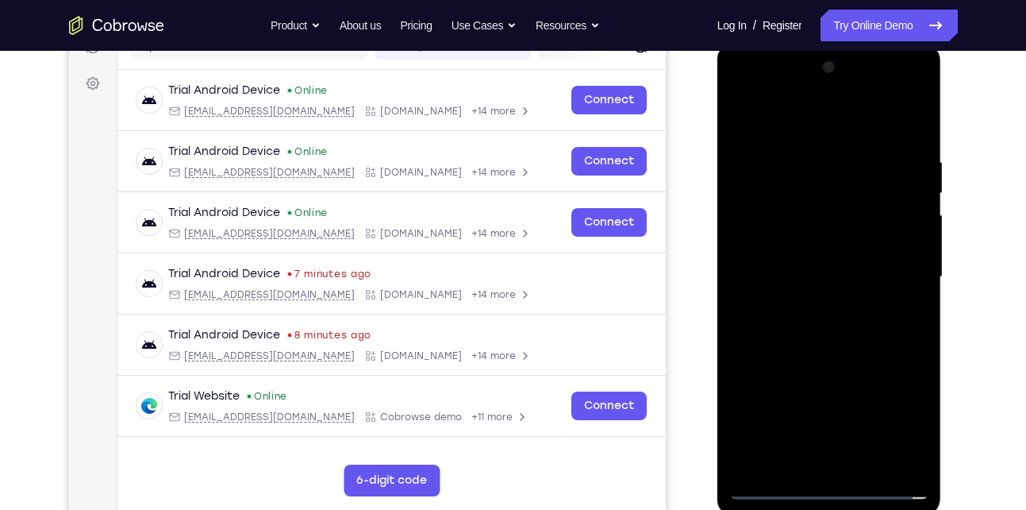
click at [820, 249] on div at bounding box center [829, 277] width 200 height 444
click at [910, 206] on div at bounding box center [829, 277] width 200 height 444
click at [827, 216] on div at bounding box center [829, 277] width 200 height 444
click at [802, 242] on div at bounding box center [829, 277] width 200 height 444
click at [800, 278] on div at bounding box center [829, 277] width 200 height 444
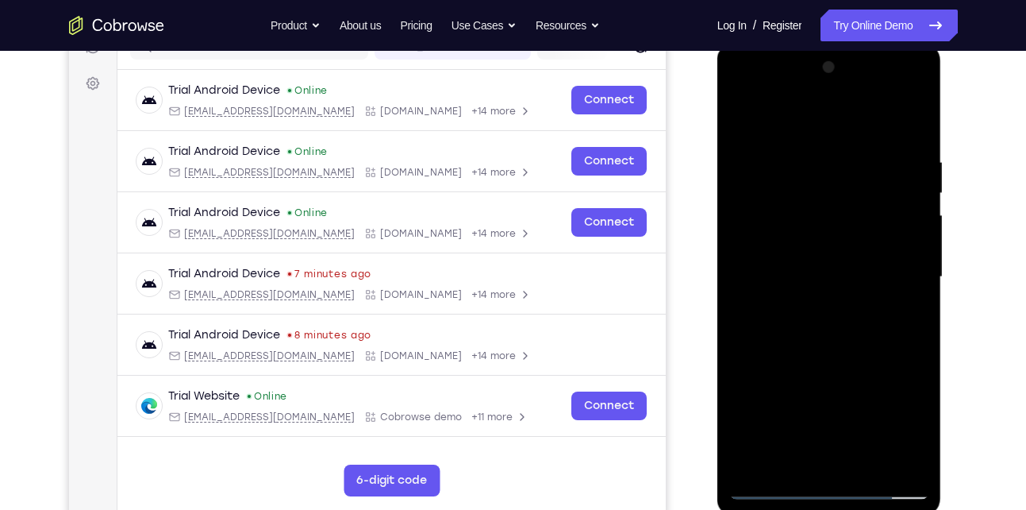
click at [831, 348] on div at bounding box center [829, 277] width 200 height 444
click at [866, 462] on div at bounding box center [829, 277] width 200 height 444
click at [825, 360] on div at bounding box center [829, 277] width 200 height 444
click at [799, 271] on div at bounding box center [829, 277] width 200 height 444
click at [771, 429] on div at bounding box center [829, 277] width 200 height 444
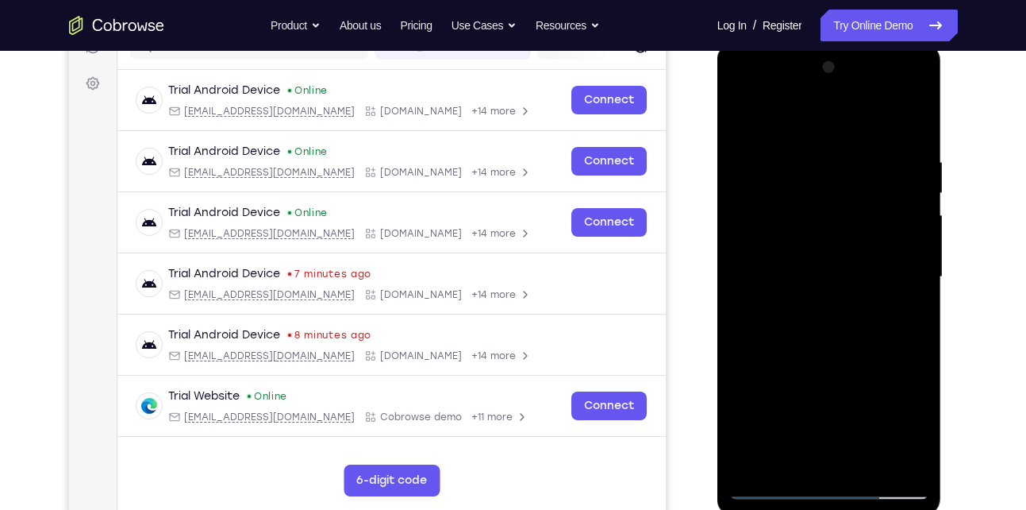
click at [771, 429] on div at bounding box center [829, 277] width 200 height 444
click at [904, 115] on div at bounding box center [829, 277] width 200 height 444
click at [806, 114] on div at bounding box center [829, 277] width 200 height 444
drag, startPoint x: 798, startPoint y: 314, endPoint x: 813, endPoint y: 250, distance: 66.0
click at [813, 250] on div at bounding box center [829, 277] width 200 height 444
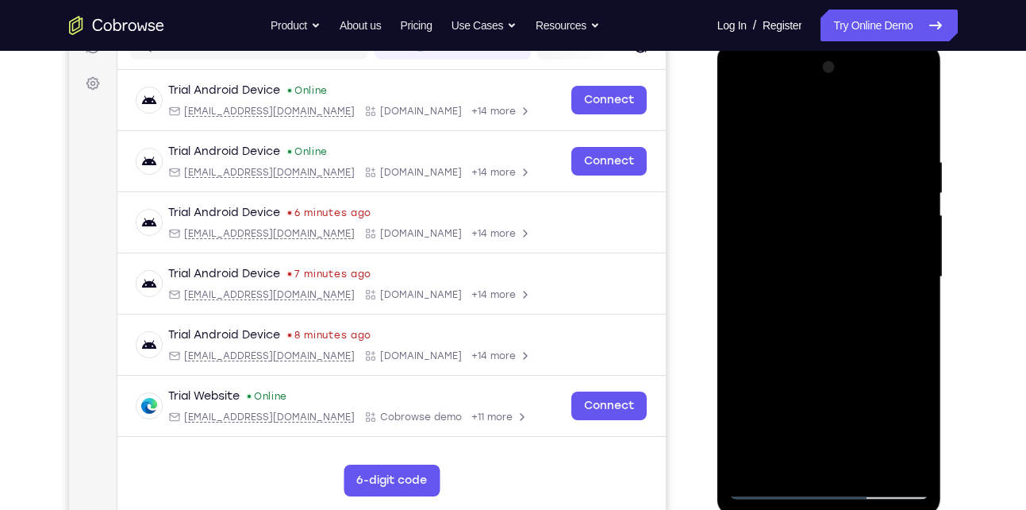
click at [821, 350] on div at bounding box center [829, 277] width 200 height 444
click at [921, 213] on div at bounding box center [829, 277] width 200 height 444
click at [917, 217] on div at bounding box center [829, 277] width 200 height 444
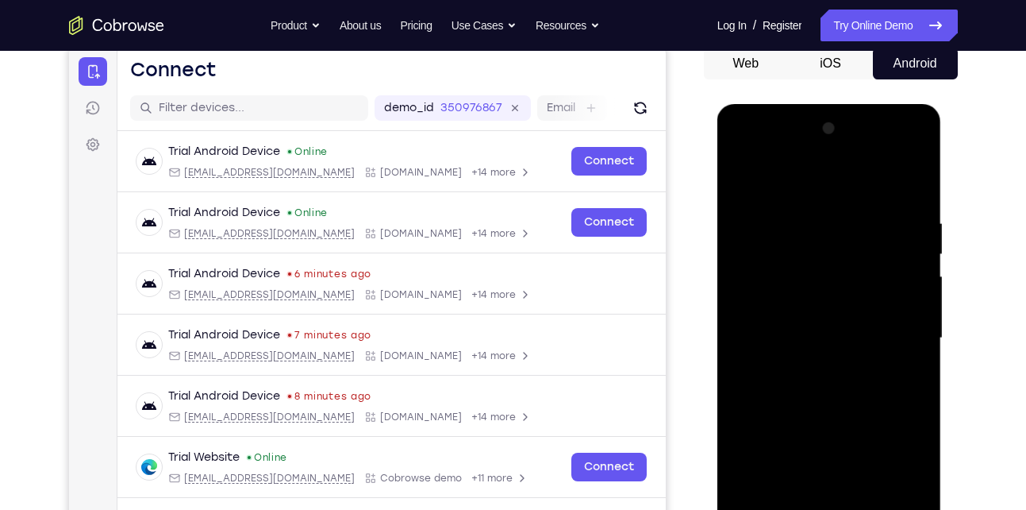
scroll to position [160, 0]
click at [915, 279] on div at bounding box center [829, 337] width 200 height 444
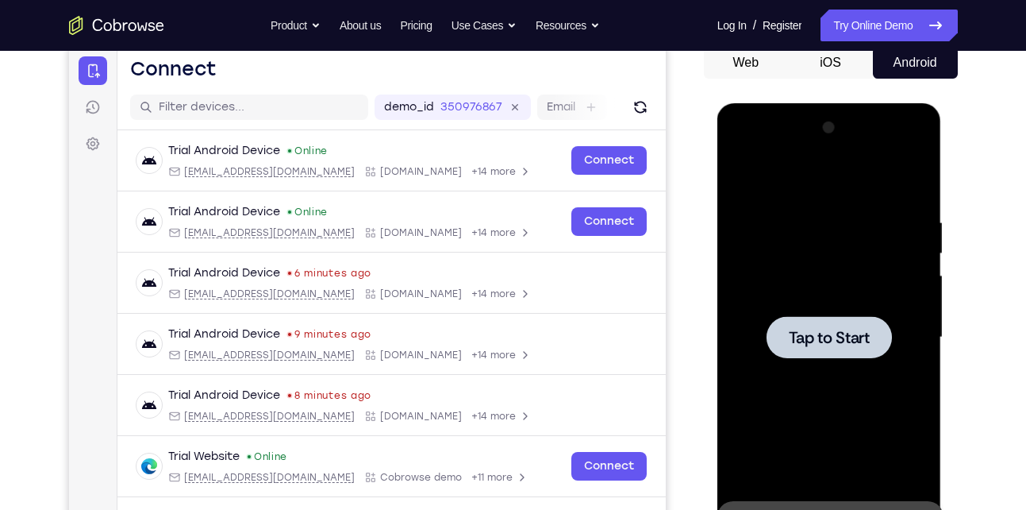
click at [846, 317] on div at bounding box center [829, 337] width 125 height 42
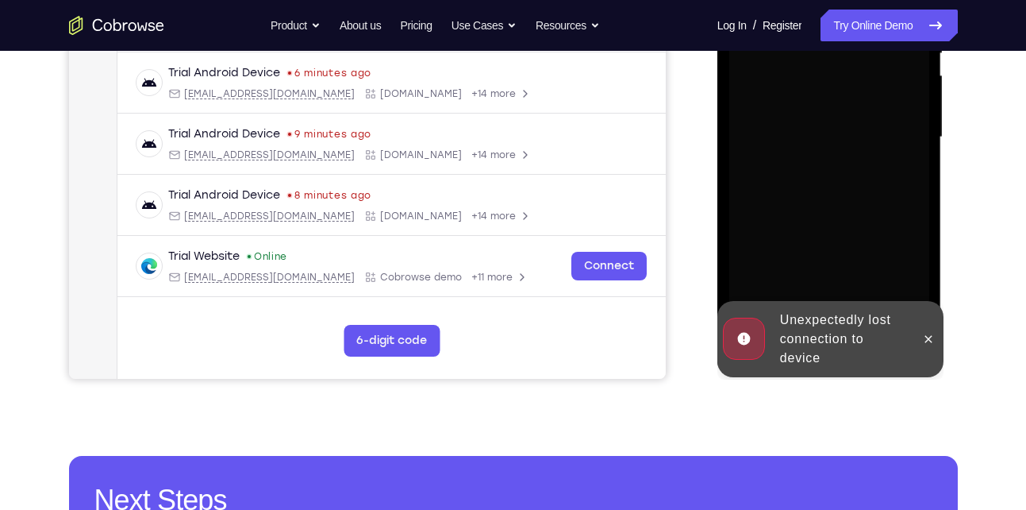
scroll to position [365, 0]
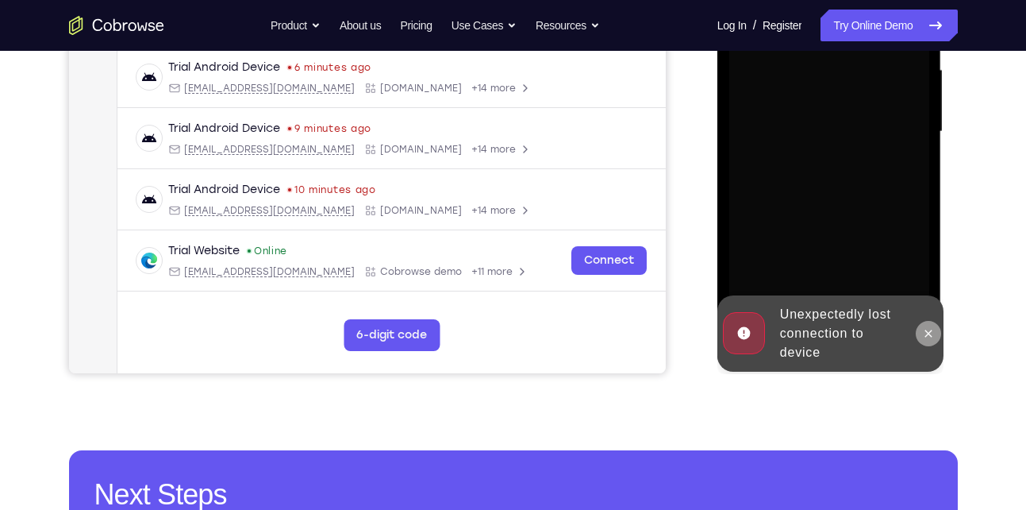
click at [928, 337] on icon at bounding box center [928, 333] width 13 height 13
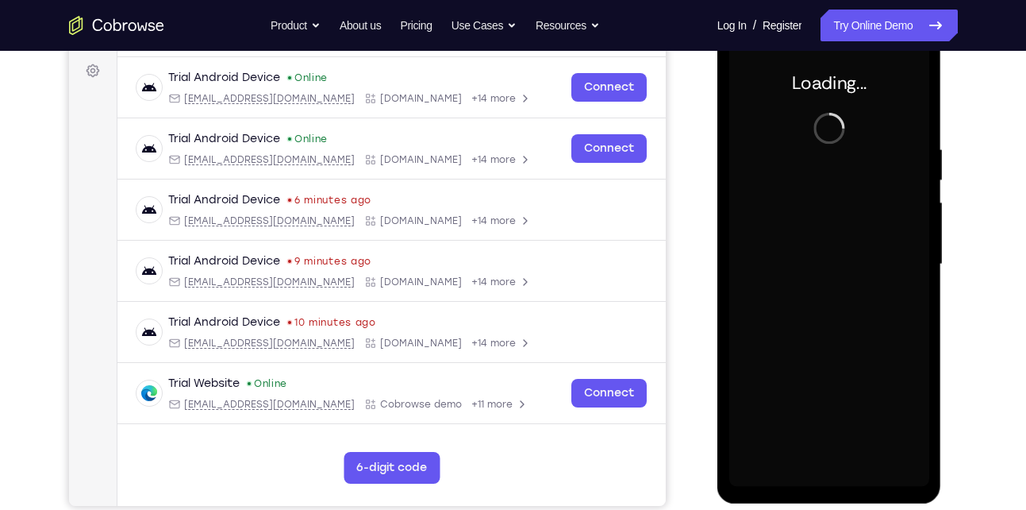
scroll to position [226, 0]
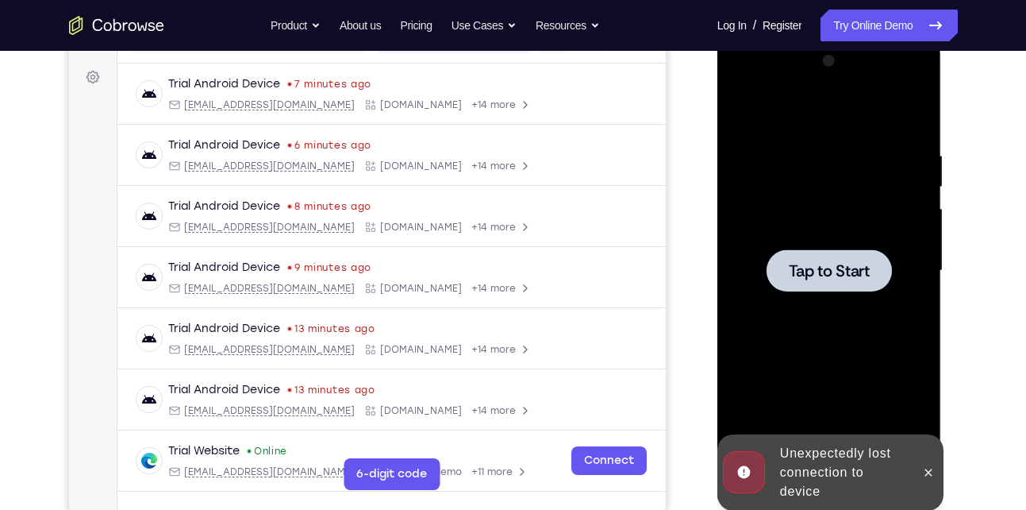
click at [811, 317] on div at bounding box center [829, 270] width 200 height 444
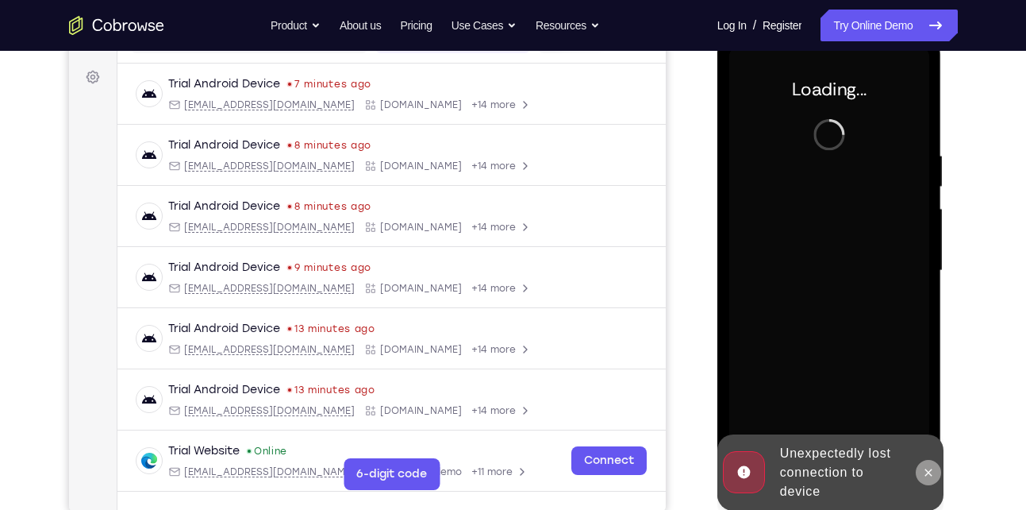
click at [932, 474] on icon at bounding box center [928, 472] width 13 height 13
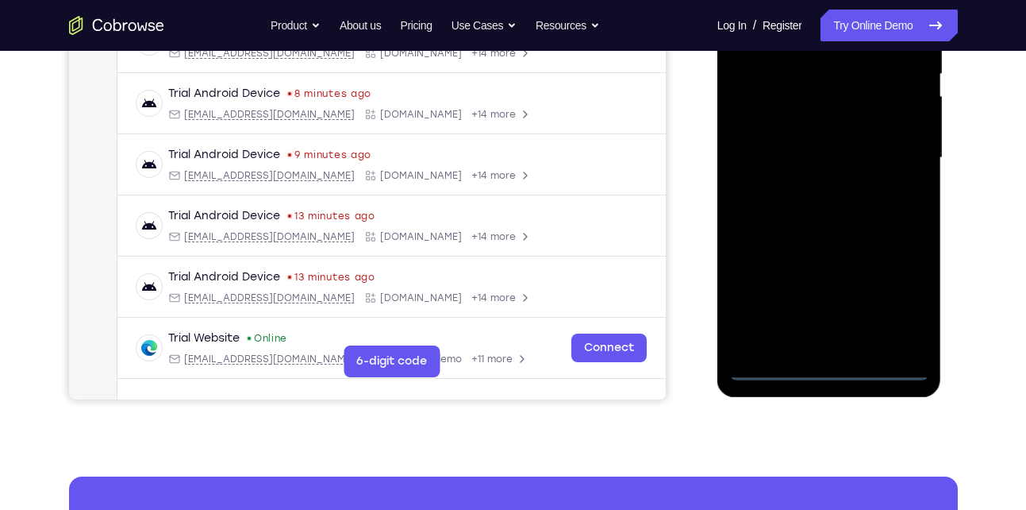
scroll to position [340, 0]
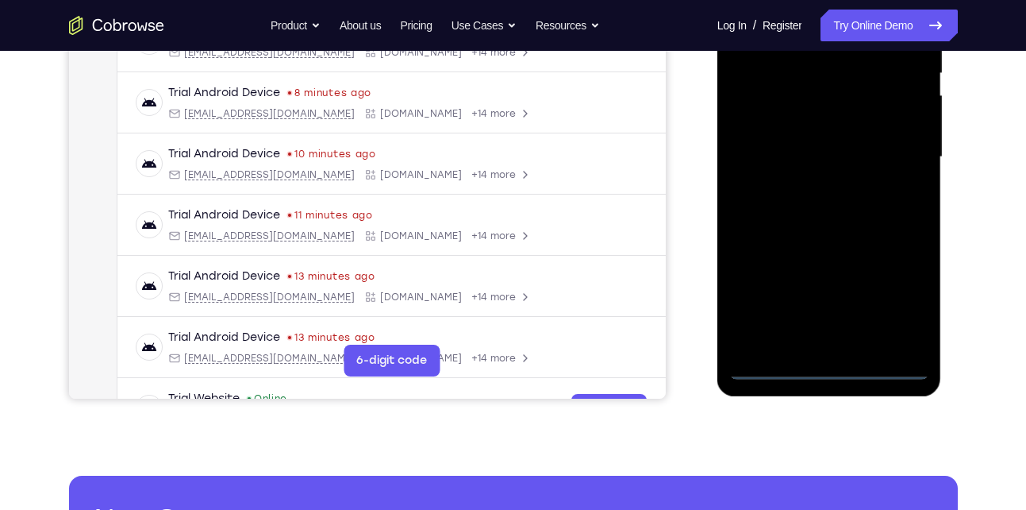
click at [825, 371] on div at bounding box center [829, 157] width 200 height 444
click at [897, 297] on div at bounding box center [829, 157] width 200 height 444
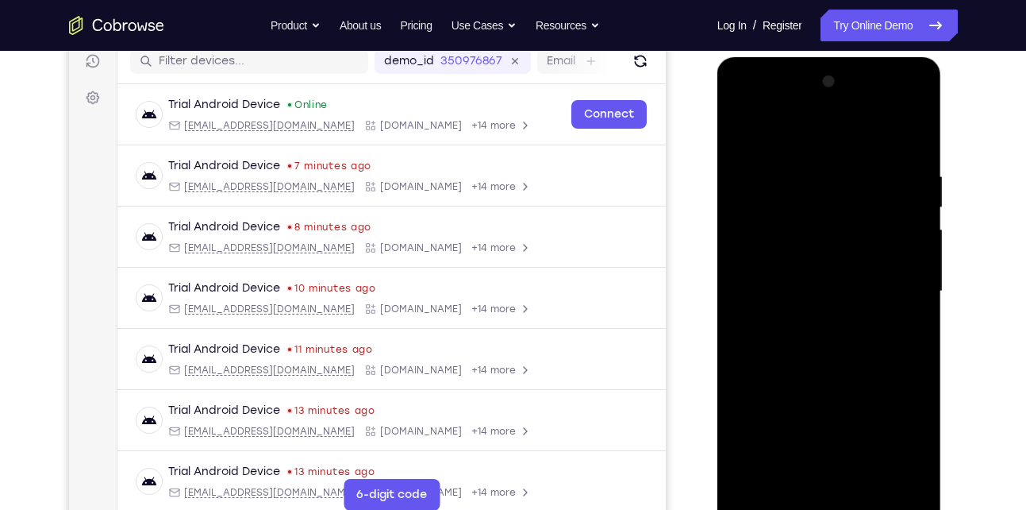
scroll to position [204, 0]
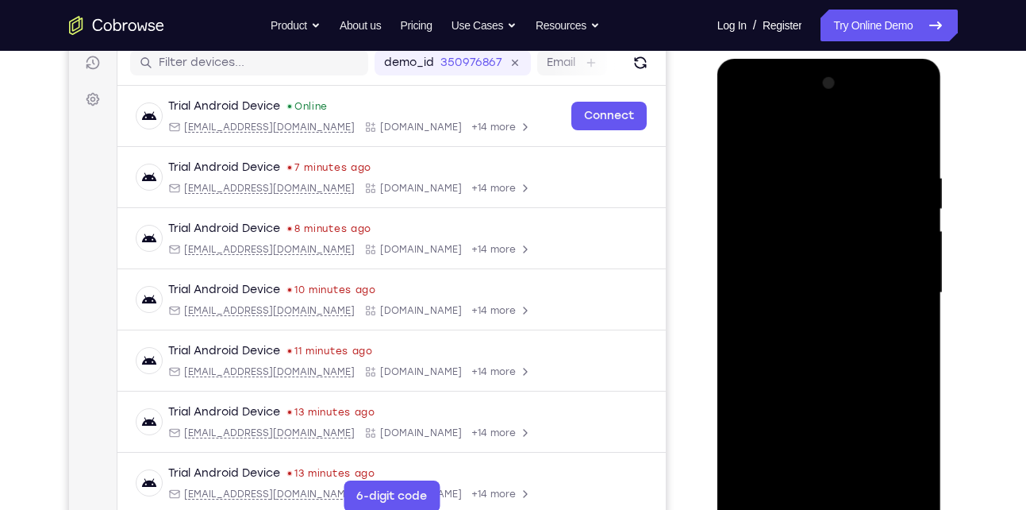
click at [771, 143] on div at bounding box center [829, 293] width 200 height 444
click at [895, 289] on div at bounding box center [829, 293] width 200 height 444
click at [848, 482] on div at bounding box center [829, 293] width 200 height 444
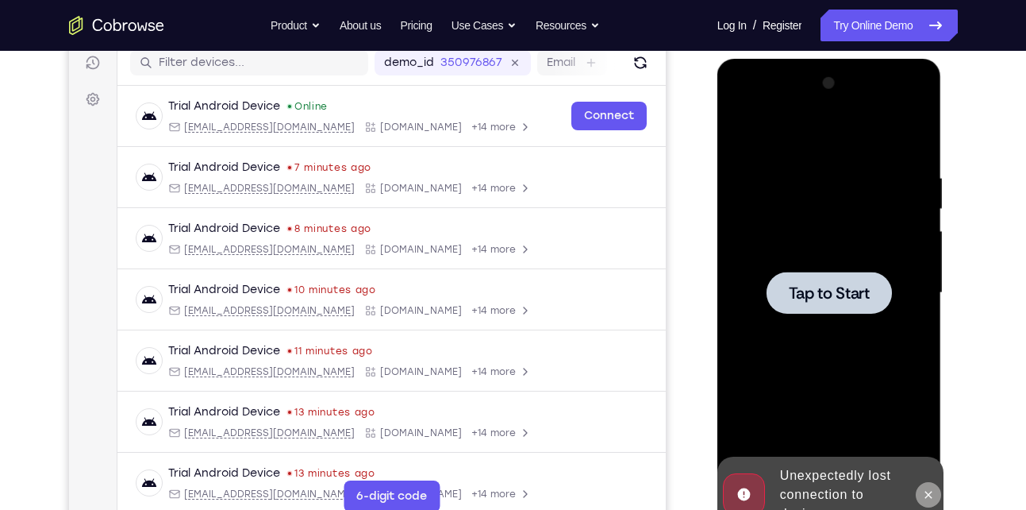
click at [929, 494] on icon at bounding box center [928, 493] width 7 height 7
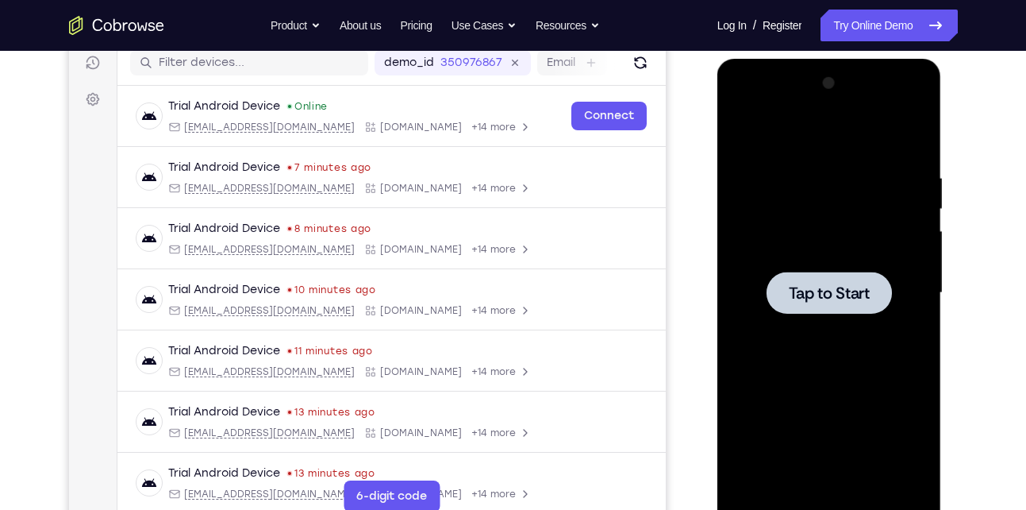
click at [830, 306] on div at bounding box center [829, 292] width 125 height 42
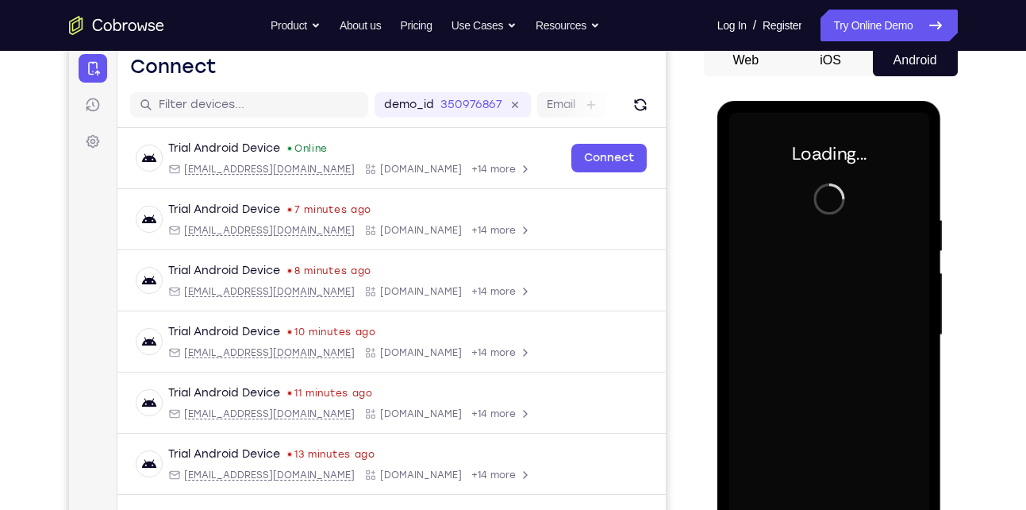
scroll to position [187, 0]
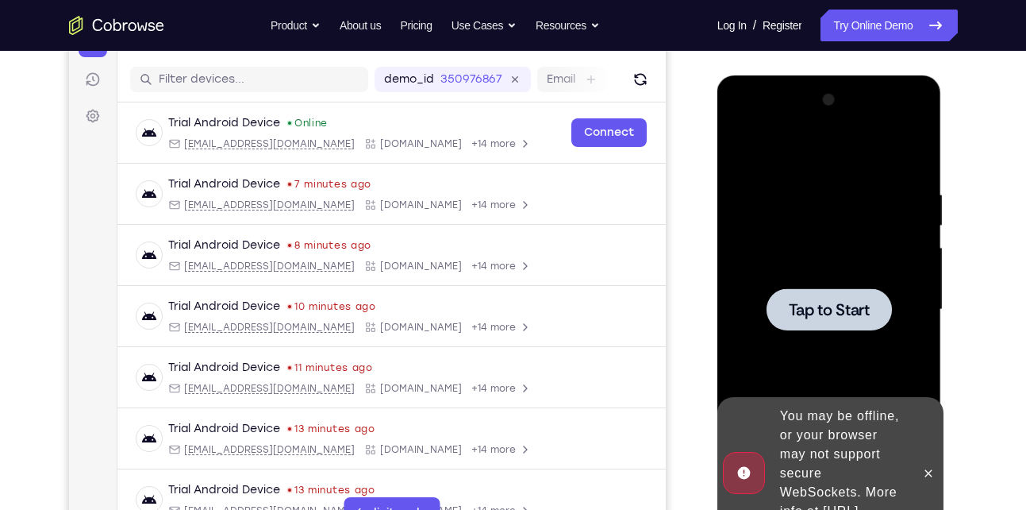
click at [854, 333] on div at bounding box center [829, 309] width 200 height 444
click at [849, 294] on div at bounding box center [829, 309] width 125 height 42
click at [935, 467] on icon at bounding box center [928, 473] width 13 height 13
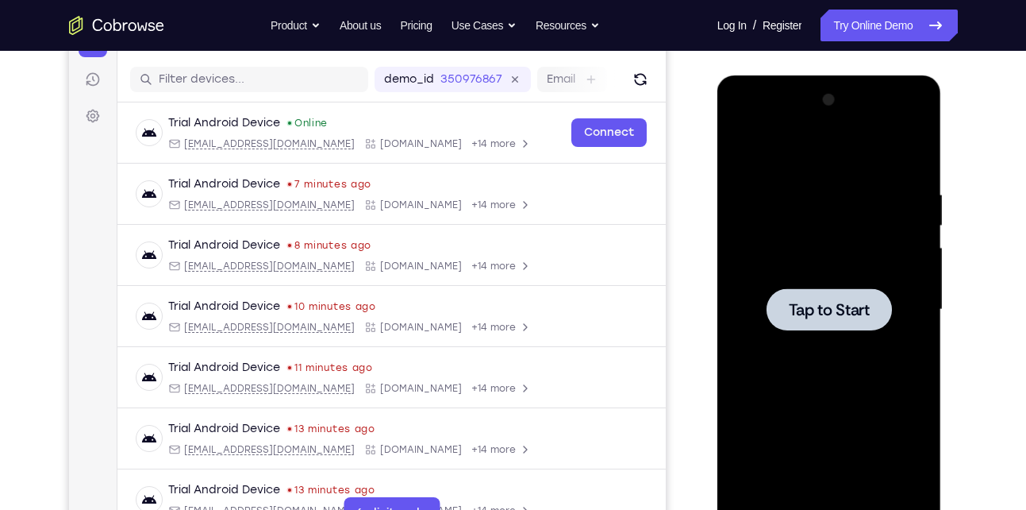
click at [850, 326] on div at bounding box center [829, 309] width 125 height 42
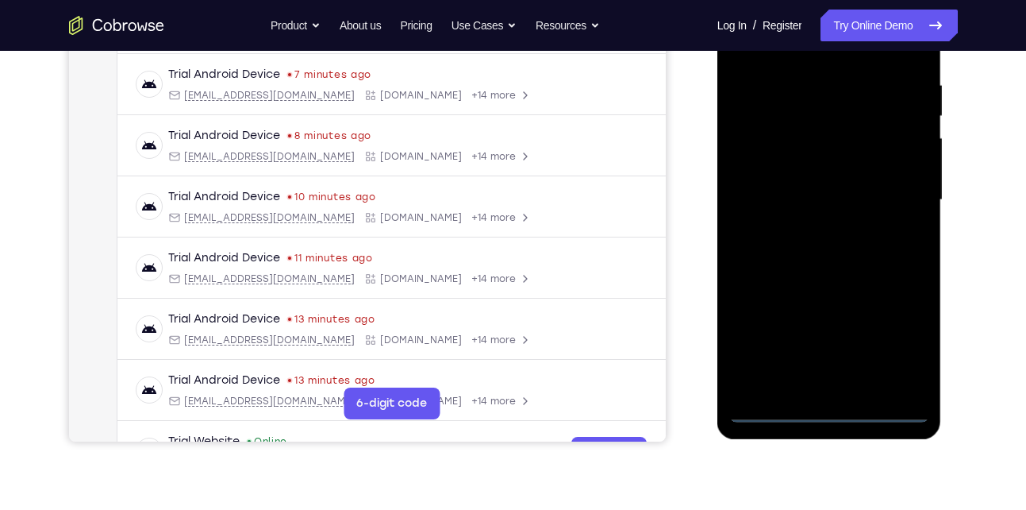
scroll to position [298, 0]
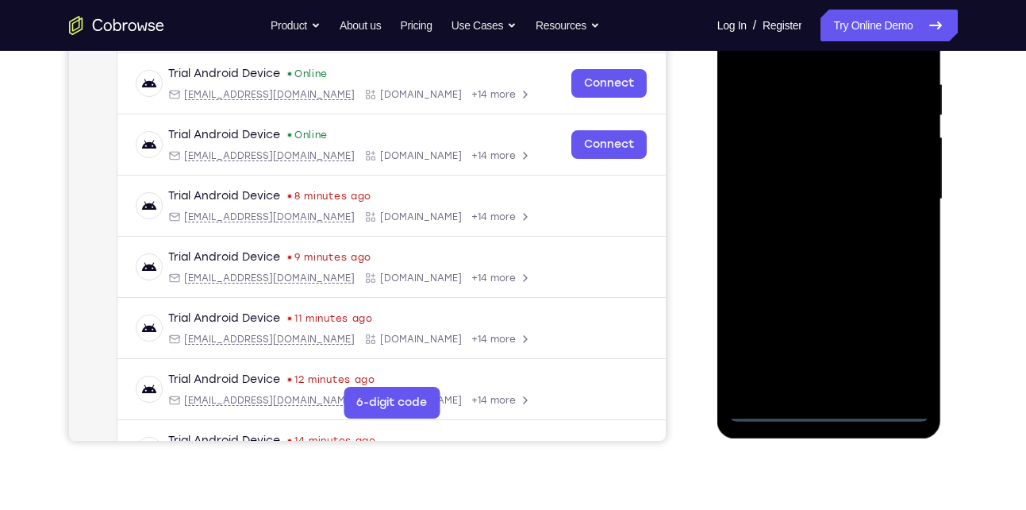
click at [825, 406] on div at bounding box center [829, 199] width 200 height 444
click at [908, 336] on div at bounding box center [829, 199] width 200 height 444
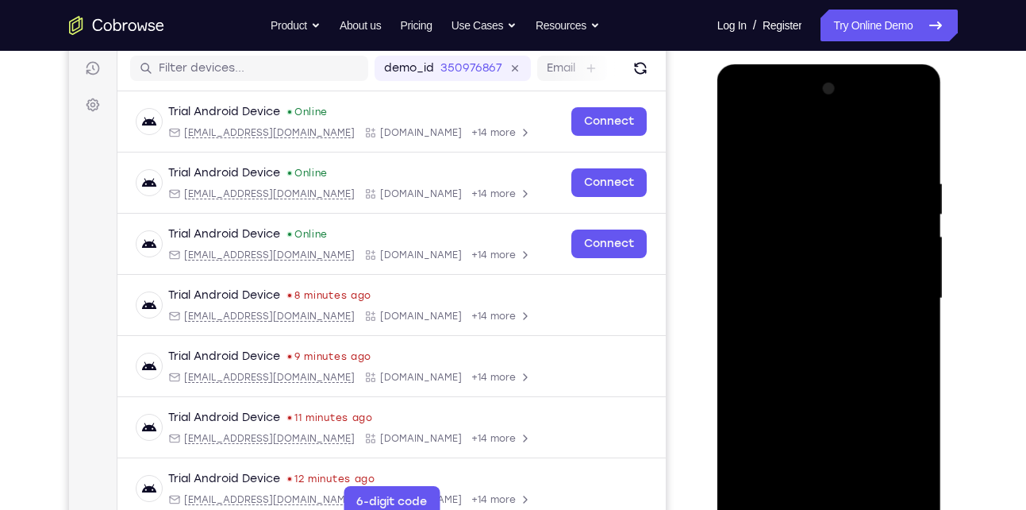
scroll to position [198, 0]
click at [775, 138] on div at bounding box center [829, 299] width 200 height 444
click at [906, 306] on div at bounding box center [829, 299] width 200 height 444
click at [812, 324] on div at bounding box center [829, 299] width 200 height 444
click at [821, 289] on div at bounding box center [829, 299] width 200 height 444
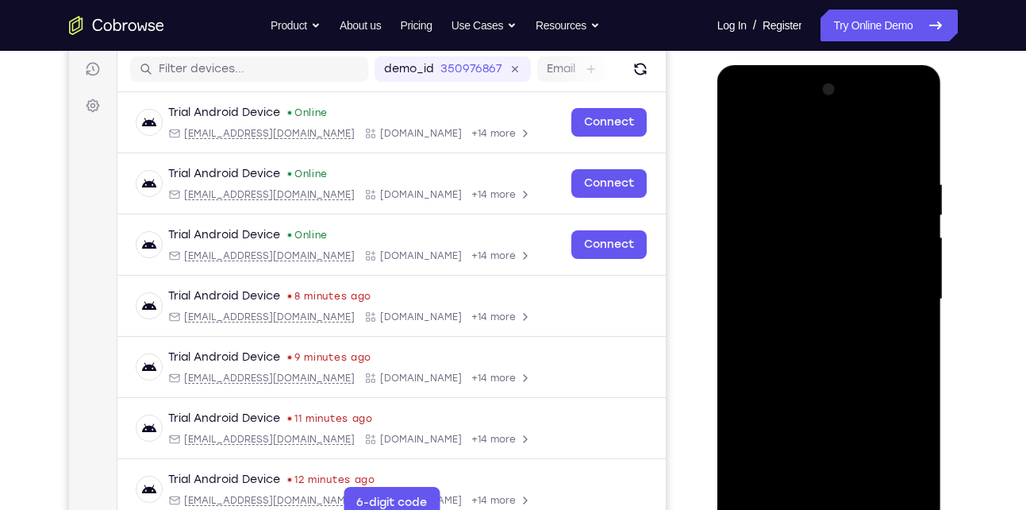
click at [786, 270] on div at bounding box center [829, 299] width 200 height 444
click at [790, 301] on div at bounding box center [829, 299] width 200 height 444
click at [786, 356] on div at bounding box center [829, 299] width 200 height 444
click at [802, 340] on div at bounding box center [829, 299] width 200 height 444
click at [821, 340] on div at bounding box center [829, 299] width 200 height 444
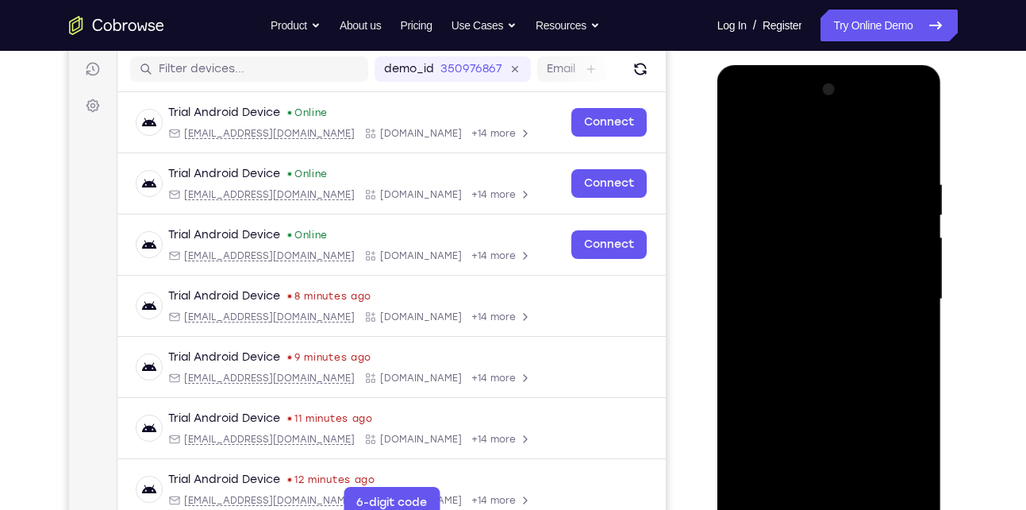
click at [899, 141] on div at bounding box center [829, 299] width 200 height 444
click at [822, 342] on div at bounding box center [829, 299] width 200 height 444
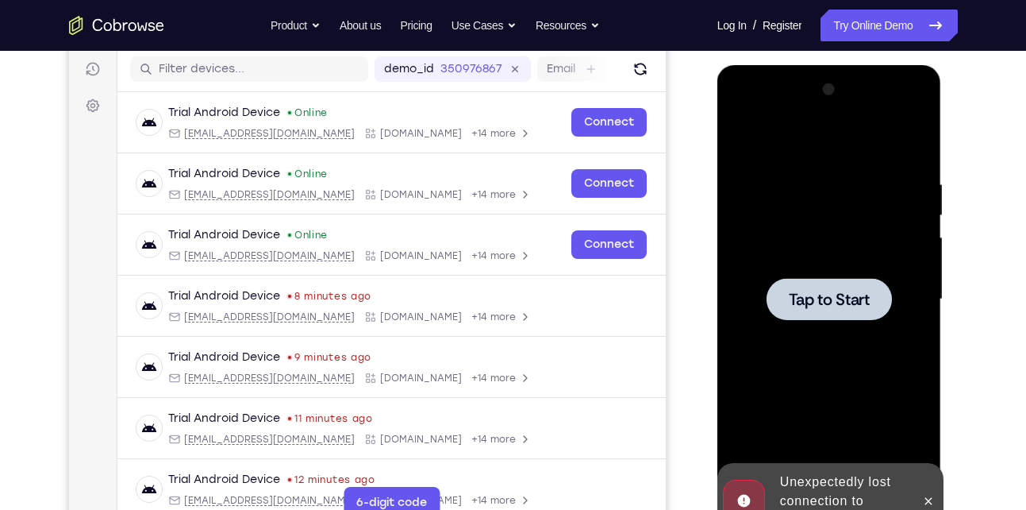
click at [833, 302] on span "Tap to Start" at bounding box center [829, 299] width 81 height 16
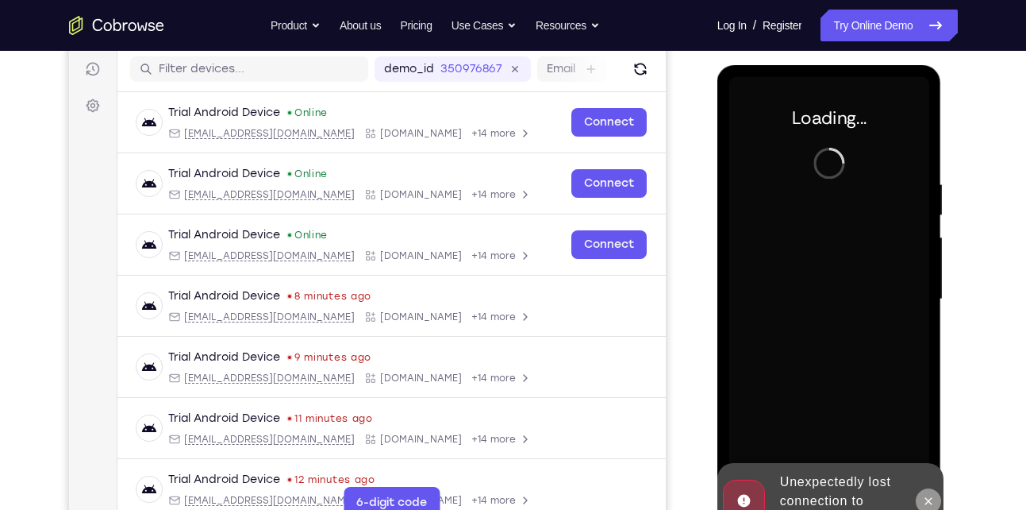
click at [932, 506] on icon at bounding box center [928, 500] width 13 height 13
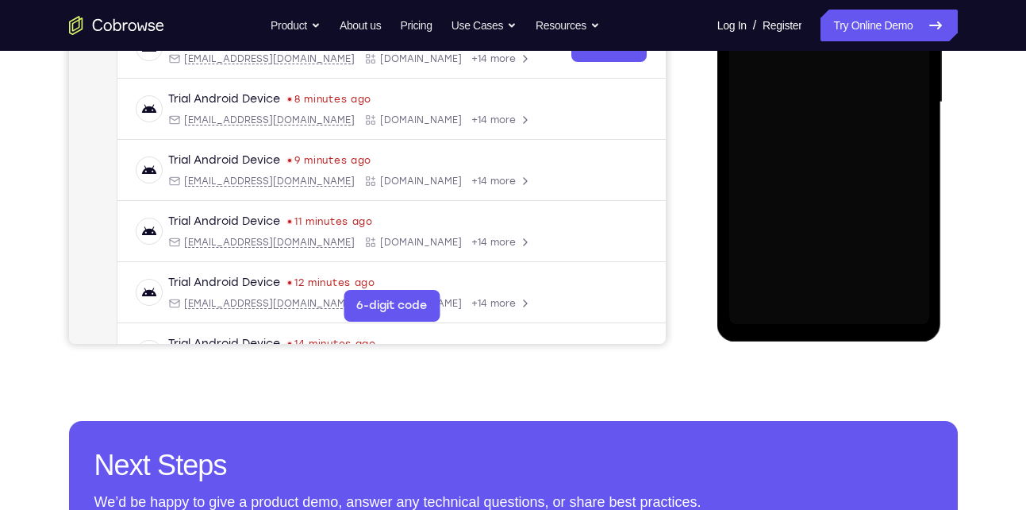
scroll to position [398, 0]
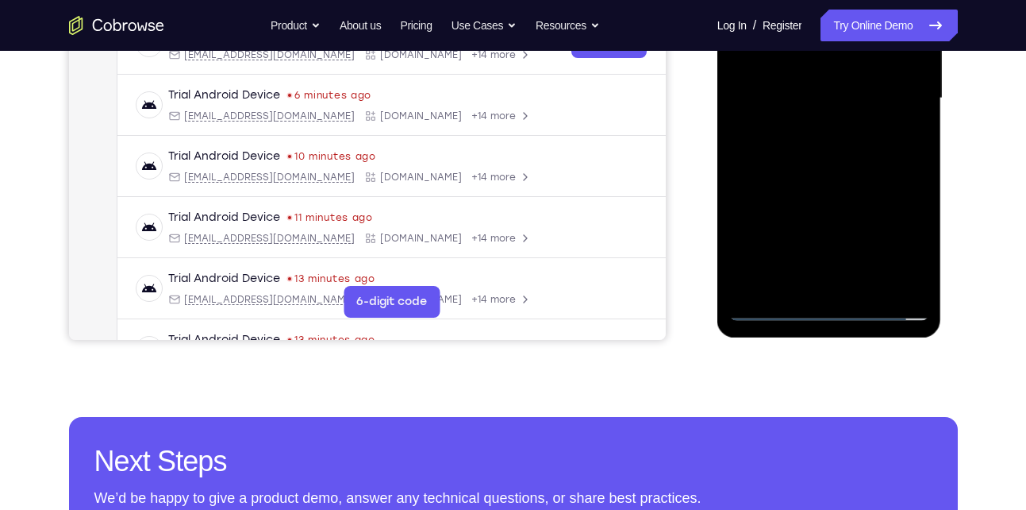
click at [825, 313] on div at bounding box center [829, 98] width 200 height 444
click at [894, 240] on div at bounding box center [829, 98] width 200 height 444
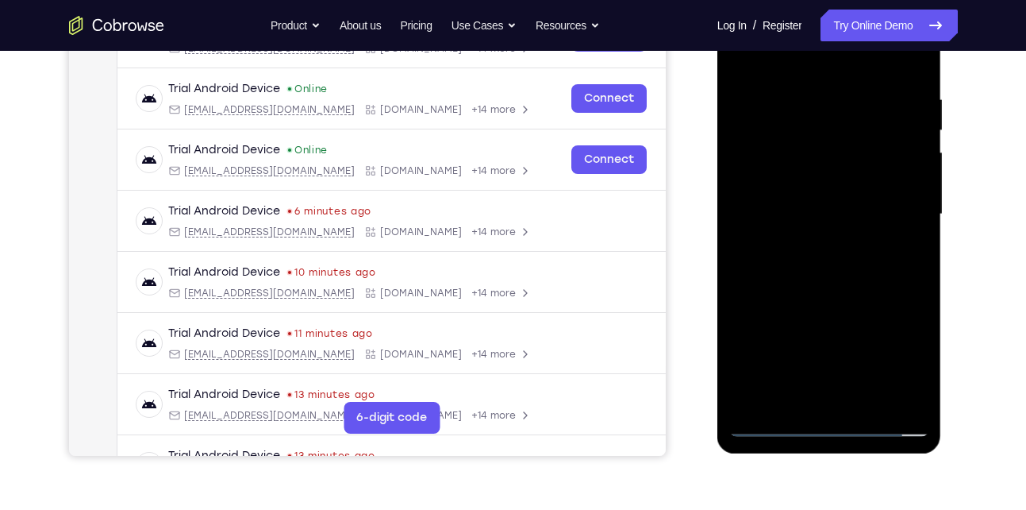
scroll to position [282, 0]
click at [782, 63] on div at bounding box center [829, 215] width 200 height 444
click at [892, 229] on div at bounding box center [829, 215] width 200 height 444
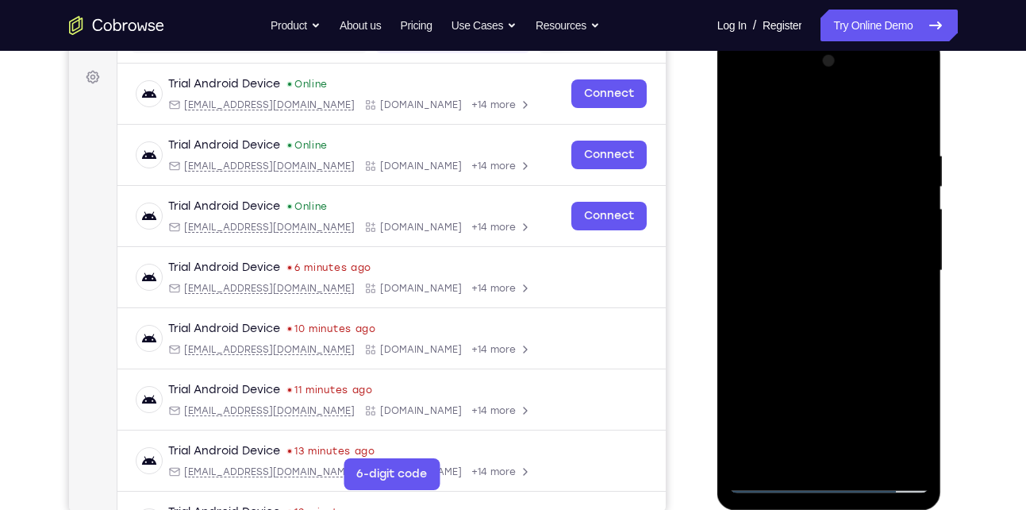
click at [808, 302] on div at bounding box center [829, 270] width 200 height 444
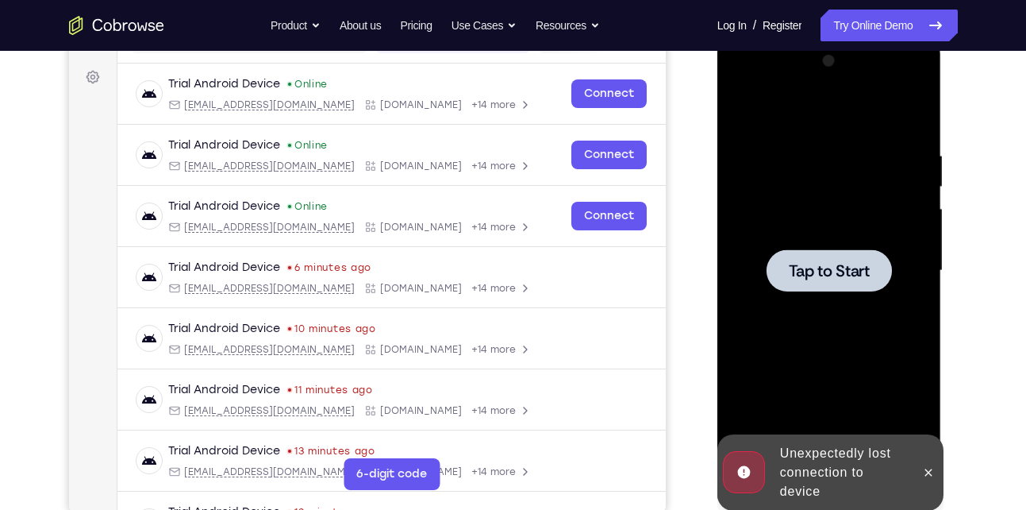
click at [811, 275] on span "Tap to Start" at bounding box center [829, 271] width 81 height 16
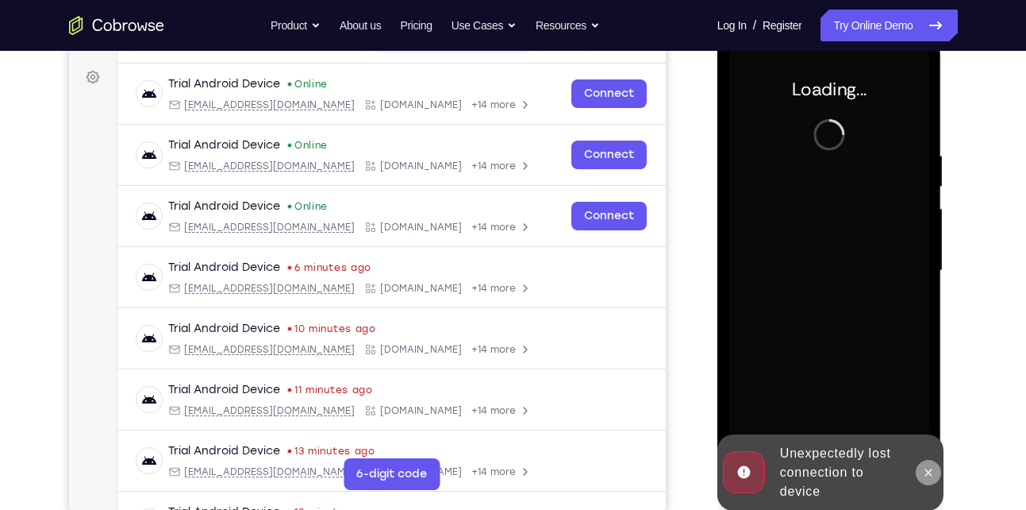
click at [920, 468] on button at bounding box center [928, 472] width 25 height 25
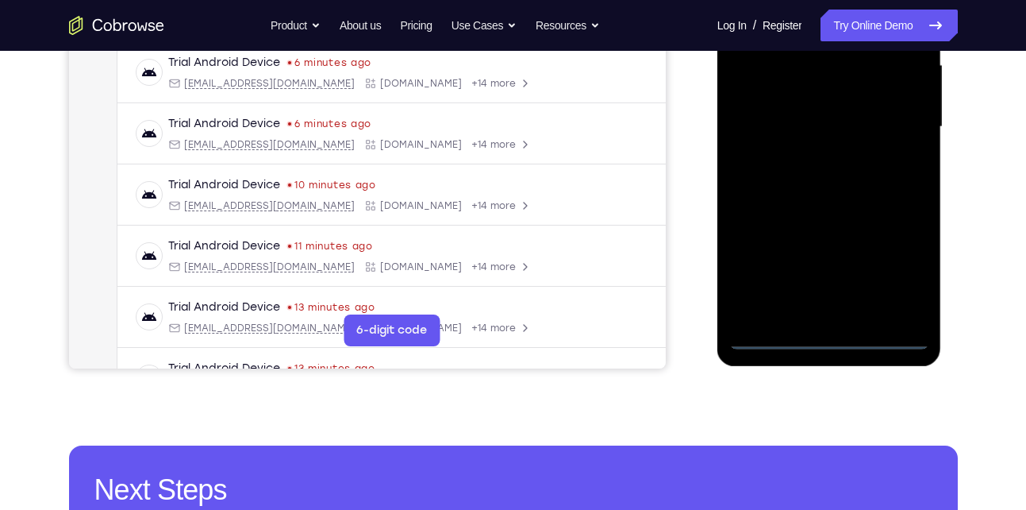
scroll to position [371, 0]
click at [821, 335] on div at bounding box center [829, 126] width 200 height 444
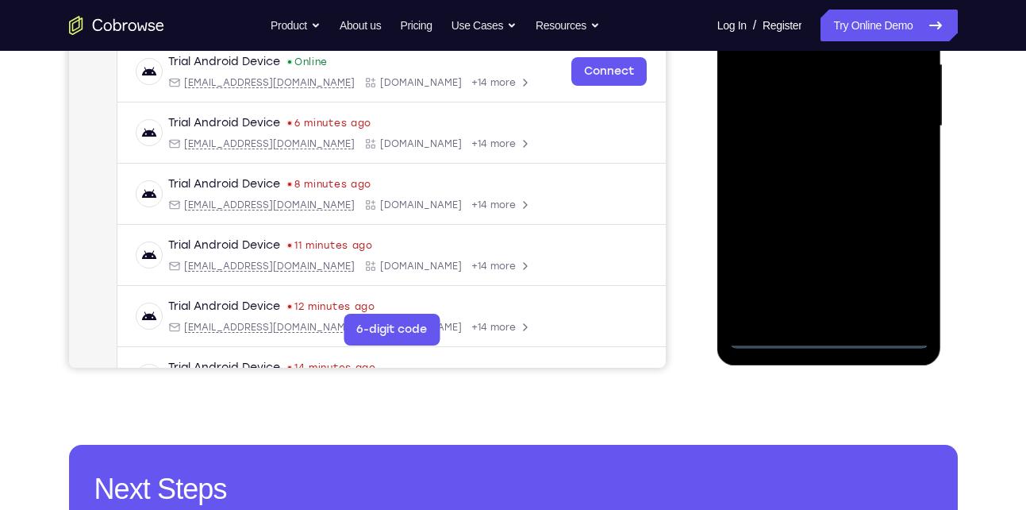
click at [895, 271] on div at bounding box center [829, 126] width 200 height 444
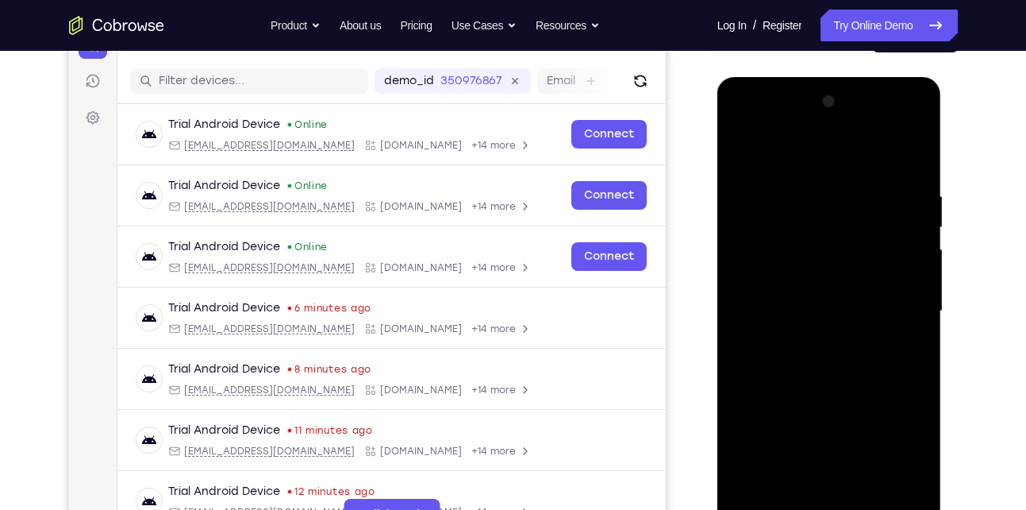
scroll to position [185, 0]
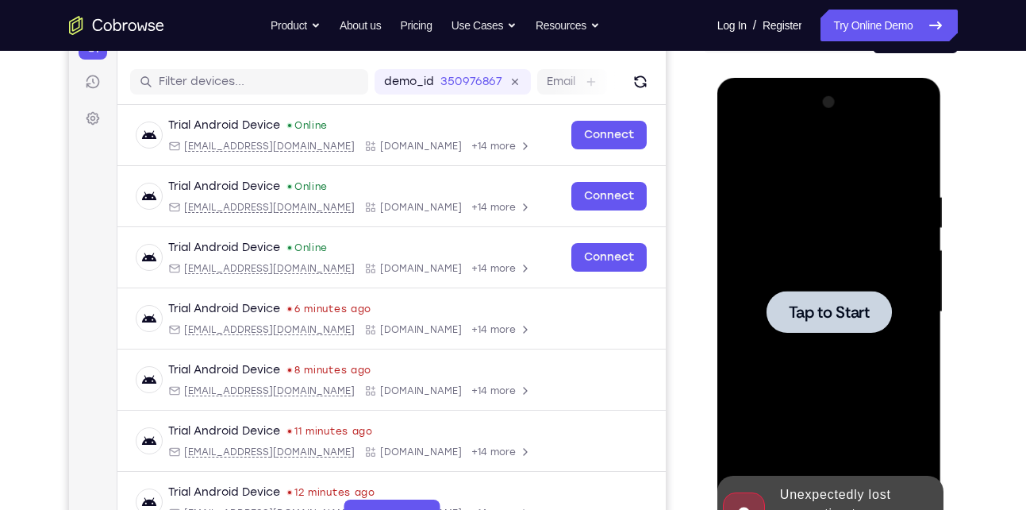
click at [796, 313] on span "Tap to Start" at bounding box center [829, 312] width 81 height 16
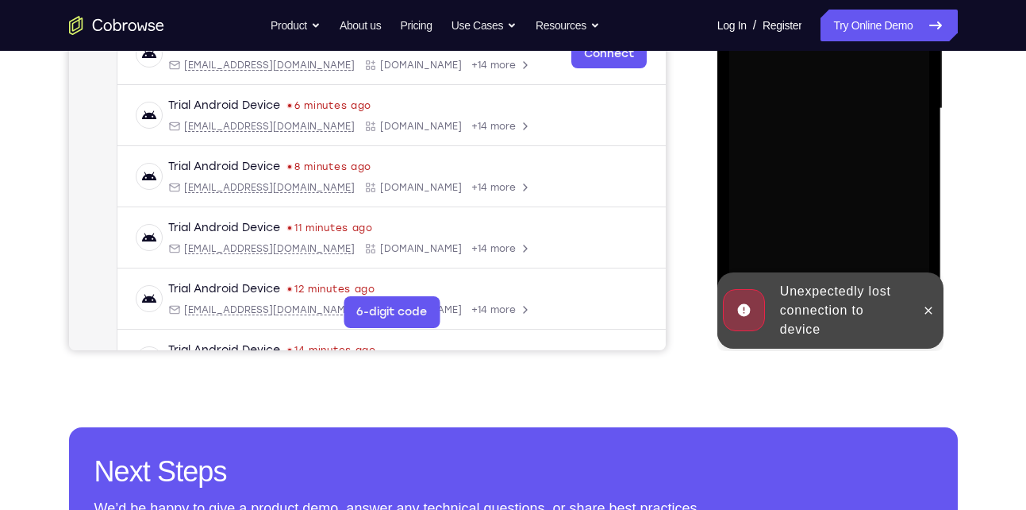
scroll to position [393, 0]
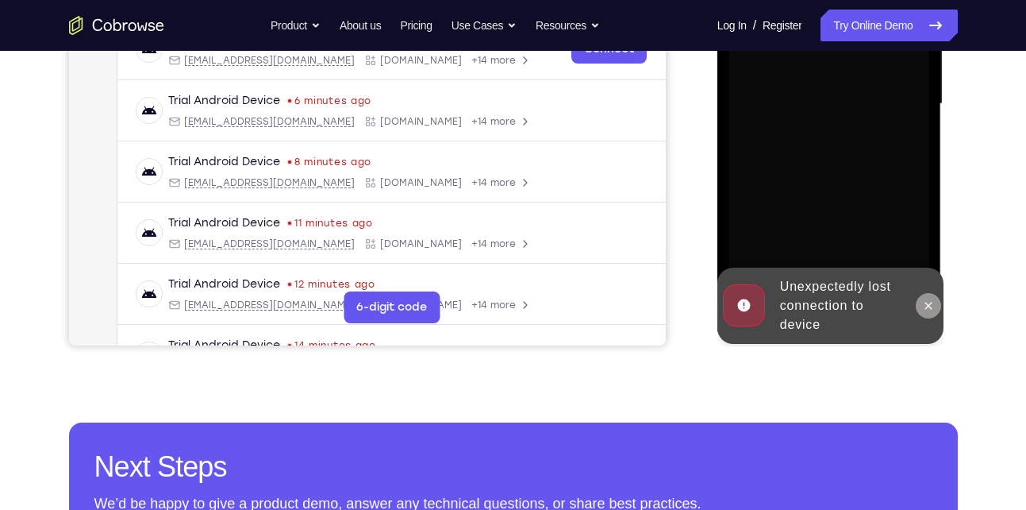
click at [930, 306] on icon at bounding box center [928, 305] width 7 height 7
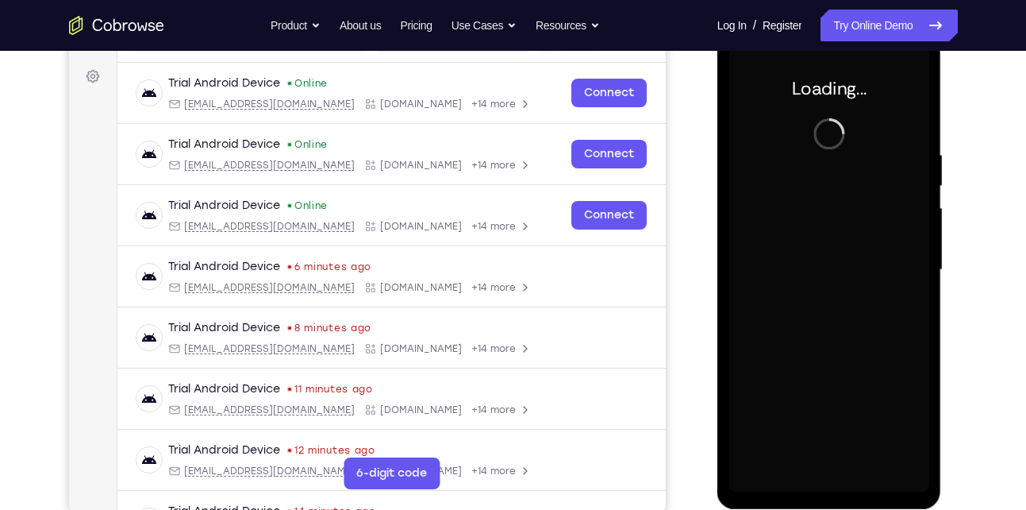
scroll to position [226, 0]
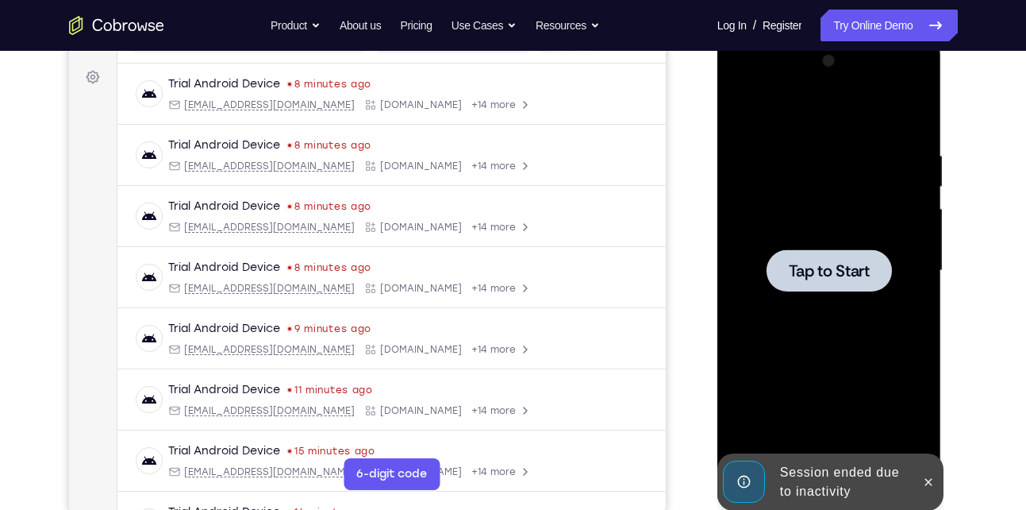
click at [830, 295] on div at bounding box center [829, 270] width 200 height 444
click at [751, 278] on div at bounding box center [829, 270] width 200 height 444
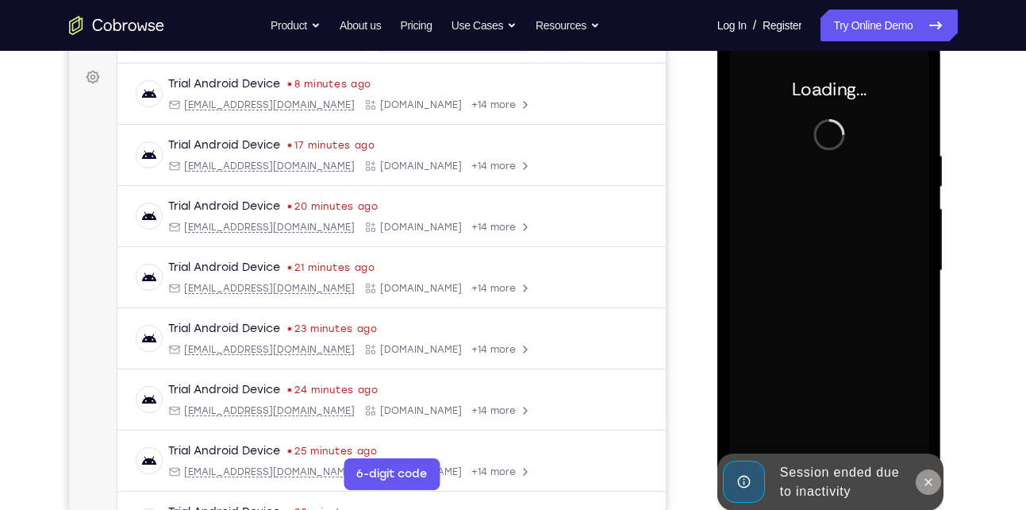
click at [926, 482] on icon at bounding box center [928, 481] width 13 height 13
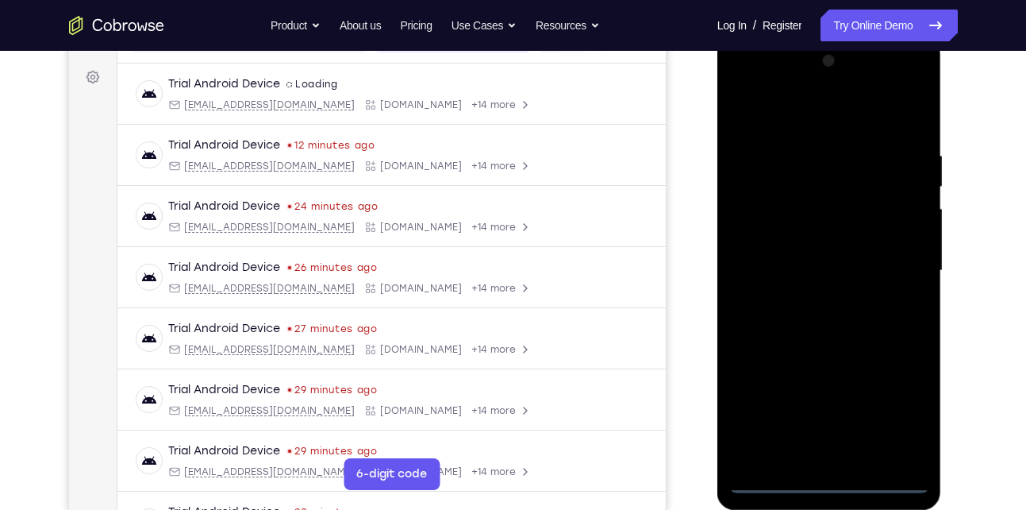
click at [830, 479] on div at bounding box center [829, 270] width 200 height 444
click at [891, 402] on div at bounding box center [829, 270] width 200 height 444
click at [793, 120] on div at bounding box center [829, 270] width 200 height 444
click at [898, 281] on div at bounding box center [829, 270] width 200 height 444
click at [813, 302] on div at bounding box center [829, 270] width 200 height 444
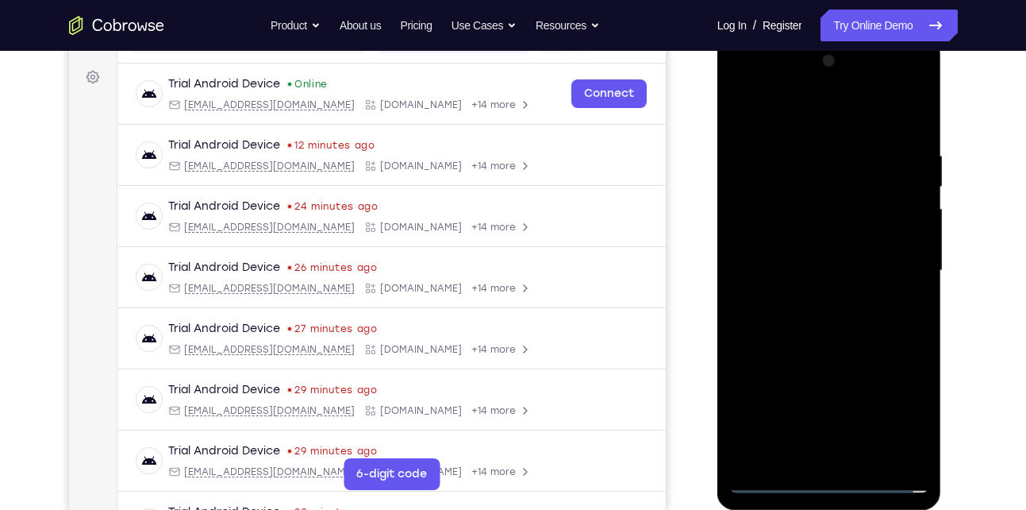
click at [806, 265] on div at bounding box center [829, 270] width 200 height 444
click at [817, 232] on div at bounding box center [829, 270] width 200 height 444
click at [806, 275] on div at bounding box center [829, 270] width 200 height 444
click at [793, 324] on div at bounding box center [829, 270] width 200 height 444
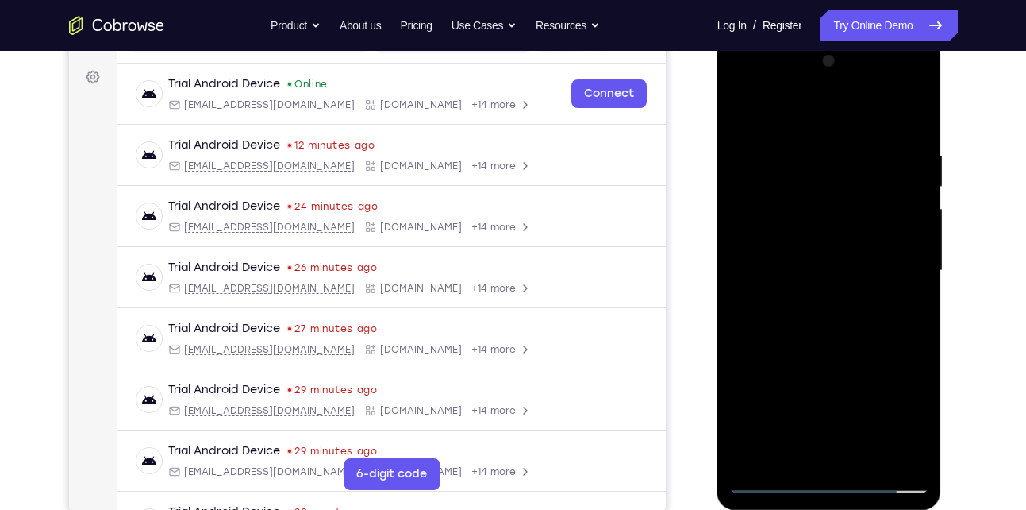
click at [815, 311] on div at bounding box center [829, 270] width 200 height 444
click at [831, 339] on div at bounding box center [829, 270] width 200 height 444
click at [862, 458] on div at bounding box center [829, 270] width 200 height 444
click at [811, 359] on div at bounding box center [829, 270] width 200 height 444
click at [810, 260] on div at bounding box center [829, 270] width 200 height 444
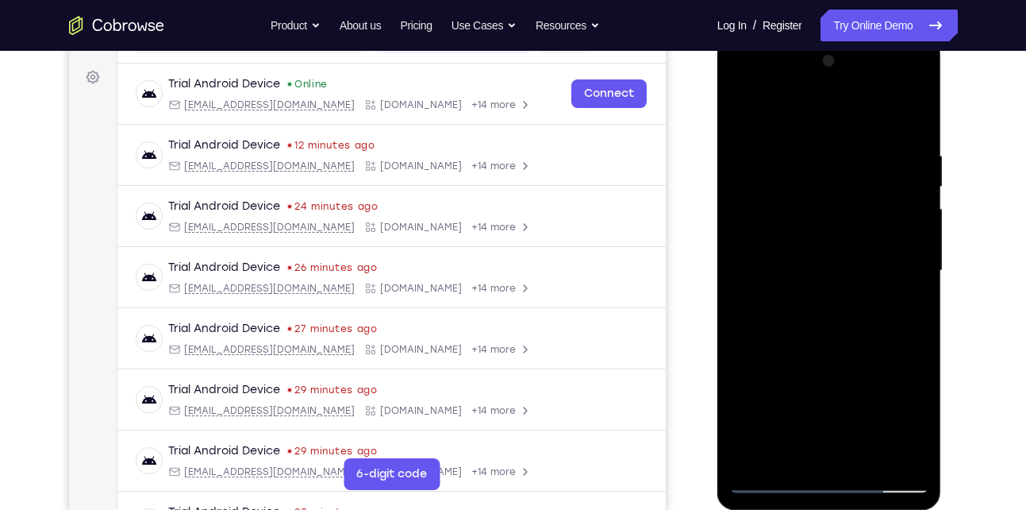
click at [796, 449] on div at bounding box center [829, 270] width 200 height 444
click at [899, 310] on div at bounding box center [829, 270] width 200 height 444
click at [744, 110] on div at bounding box center [829, 270] width 200 height 444
click at [790, 304] on div at bounding box center [829, 270] width 200 height 444
click at [788, 449] on div at bounding box center [829, 270] width 200 height 444
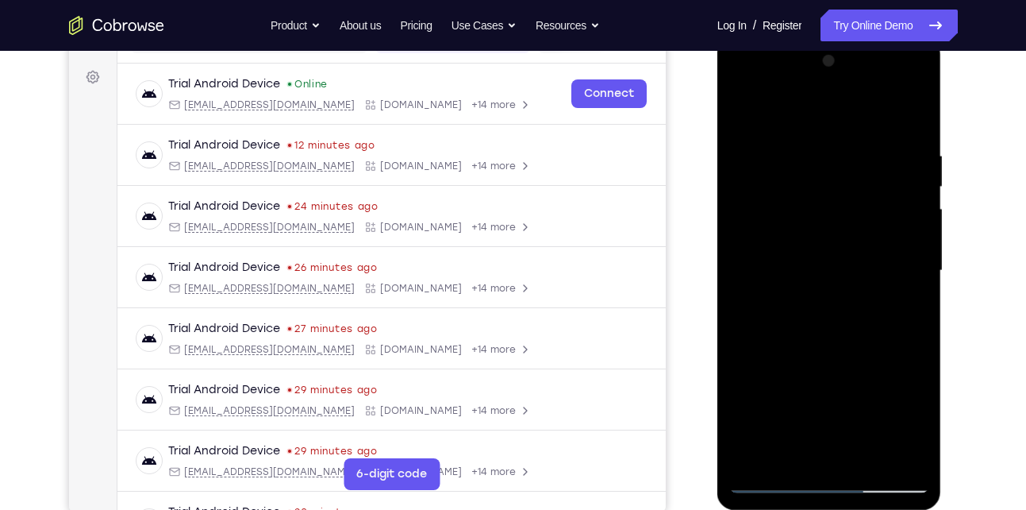
click at [788, 449] on div at bounding box center [829, 270] width 200 height 444
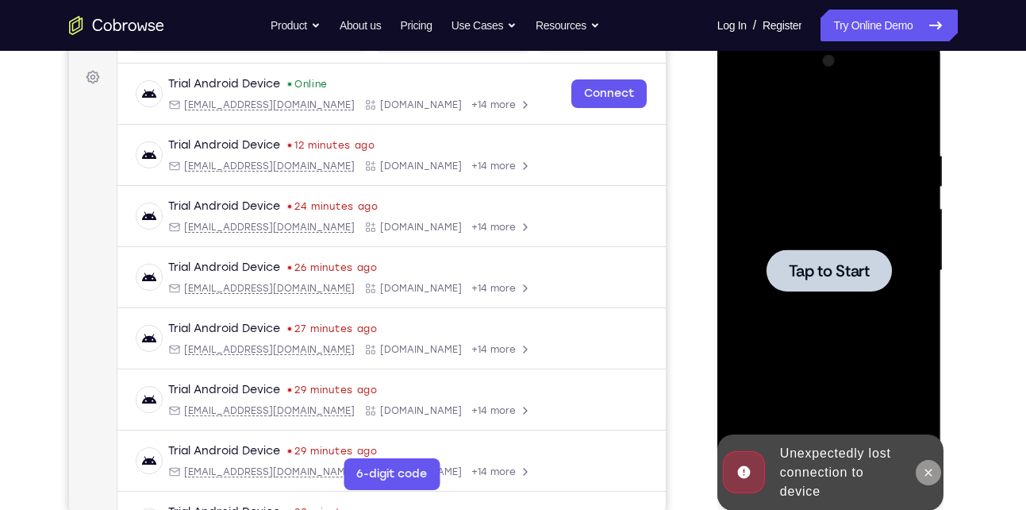
click at [933, 479] on button at bounding box center [928, 472] width 25 height 25
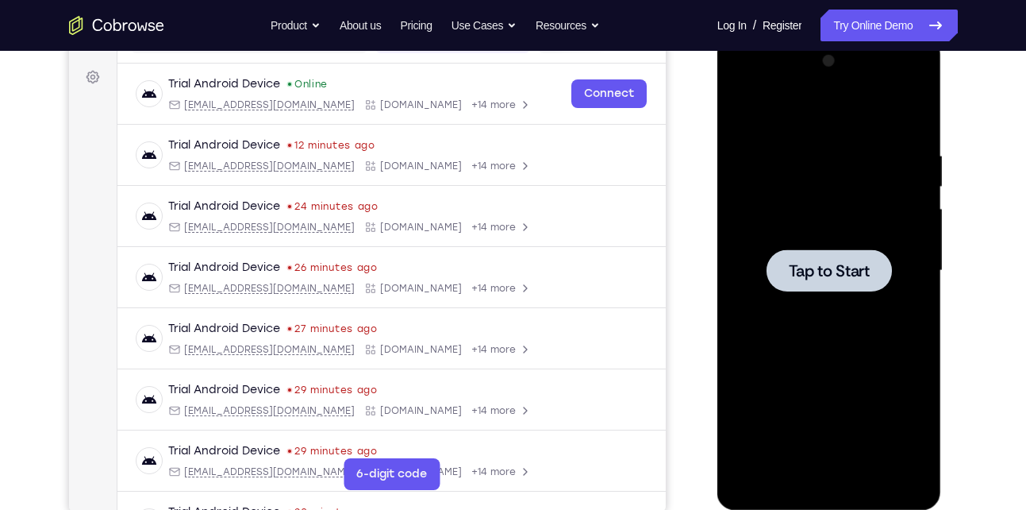
click at [837, 284] on div at bounding box center [829, 270] width 125 height 42
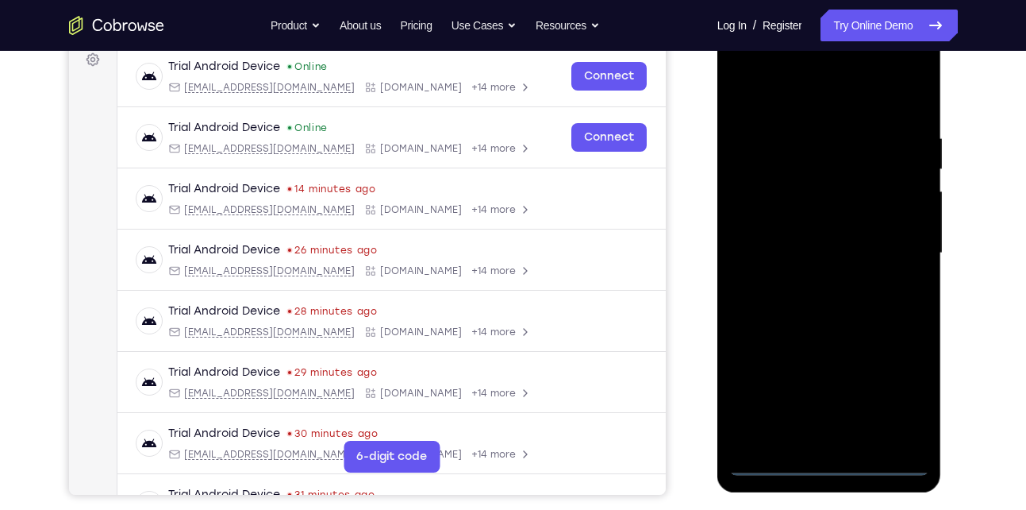
scroll to position [245, 0]
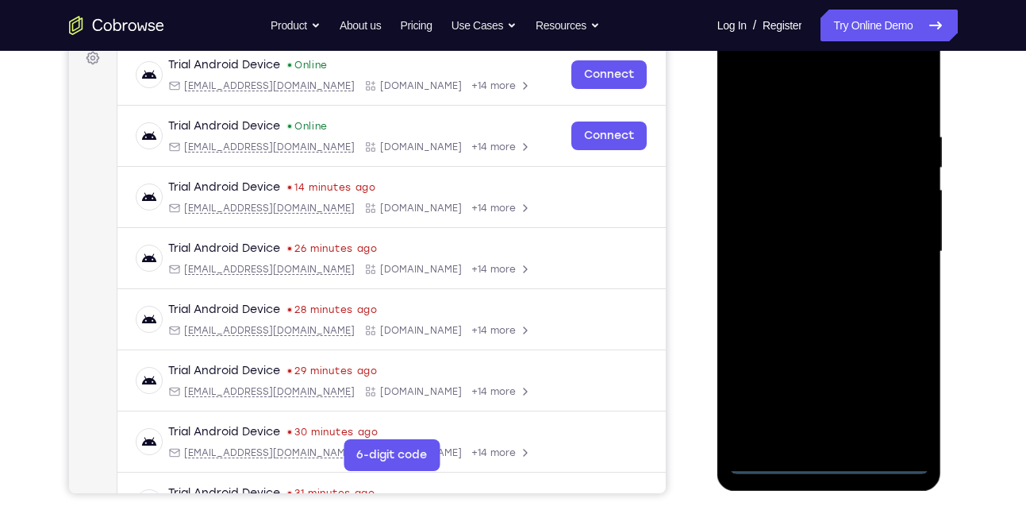
click at [829, 452] on div at bounding box center [829, 251] width 200 height 444
click at [827, 460] on div at bounding box center [829, 251] width 200 height 444
click at [899, 391] on div at bounding box center [829, 251] width 200 height 444
click at [788, 102] on div at bounding box center [829, 251] width 200 height 444
click at [890, 243] on div at bounding box center [829, 251] width 200 height 444
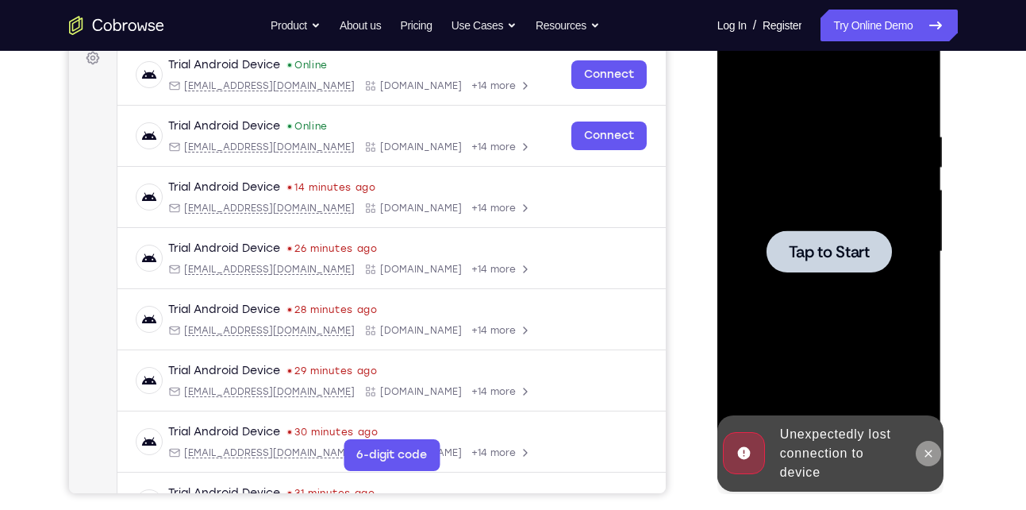
click at [918, 455] on button at bounding box center [928, 452] width 25 height 25
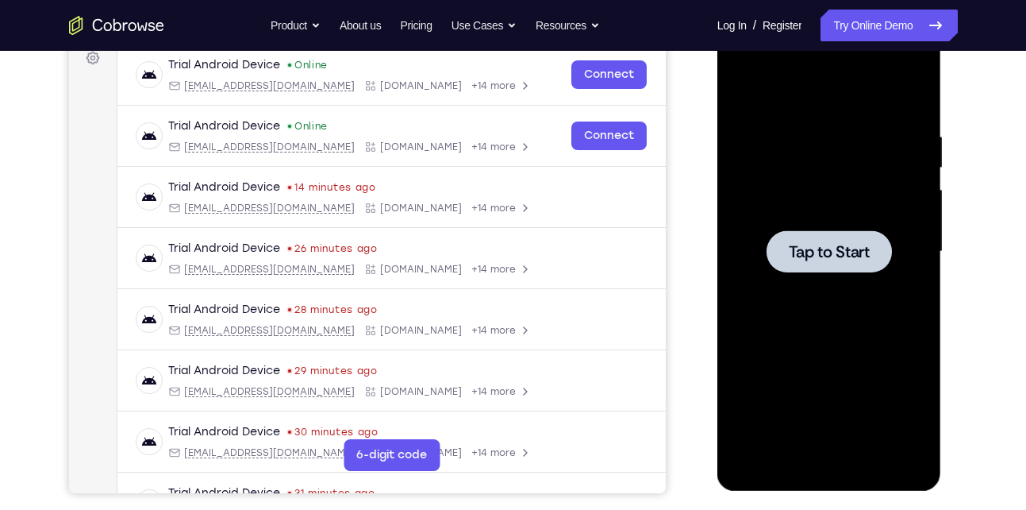
click at [792, 244] on span "Tap to Start" at bounding box center [829, 252] width 81 height 16
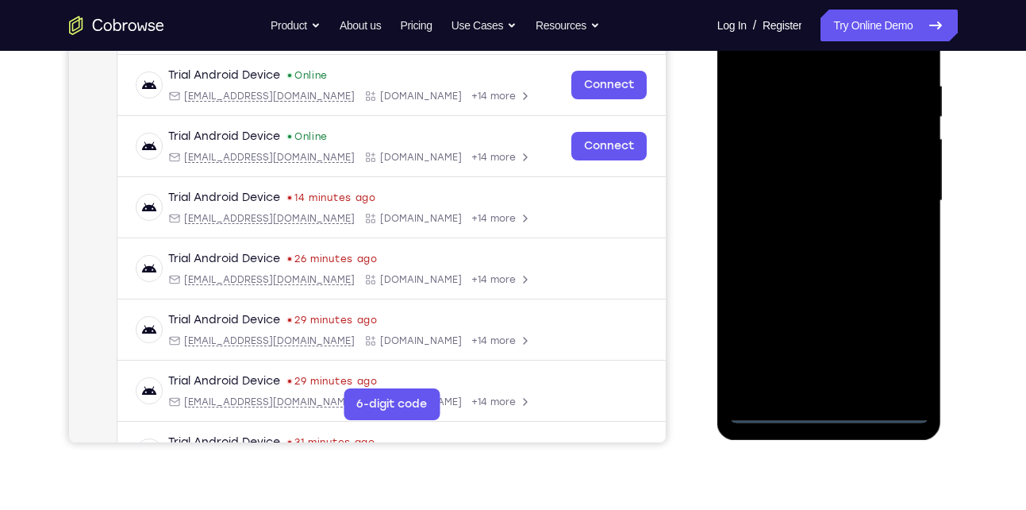
scroll to position [298, 0]
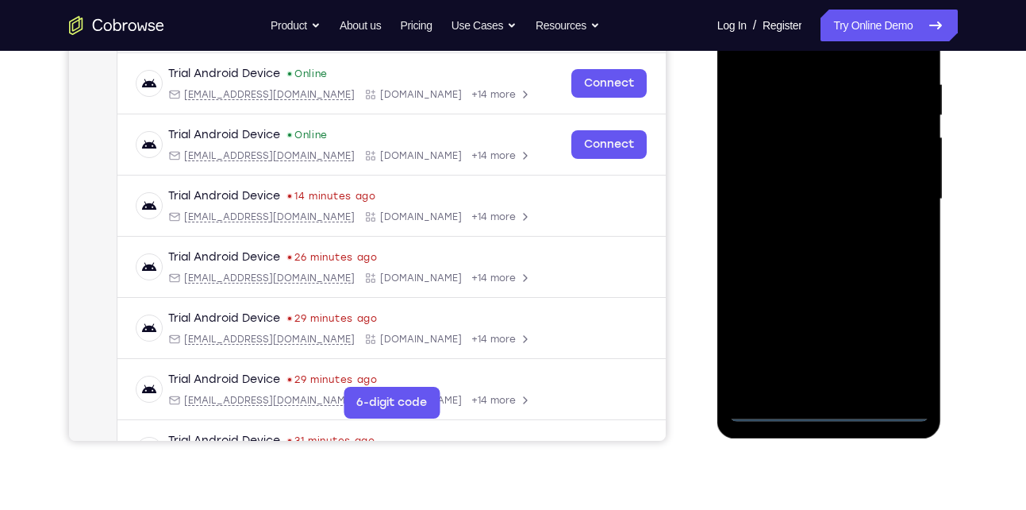
click at [825, 409] on div at bounding box center [829, 199] width 200 height 444
click at [903, 340] on div at bounding box center [829, 199] width 200 height 444
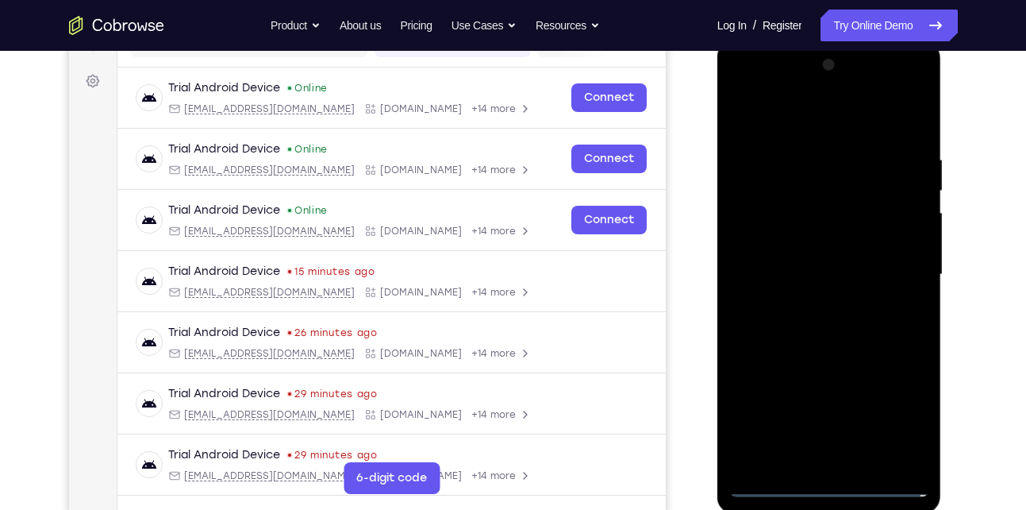
scroll to position [221, 0]
click at [777, 114] on div at bounding box center [829, 275] width 200 height 444
click at [897, 270] on div at bounding box center [829, 275] width 200 height 444
click at [811, 307] on div at bounding box center [829, 275] width 200 height 444
click at [810, 260] on div at bounding box center [829, 275] width 200 height 444
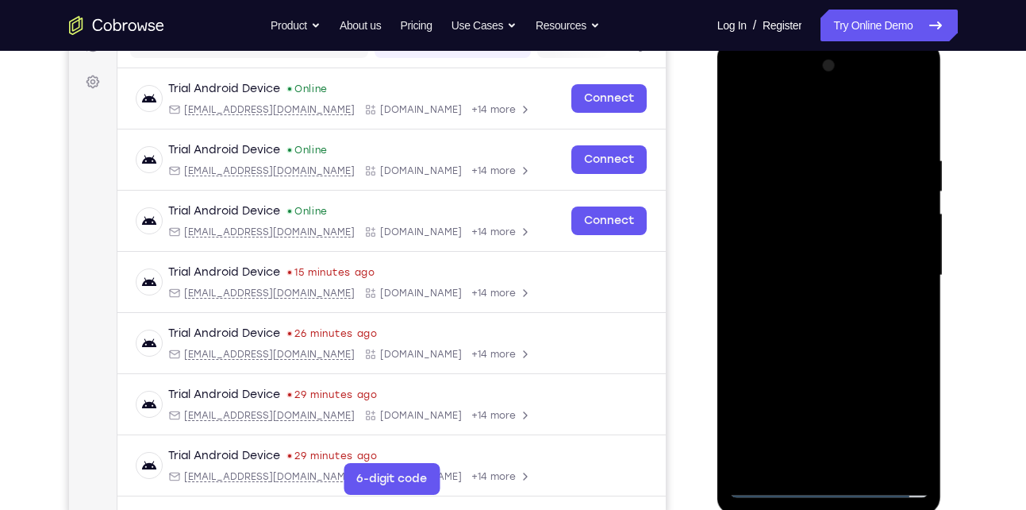
click at [787, 247] on div at bounding box center [829, 275] width 200 height 444
click at [773, 279] on div at bounding box center [829, 275] width 200 height 444
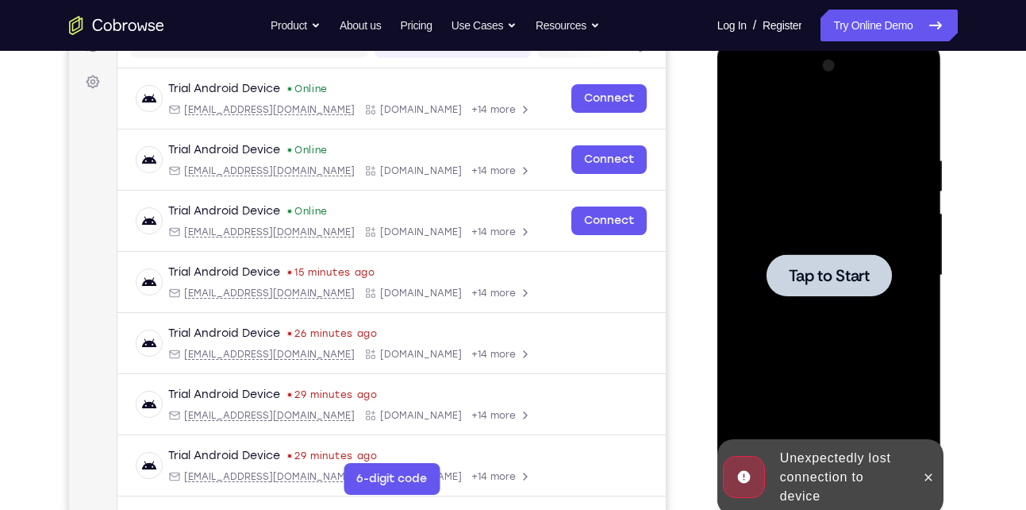
click at [842, 295] on div at bounding box center [829, 275] width 125 height 42
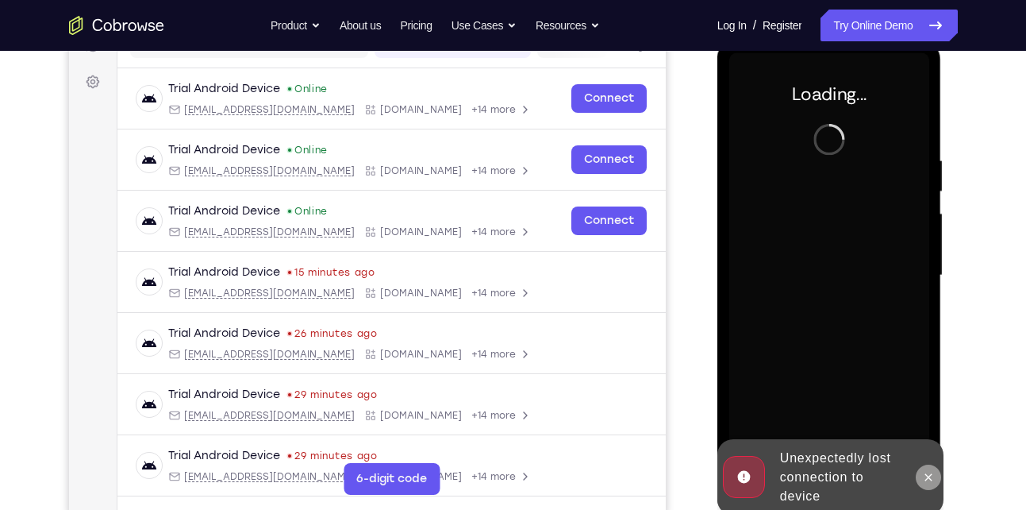
click at [923, 469] on button at bounding box center [928, 476] width 25 height 25
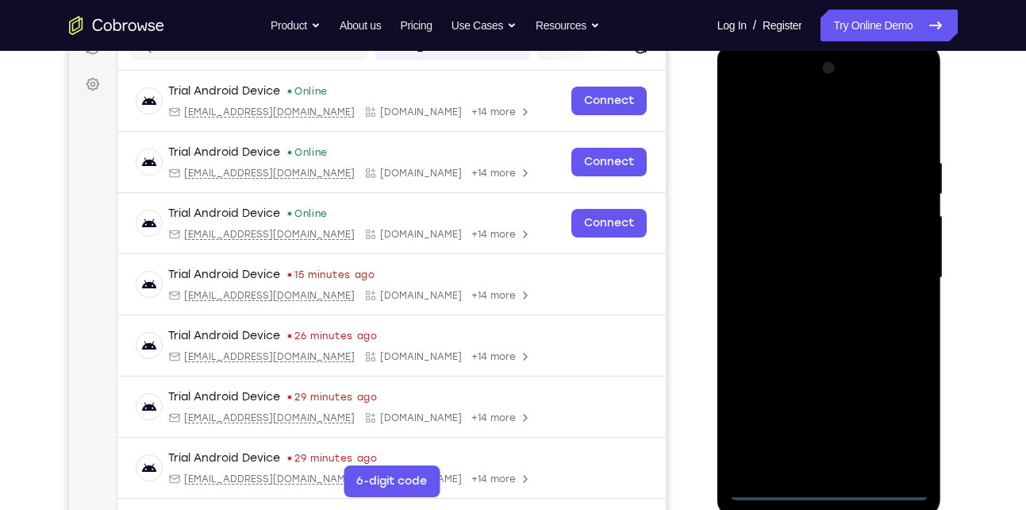
scroll to position [218, 0]
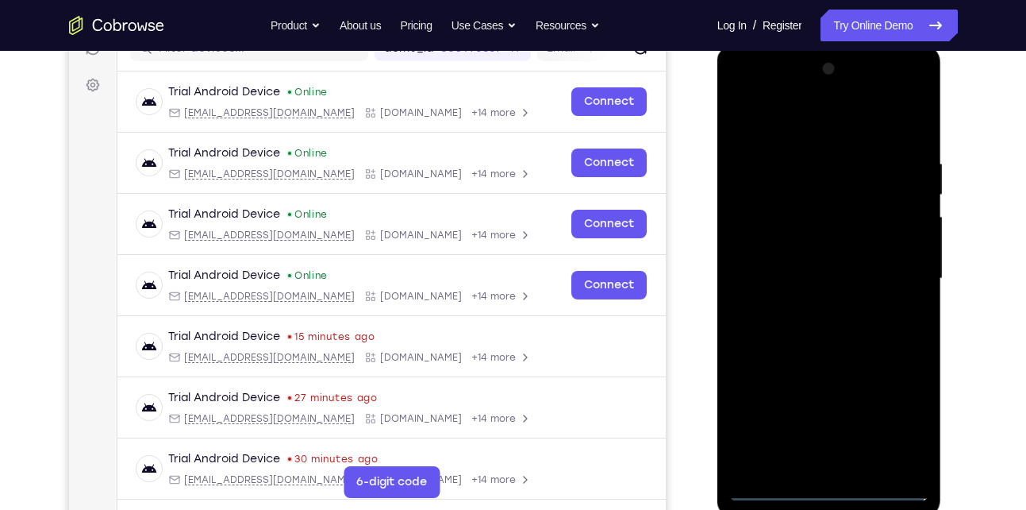
click at [827, 483] on div at bounding box center [829, 278] width 200 height 444
click at [827, 492] on div at bounding box center [829, 278] width 200 height 444
click at [891, 421] on div at bounding box center [829, 278] width 200 height 444
click at [789, 126] on div at bounding box center [829, 278] width 200 height 444
click at [894, 269] on div at bounding box center [829, 278] width 200 height 444
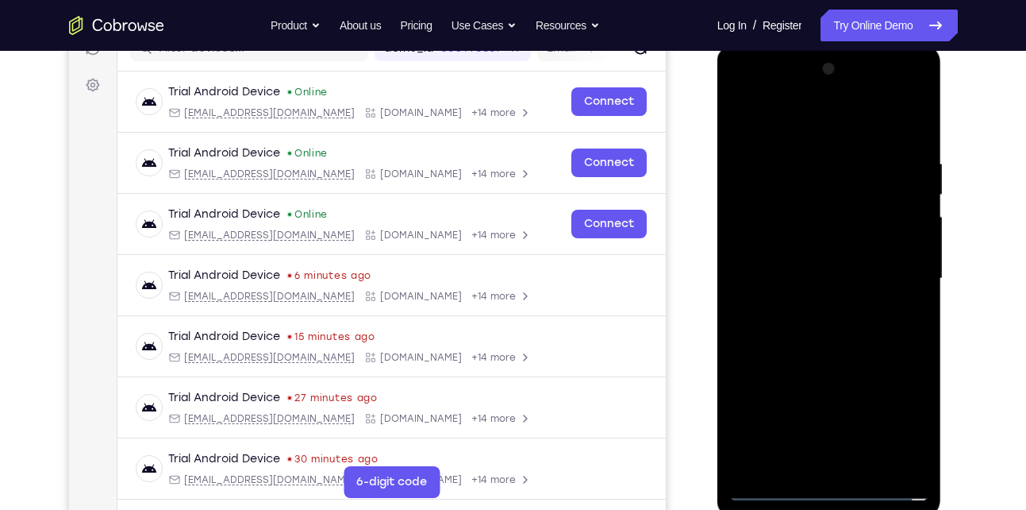
click at [811, 305] on div at bounding box center [829, 278] width 200 height 444
click at [826, 263] on div at bounding box center [829, 278] width 200 height 444
click at [806, 251] on div at bounding box center [829, 278] width 200 height 444
click at [783, 276] on div at bounding box center [829, 278] width 200 height 444
click at [776, 328] on div at bounding box center [829, 278] width 200 height 444
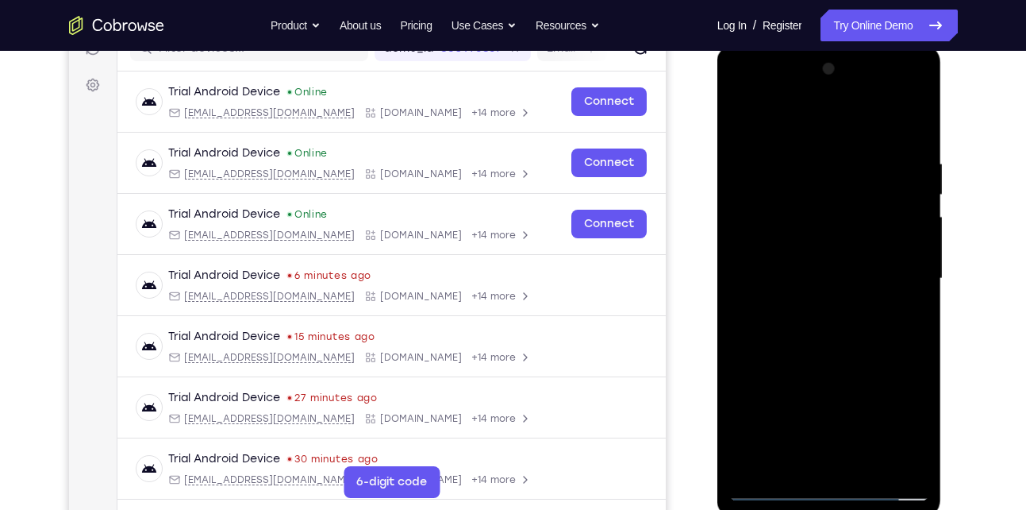
click at [846, 350] on div at bounding box center [829, 278] width 200 height 444
click at [866, 463] on div at bounding box center [829, 278] width 200 height 444
click at [832, 363] on div at bounding box center [829, 278] width 200 height 444
click at [813, 295] on div at bounding box center [829, 278] width 200 height 444
click at [739, 118] on div at bounding box center [829, 278] width 200 height 444
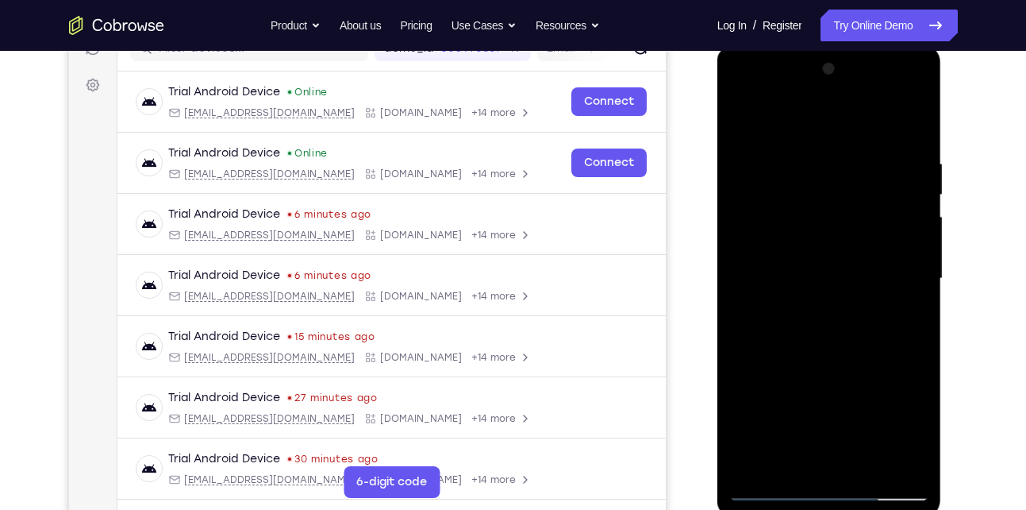
click at [743, 116] on div at bounding box center [829, 278] width 200 height 444
drag, startPoint x: 808, startPoint y: 307, endPoint x: 883, endPoint y: 105, distance: 216.0
click at [883, 105] on div at bounding box center [829, 278] width 200 height 444
drag, startPoint x: 816, startPoint y: 375, endPoint x: 864, endPoint y: 187, distance: 193.3
click at [864, 187] on div at bounding box center [829, 278] width 200 height 444
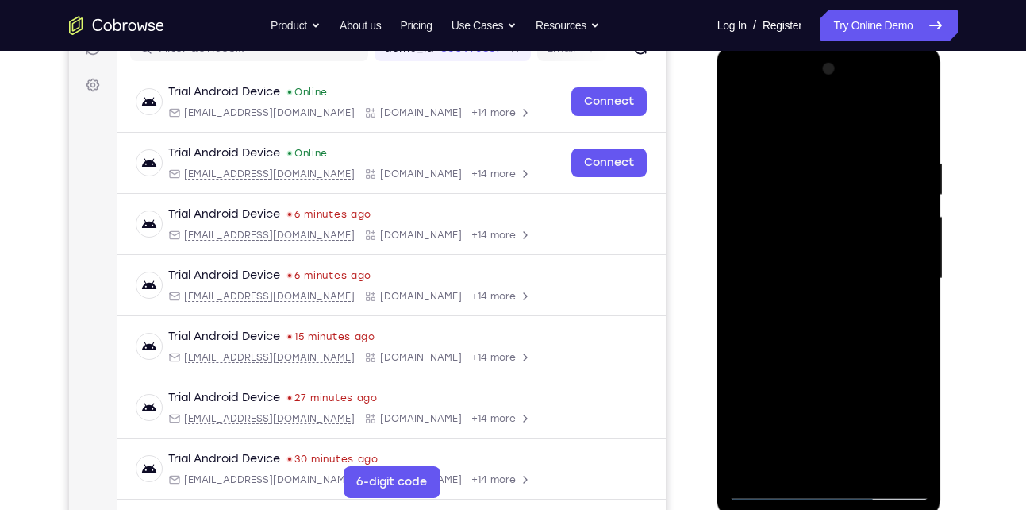
drag, startPoint x: 809, startPoint y: 353, endPoint x: 866, endPoint y: 171, distance: 191.3
click at [866, 171] on div at bounding box center [829, 278] width 200 height 444
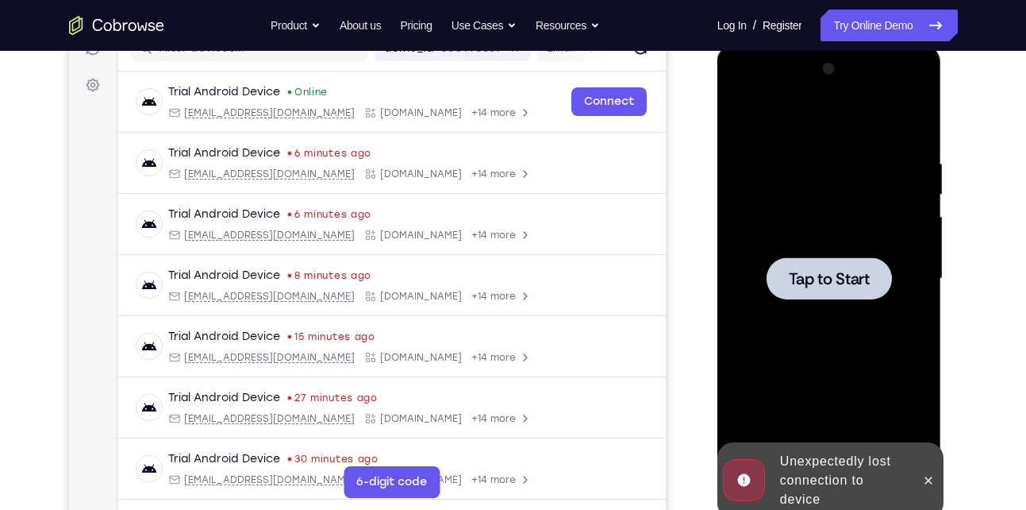
click at [825, 258] on div at bounding box center [829, 278] width 125 height 42
